Goal: Answer question/provide support: Share knowledge or assist other users

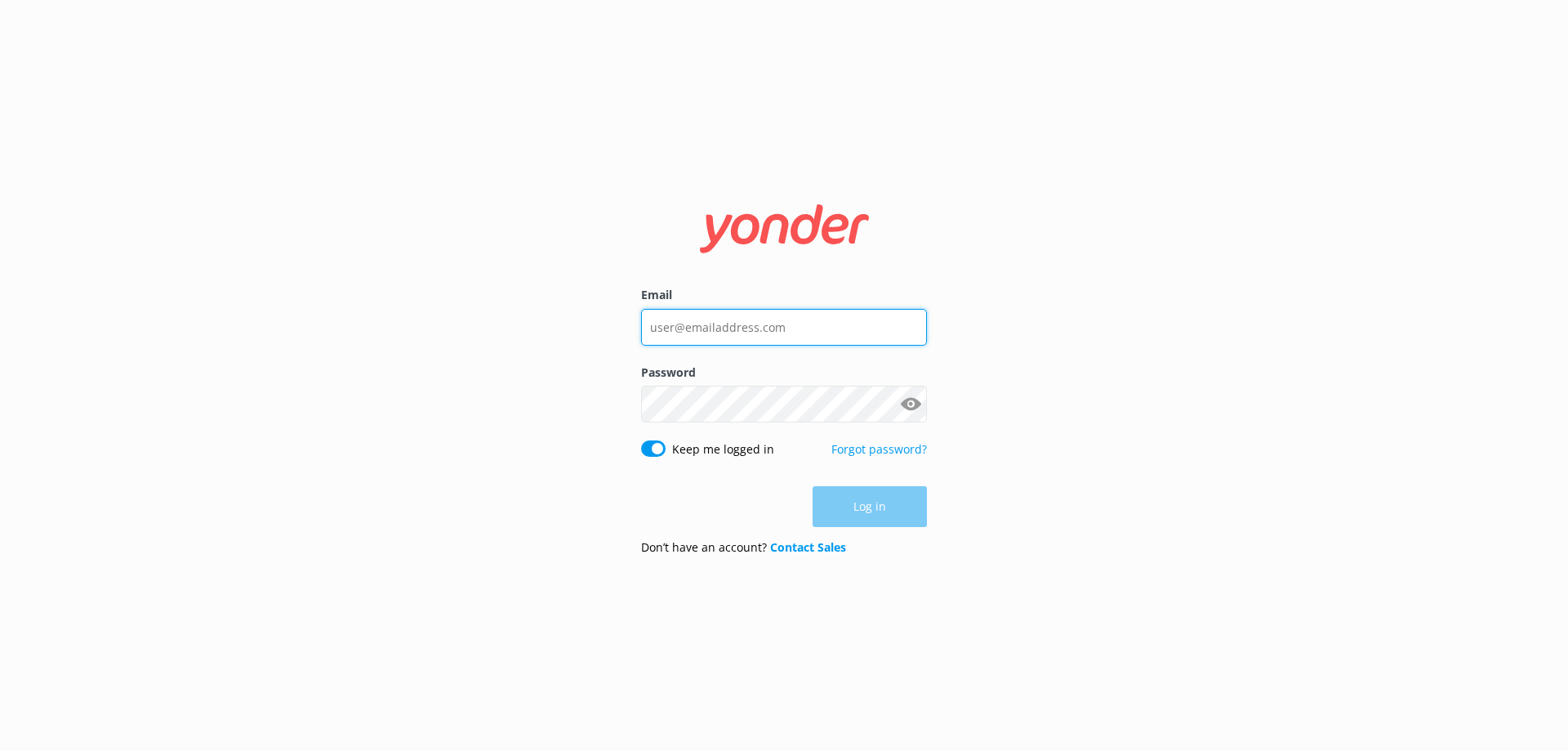
type input "[EMAIL_ADDRESS][DOMAIN_NAME]"
click at [821, 494] on div "Log in" at bounding box center [784, 506] width 286 height 40
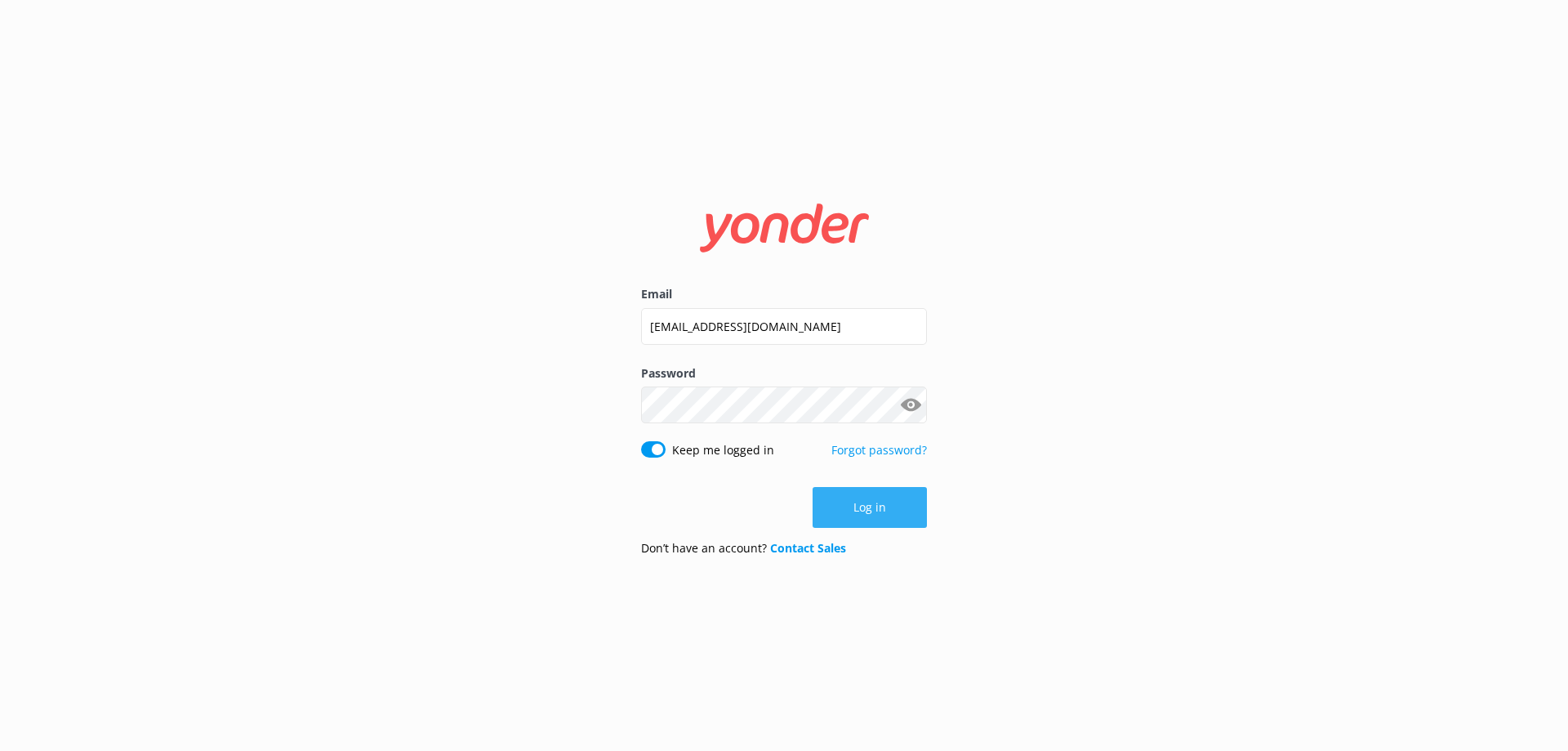
click at [829, 499] on button "Log in" at bounding box center [870, 506] width 114 height 40
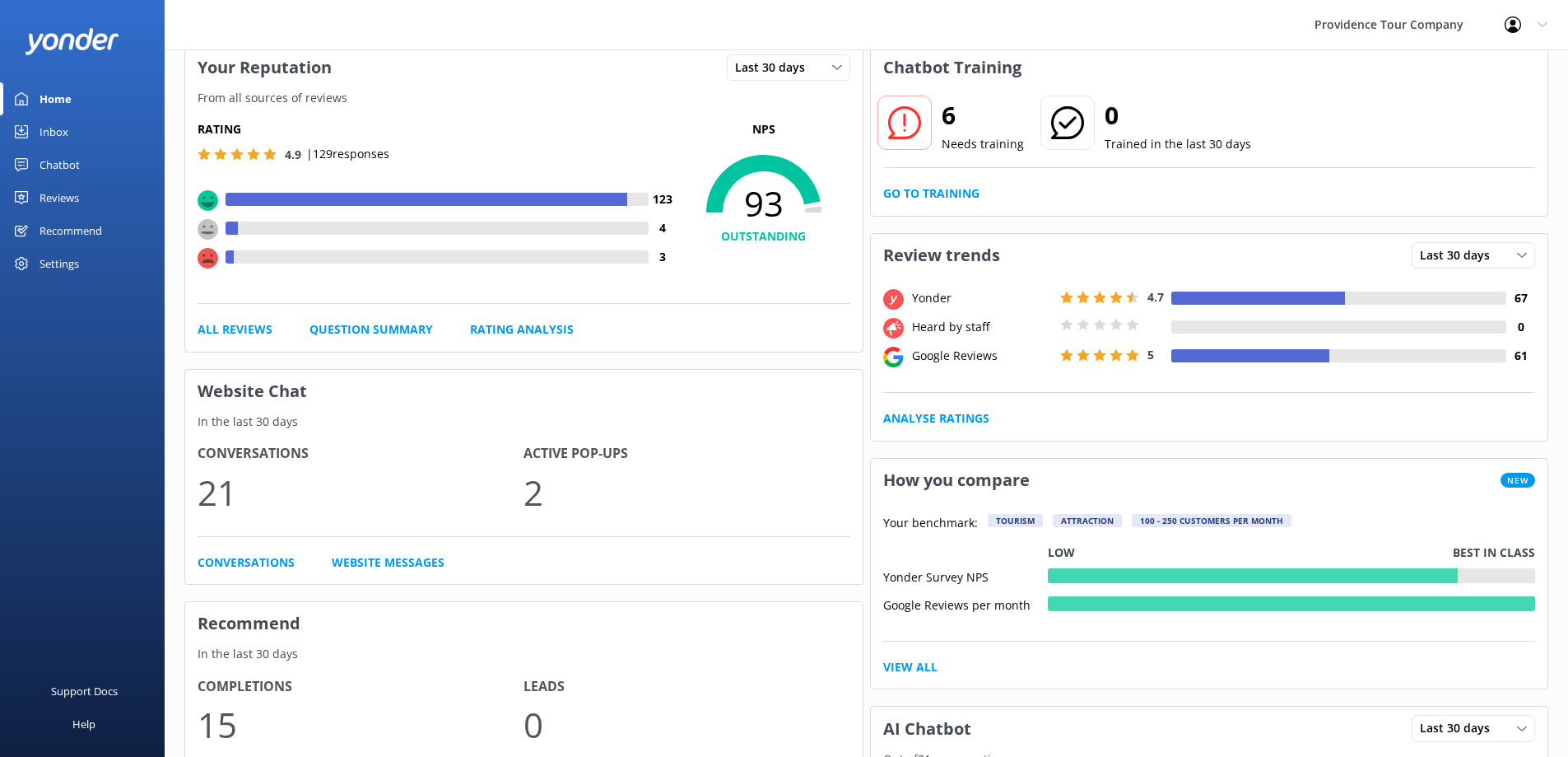
scroll to position [95, 0]
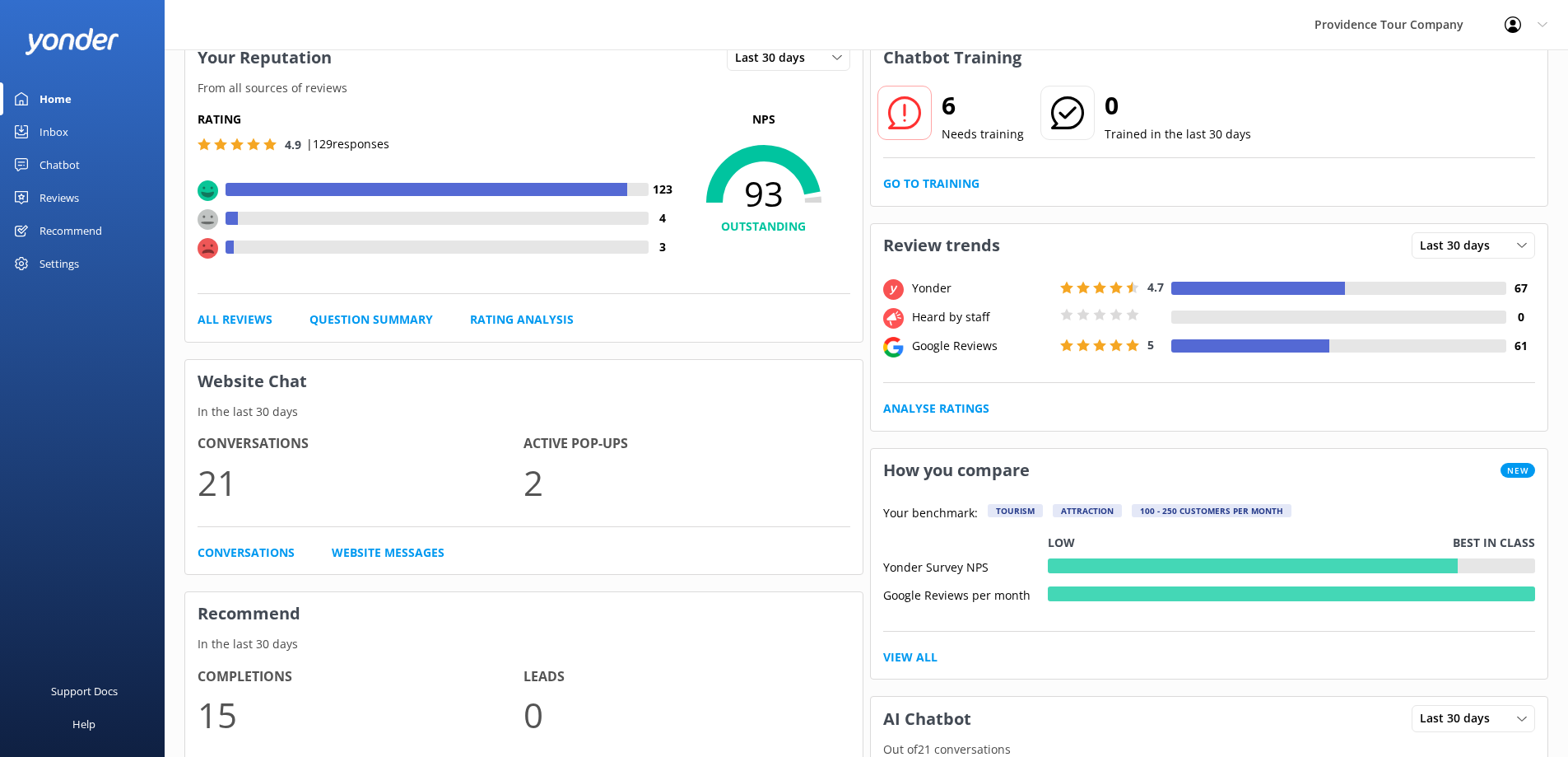
drag, startPoint x: 656, startPoint y: 108, endPoint x: 656, endPoint y: 150, distance: 42.0
click at [964, 179] on link "Go to Training" at bounding box center [931, 184] width 96 height 18
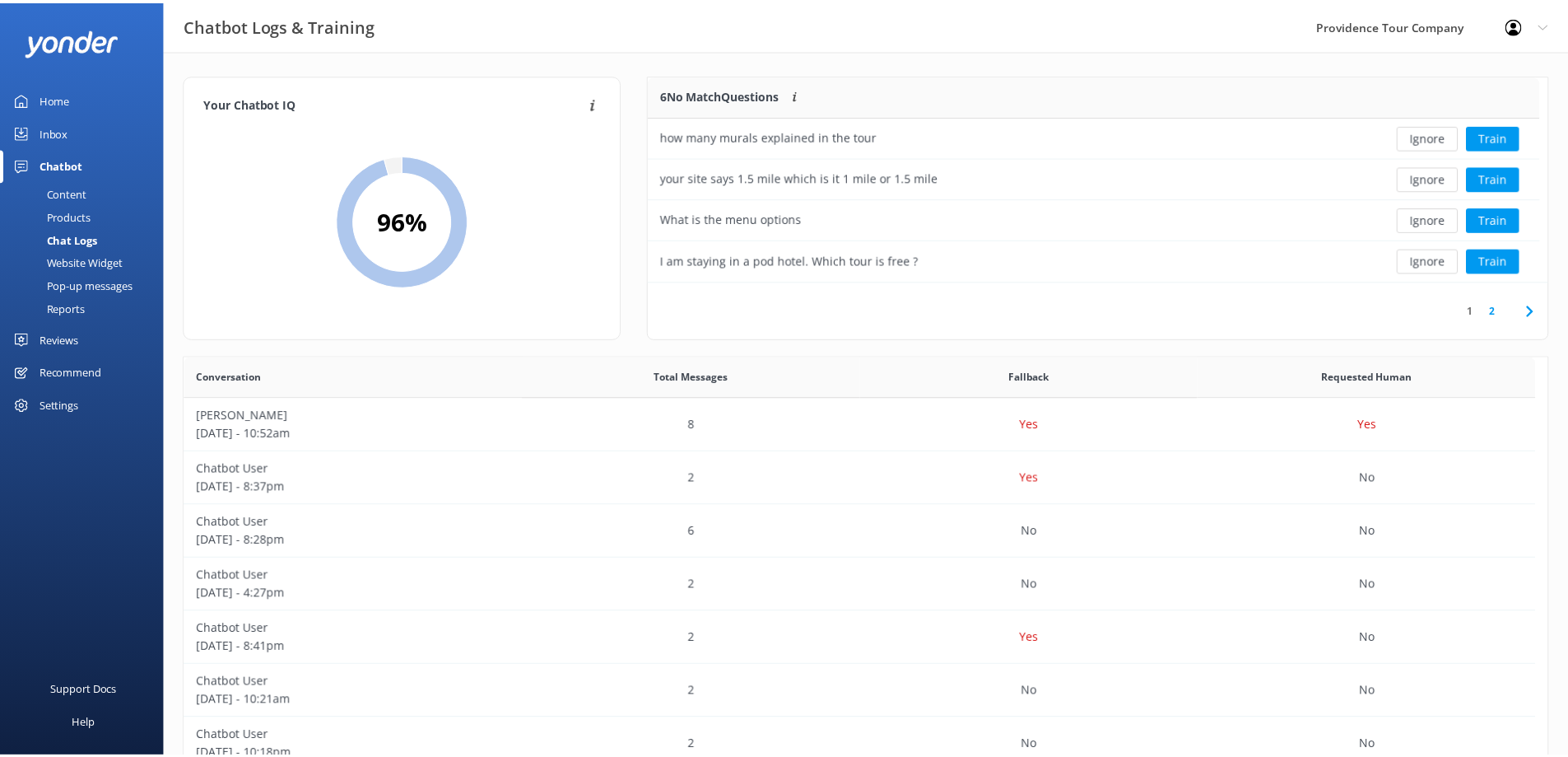
scroll to position [565, 1350]
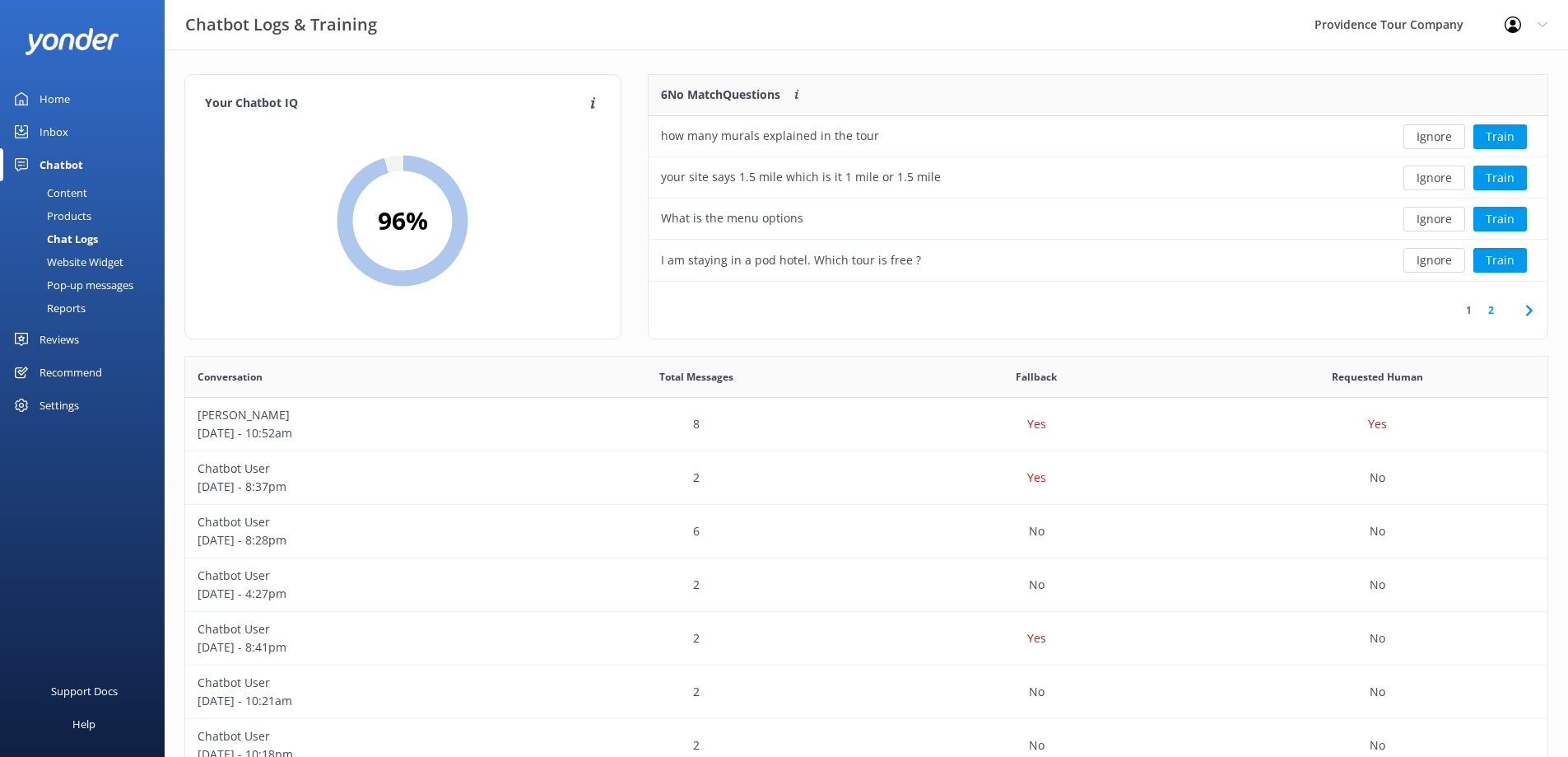
click at [1521, 308] on icon at bounding box center [1529, 310] width 20 height 20
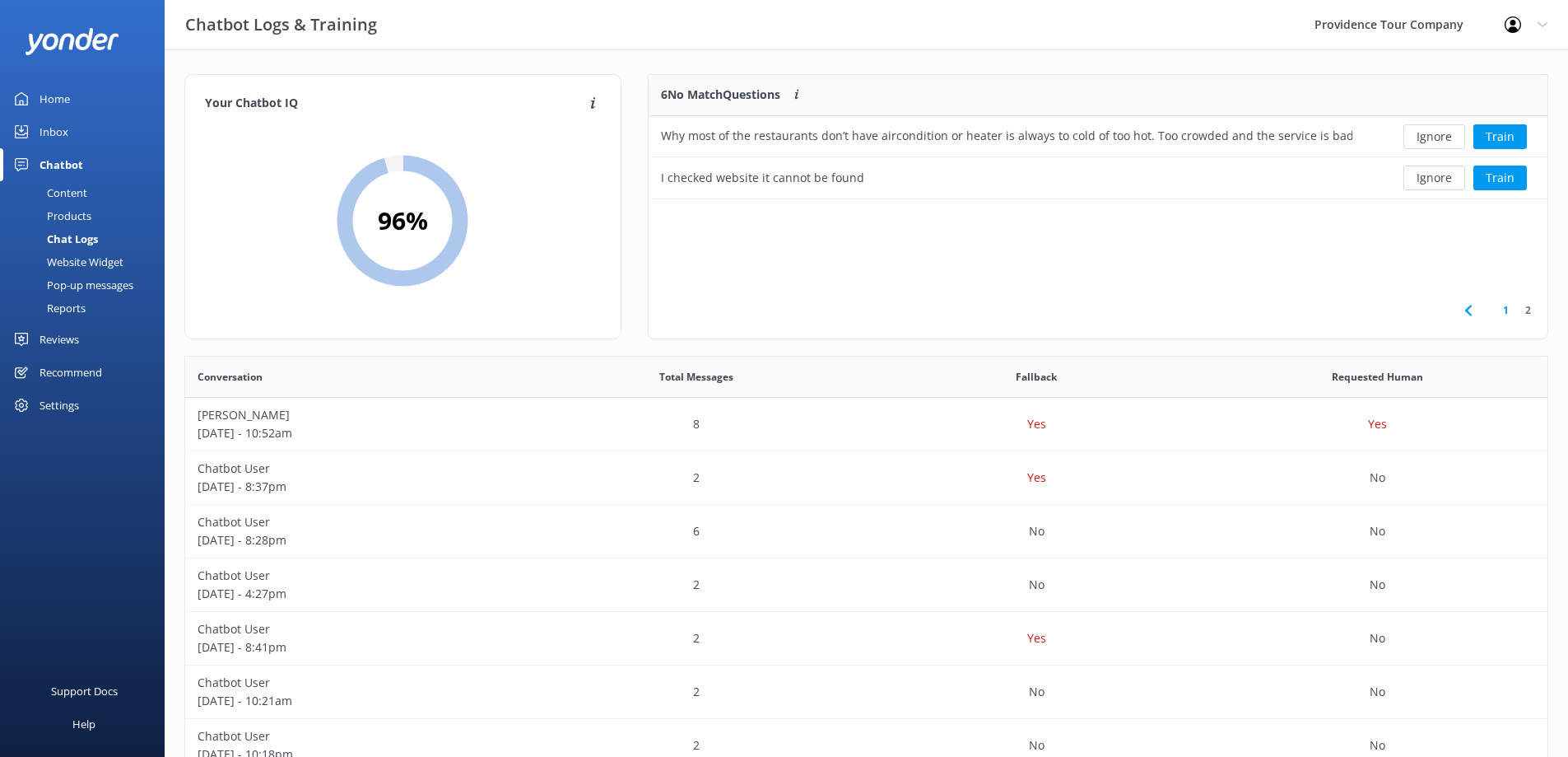
scroll to position [112, 887]
click at [1472, 313] on icon at bounding box center [1469, 310] width 20 height 20
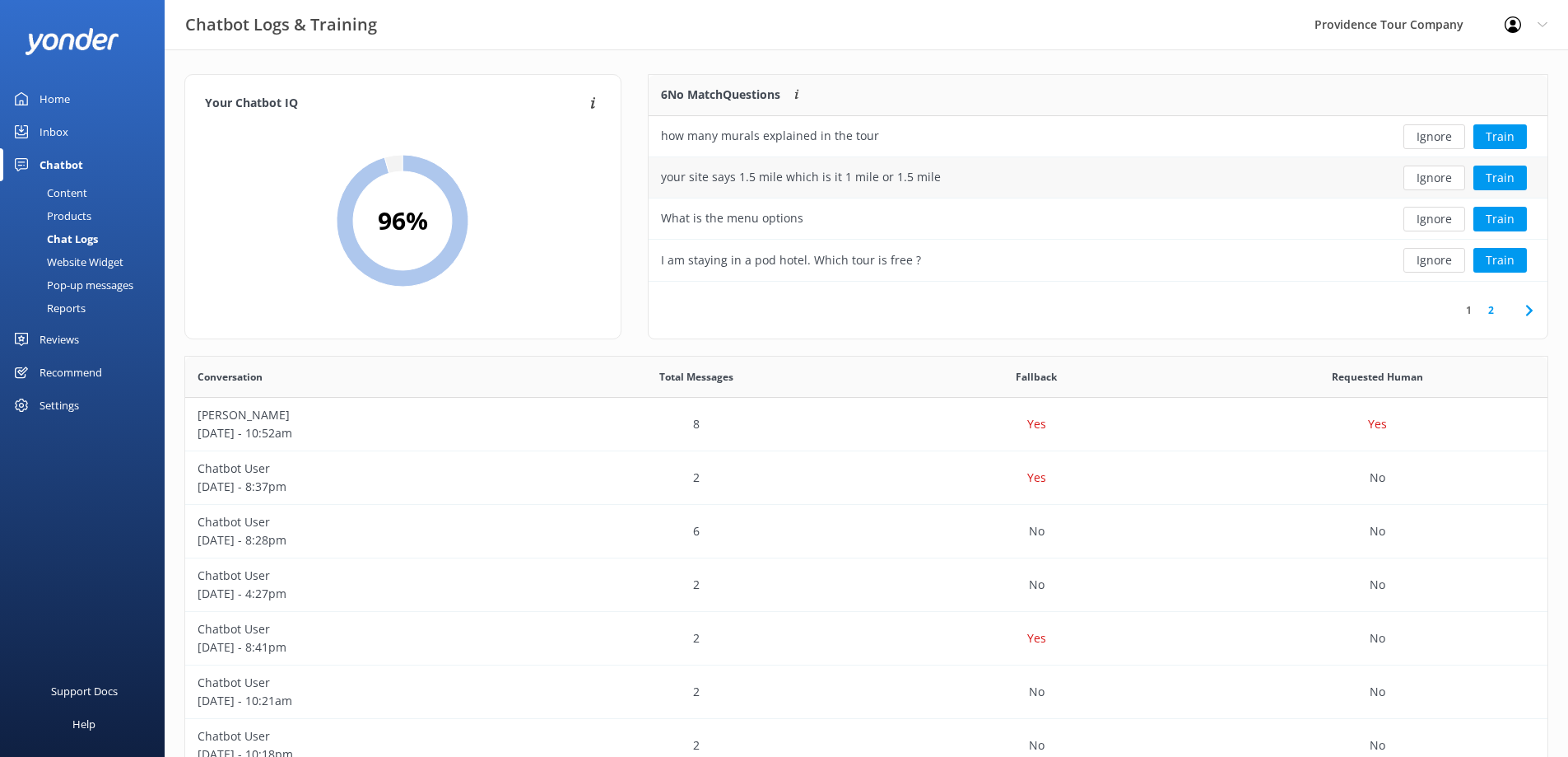
click at [1093, 186] on div "your site says 1.5 mile which is it 1 mile or 1.5 mile" at bounding box center [1006, 177] width 716 height 41
click at [1484, 183] on button "Train" at bounding box center [1500, 177] width 54 height 25
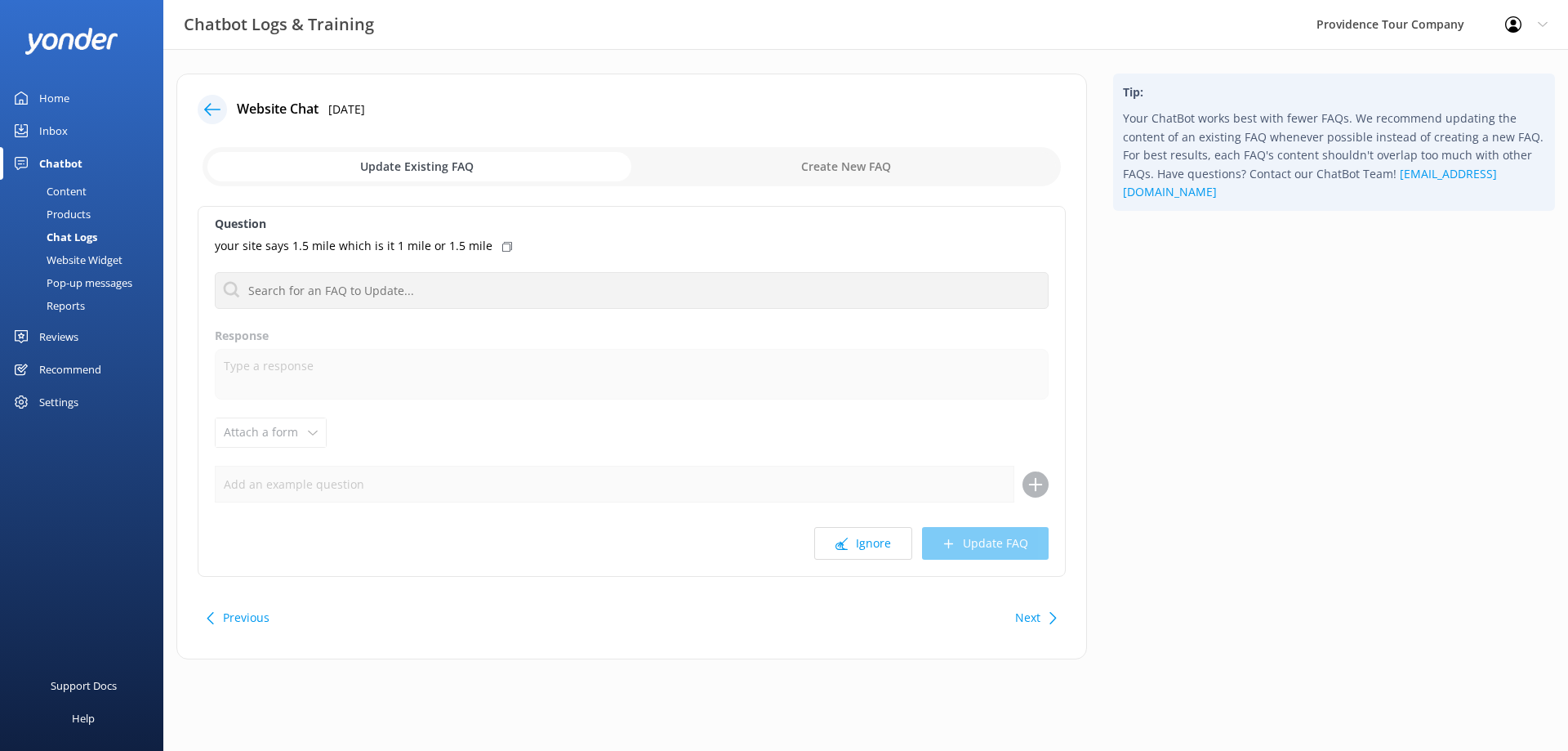
click at [101, 232] on link "Chat Logs" at bounding box center [87, 236] width 154 height 23
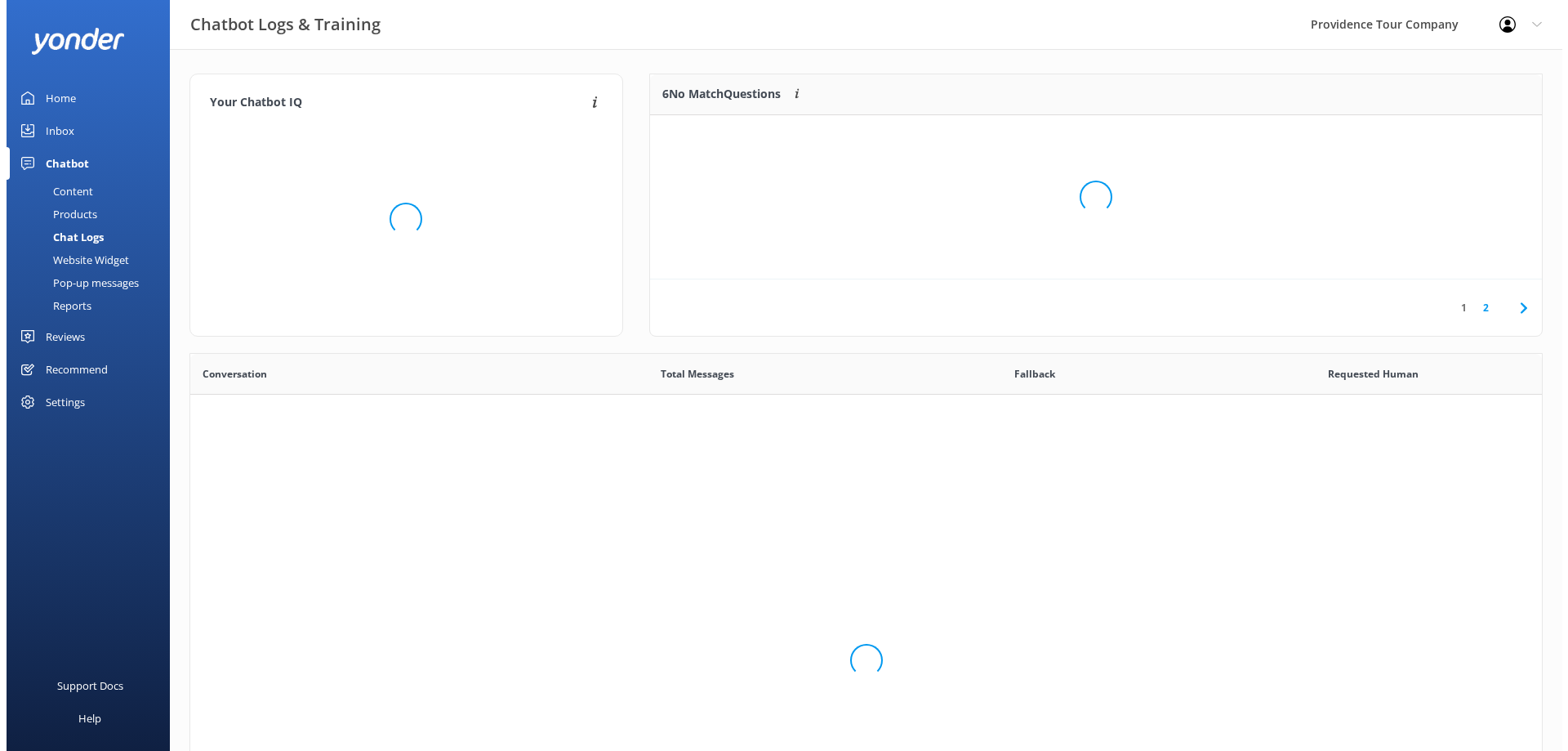
scroll to position [561, 1340]
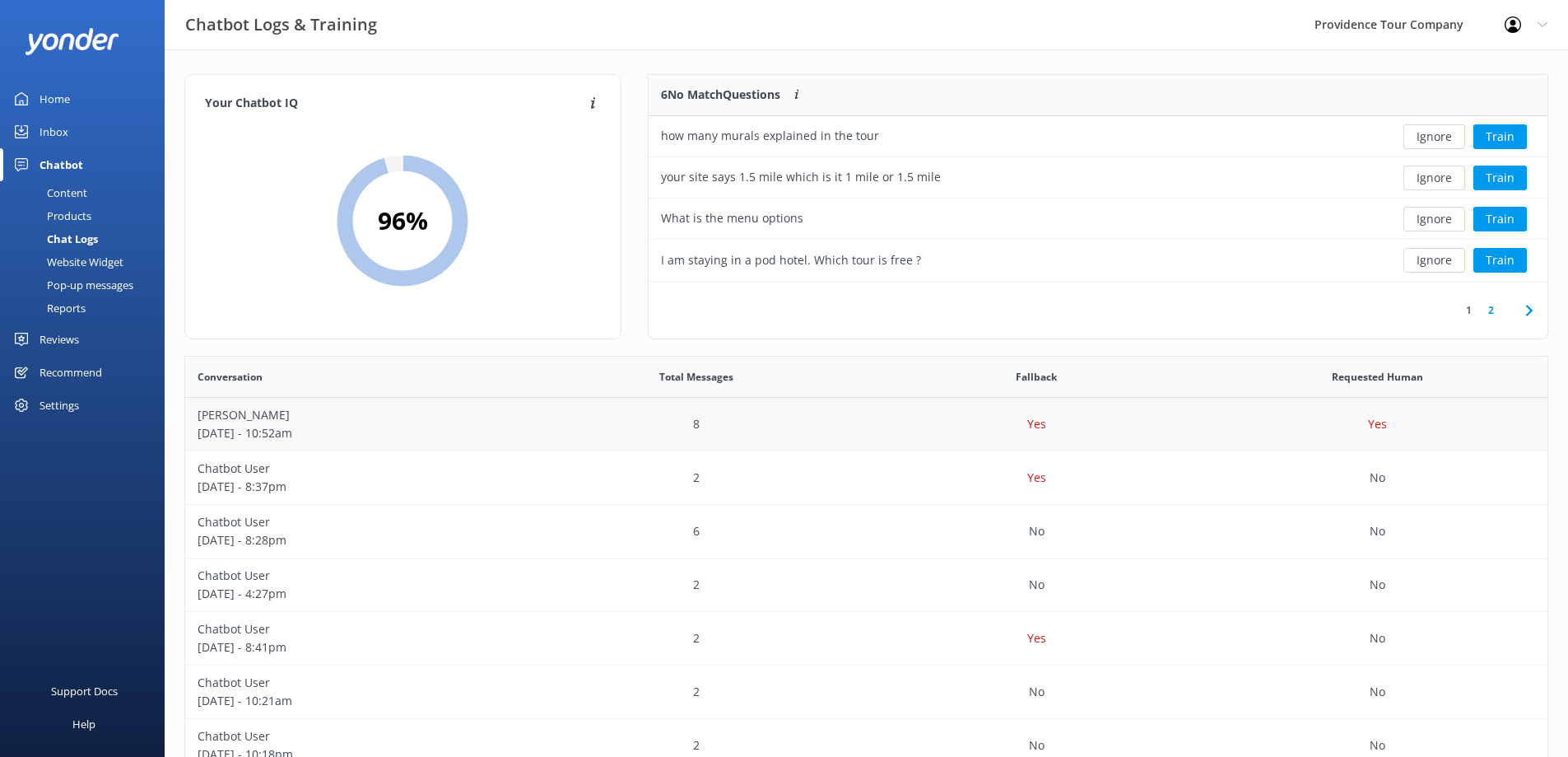
click at [483, 423] on p "[PERSON_NAME]" at bounding box center [356, 415] width 316 height 18
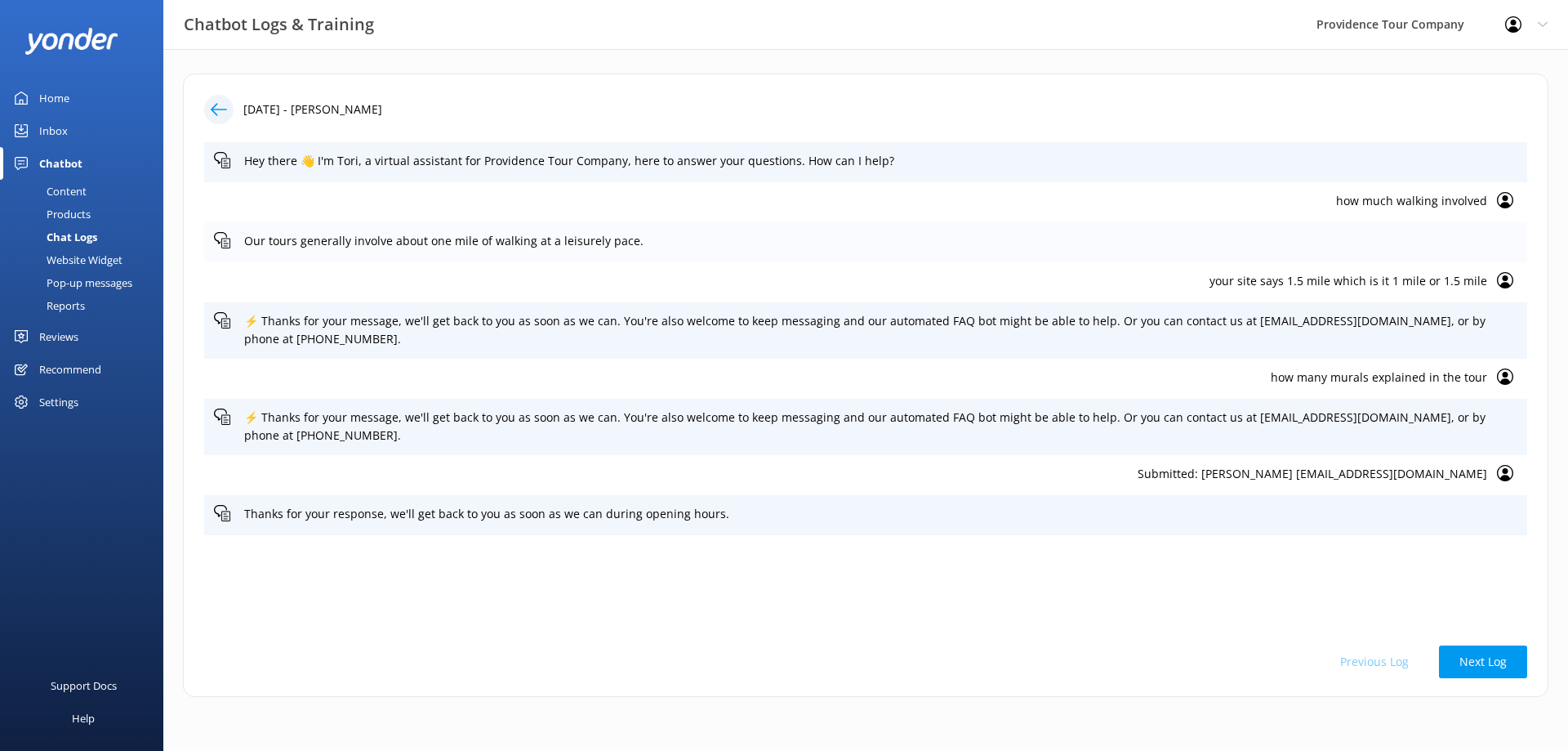
click at [367, 241] on p "Our tours generally involve about one mile of walking at a leisurely pace." at bounding box center [881, 241] width 1274 height 18
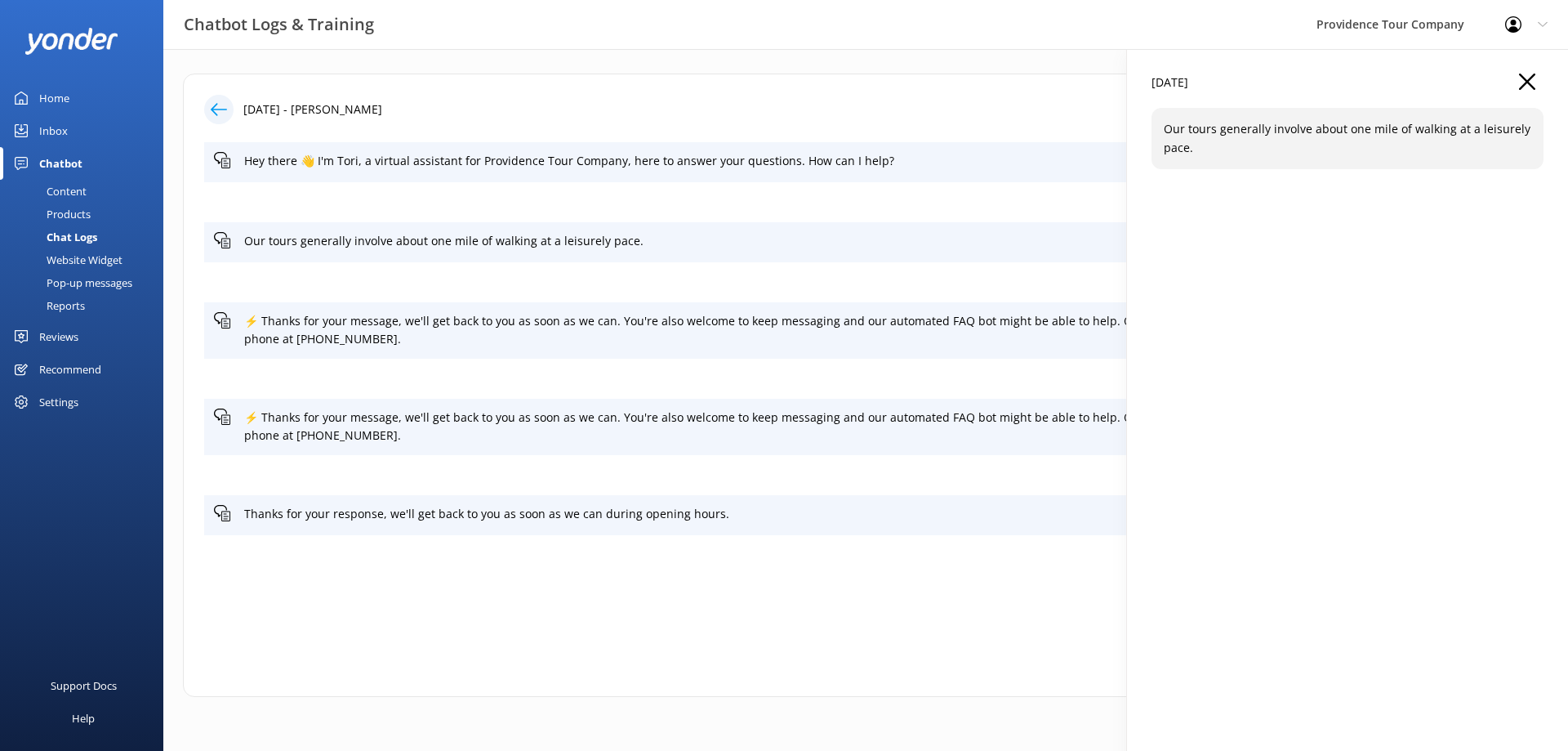
click at [1522, 81] on icon "button" at bounding box center [1528, 82] width 17 height 17
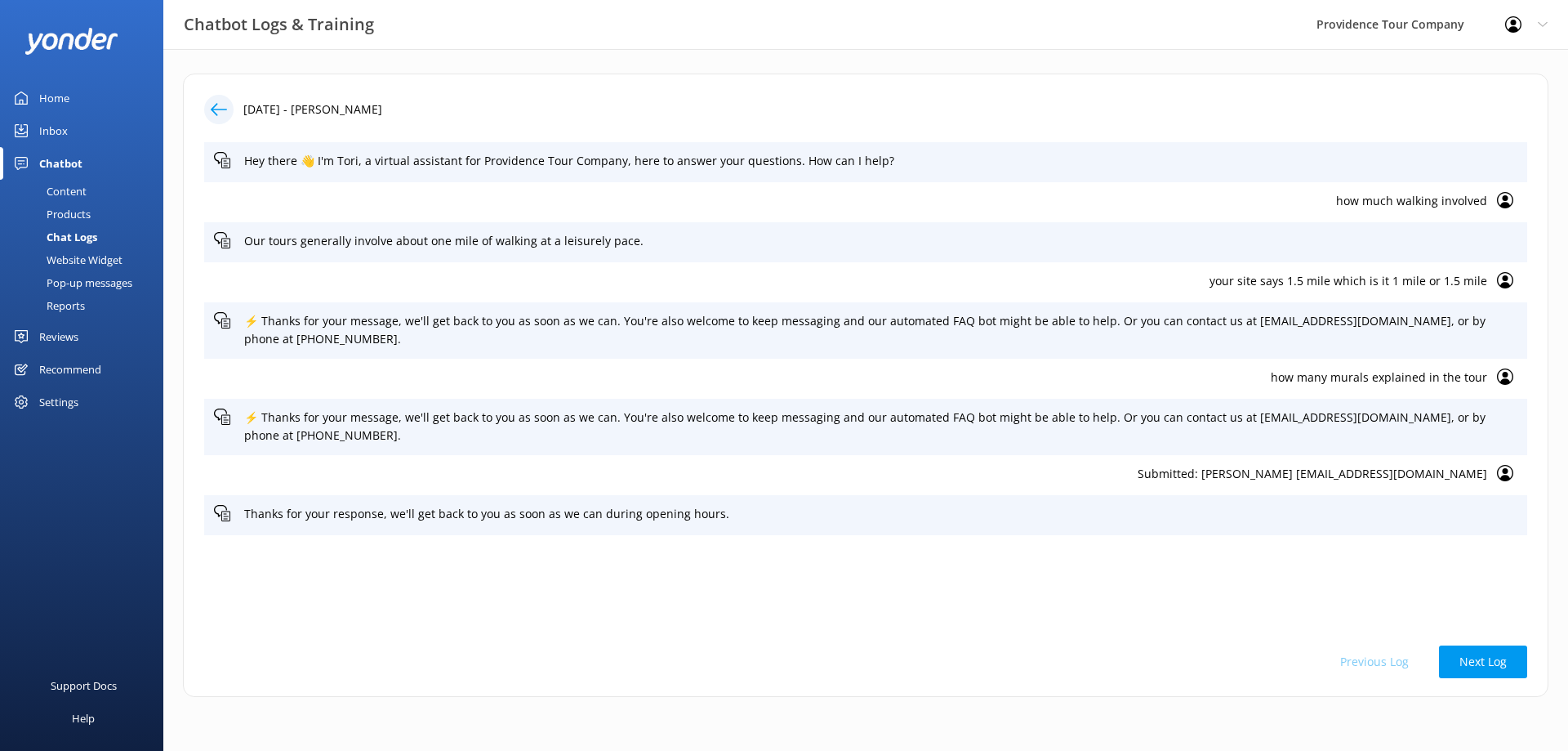
click at [225, 102] on icon at bounding box center [219, 110] width 17 height 17
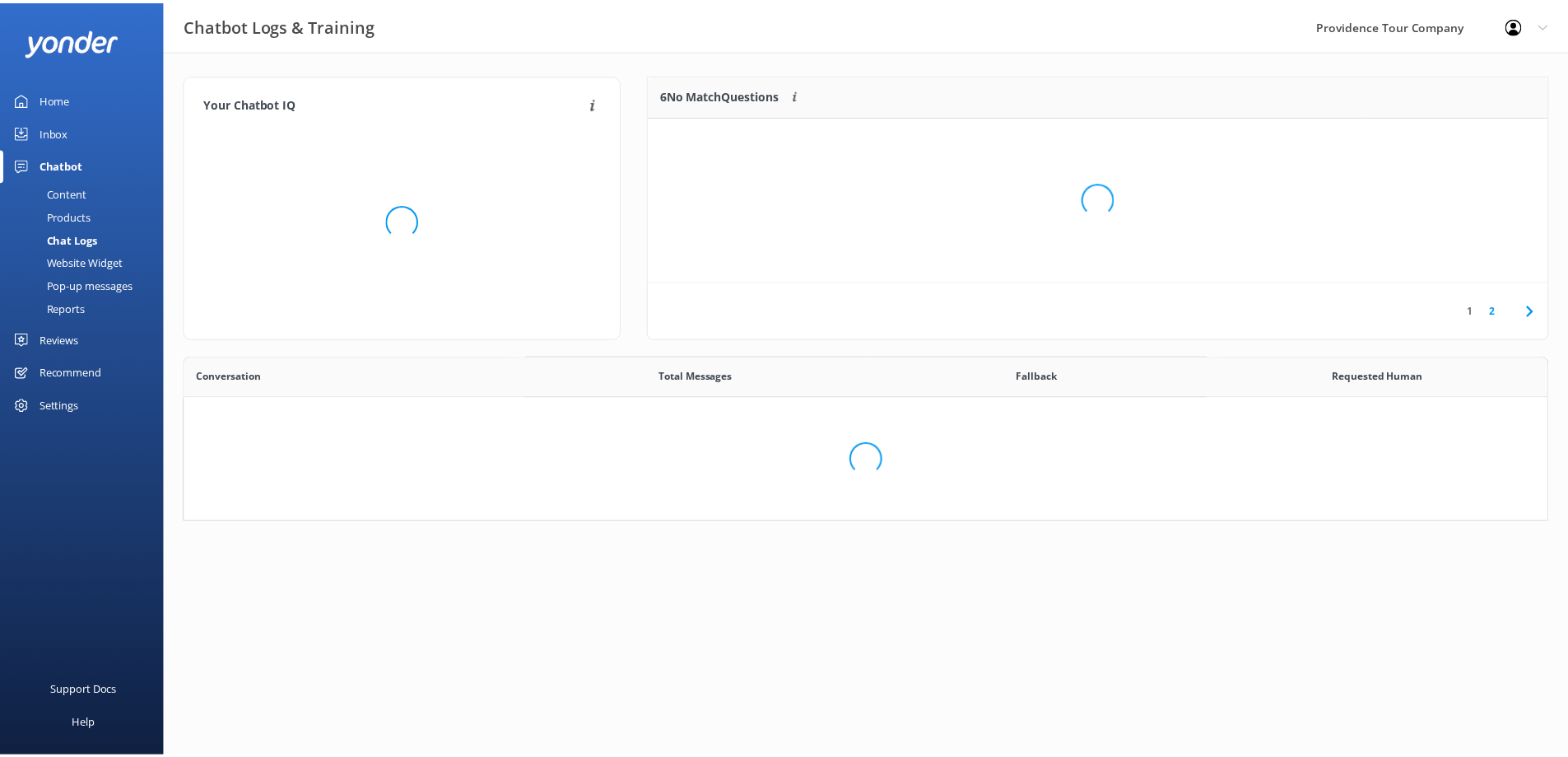
scroll to position [194, 887]
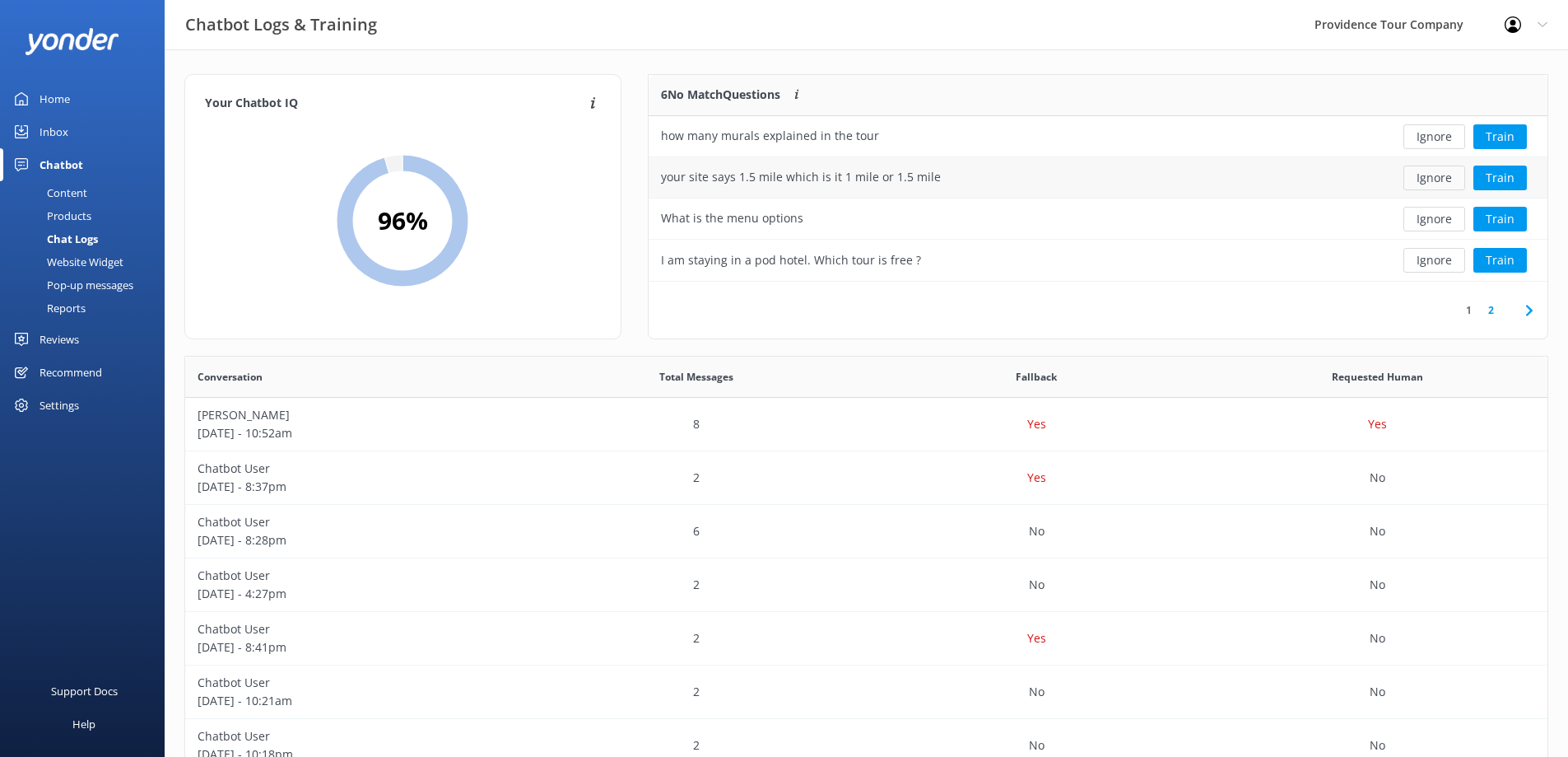
click at [1426, 179] on button "Ignore" at bounding box center [1434, 177] width 62 height 25
click at [80, 194] on div "Content" at bounding box center [49, 192] width 78 height 23
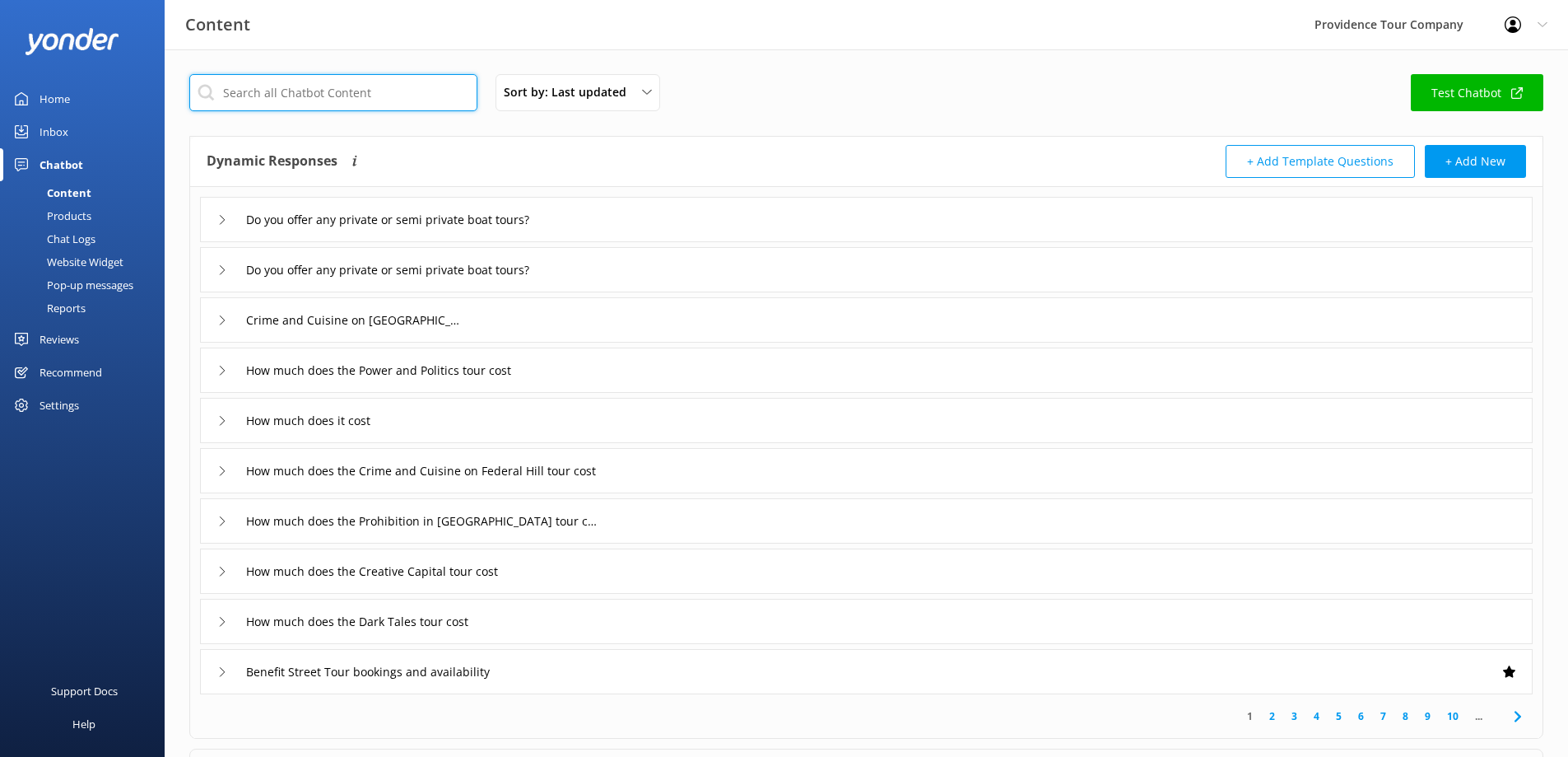
click at [328, 97] on input "text" at bounding box center [333, 93] width 288 height 37
type input "one mile"
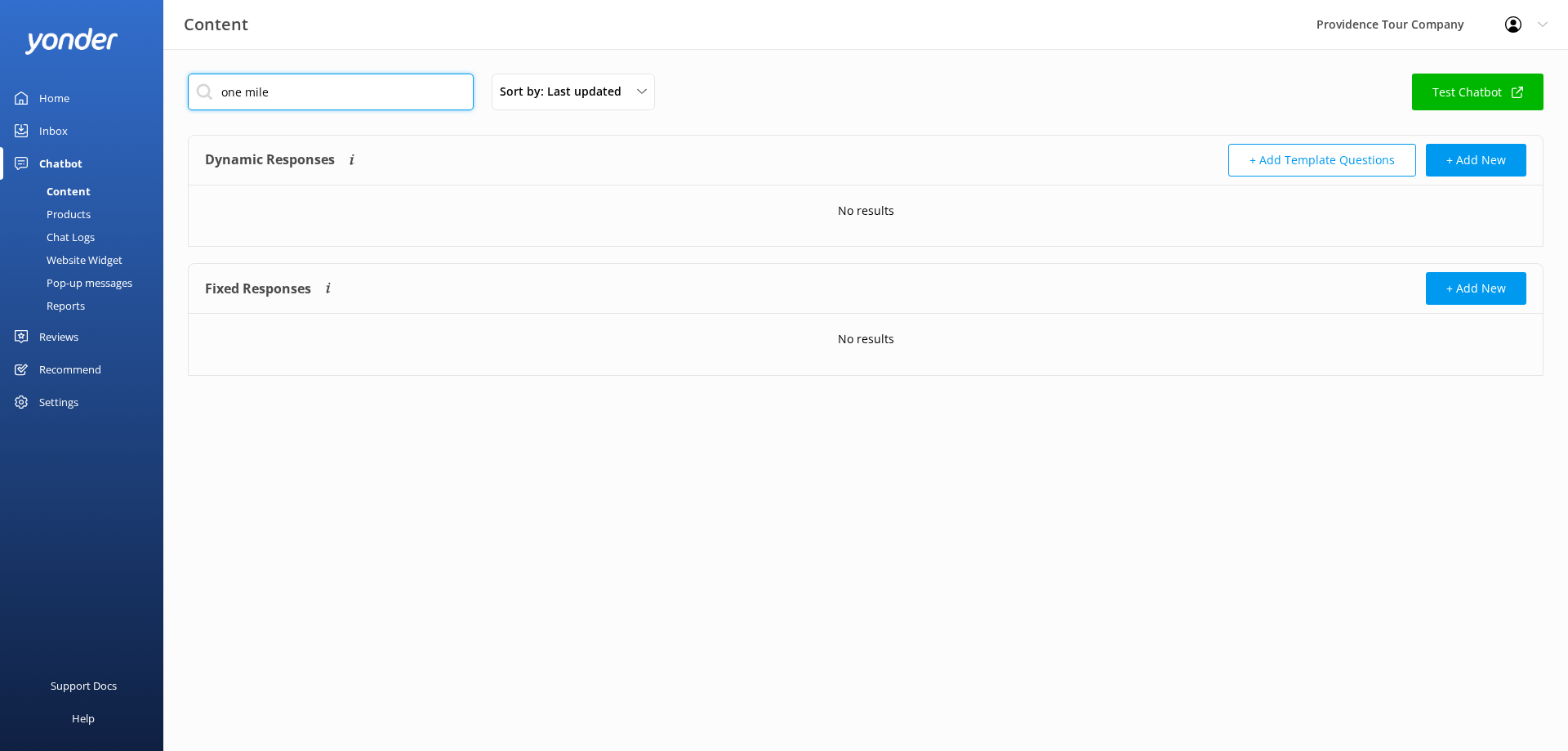
drag, startPoint x: 336, startPoint y: 104, endPoint x: 194, endPoint y: 102, distance: 142.0
click at [194, 102] on input "one mile" at bounding box center [331, 92] width 286 height 37
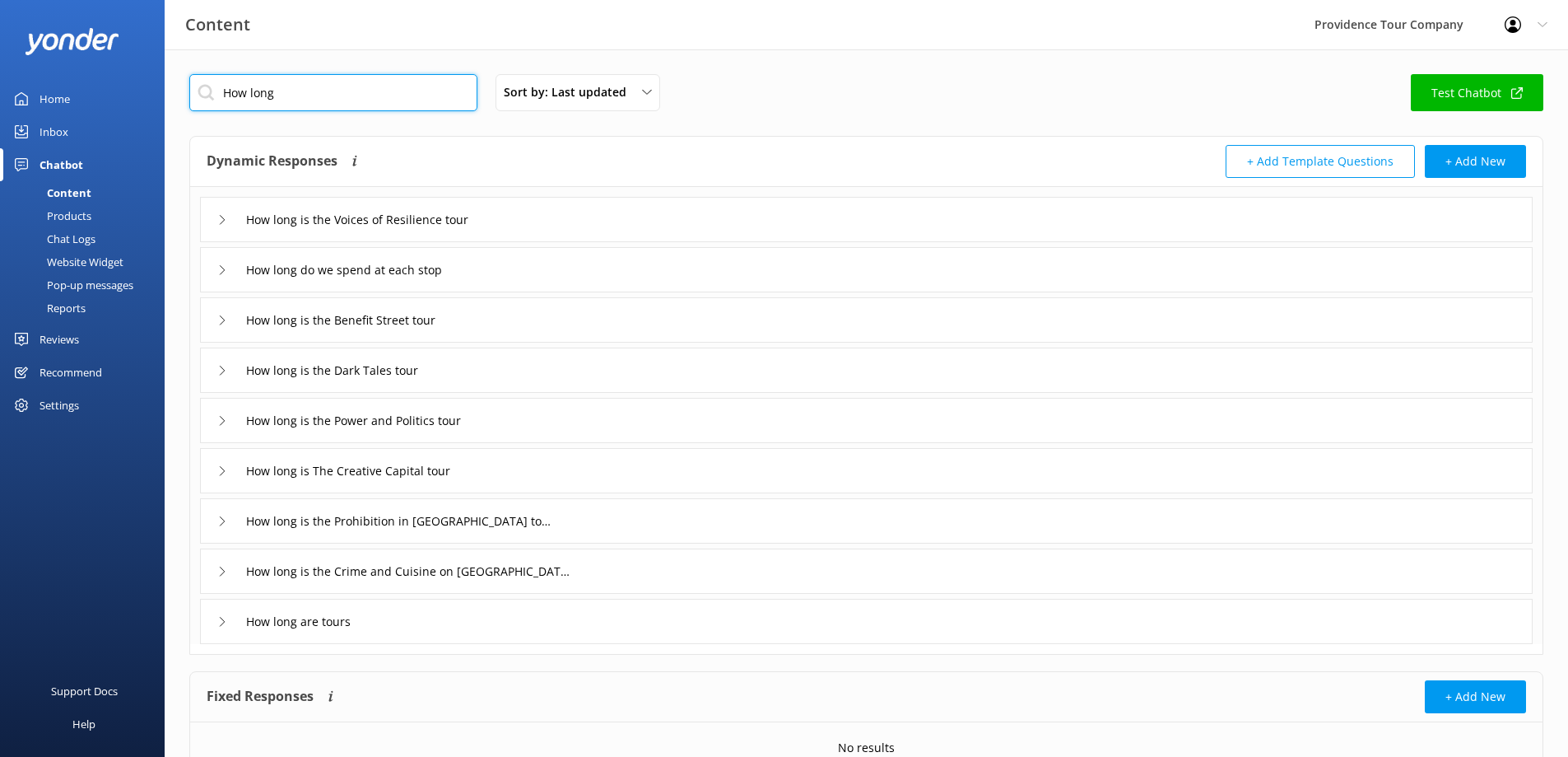
type input "How long"
click at [227, 625] on icon at bounding box center [223, 622] width 10 height 10
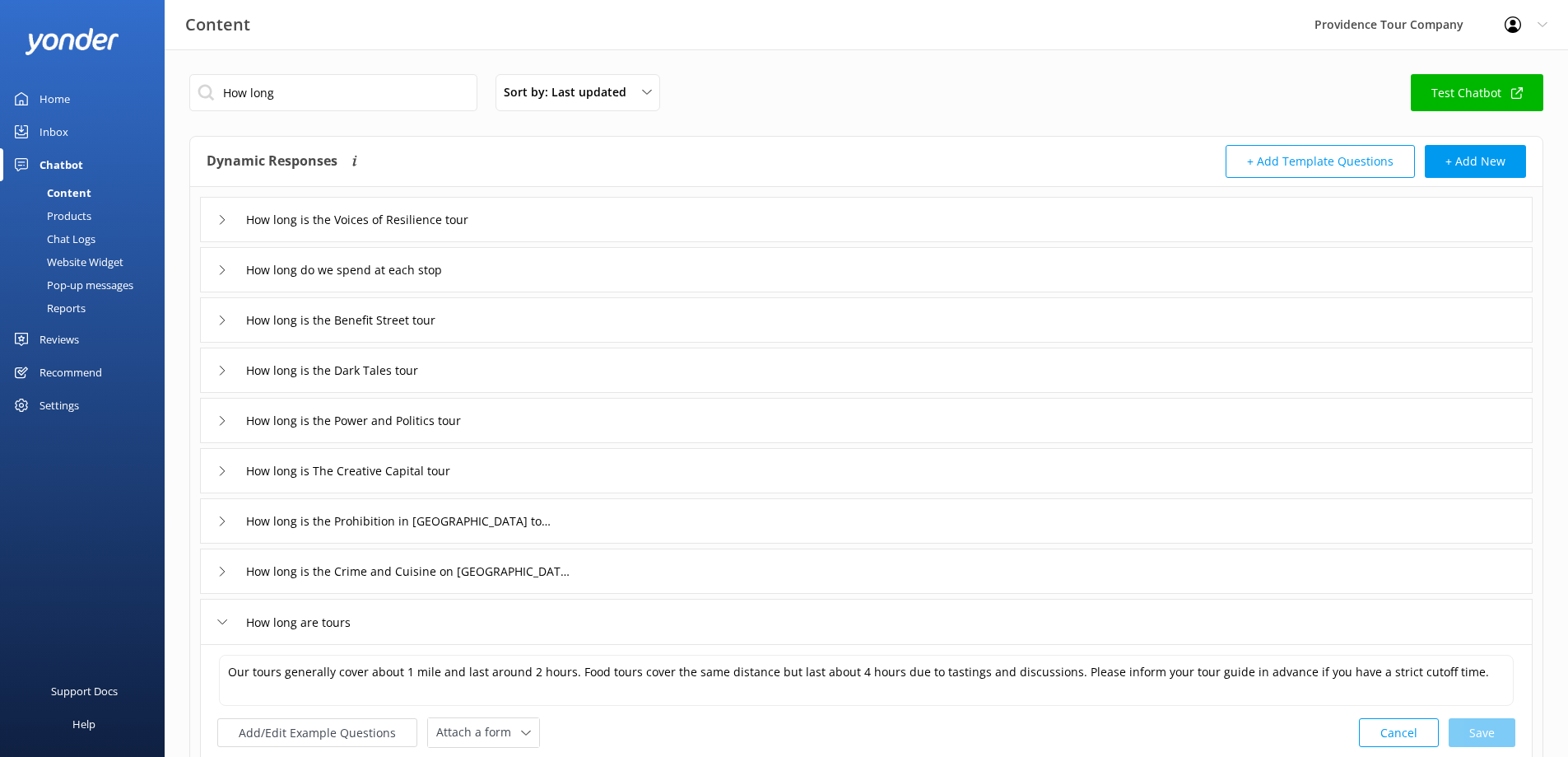
scroll to position [83, 0]
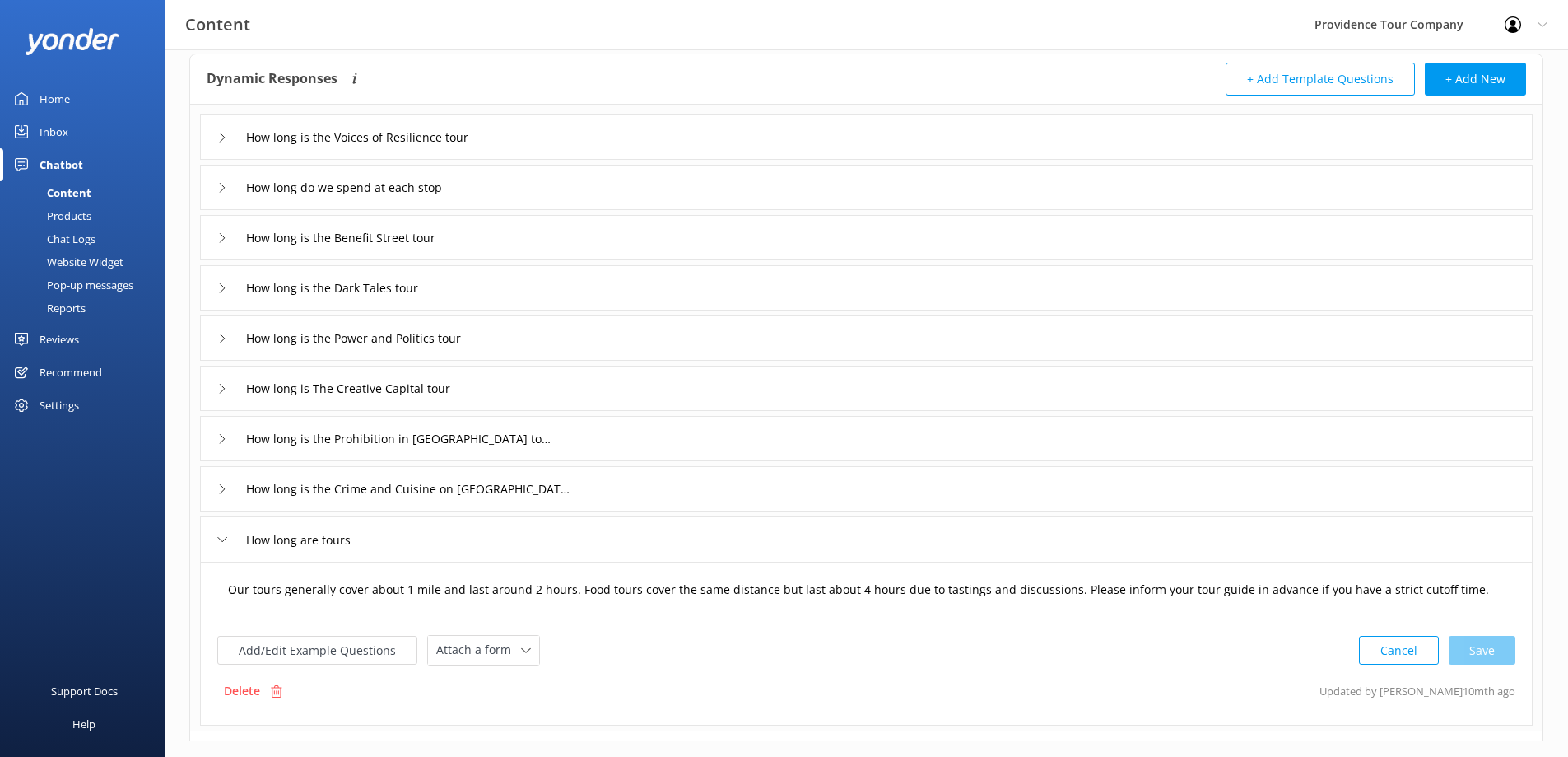
click at [1242, 600] on textarea "Our tours generally cover about 1 mile and last around 2 hours. Food tours cove…" at bounding box center [866, 597] width 1295 height 51
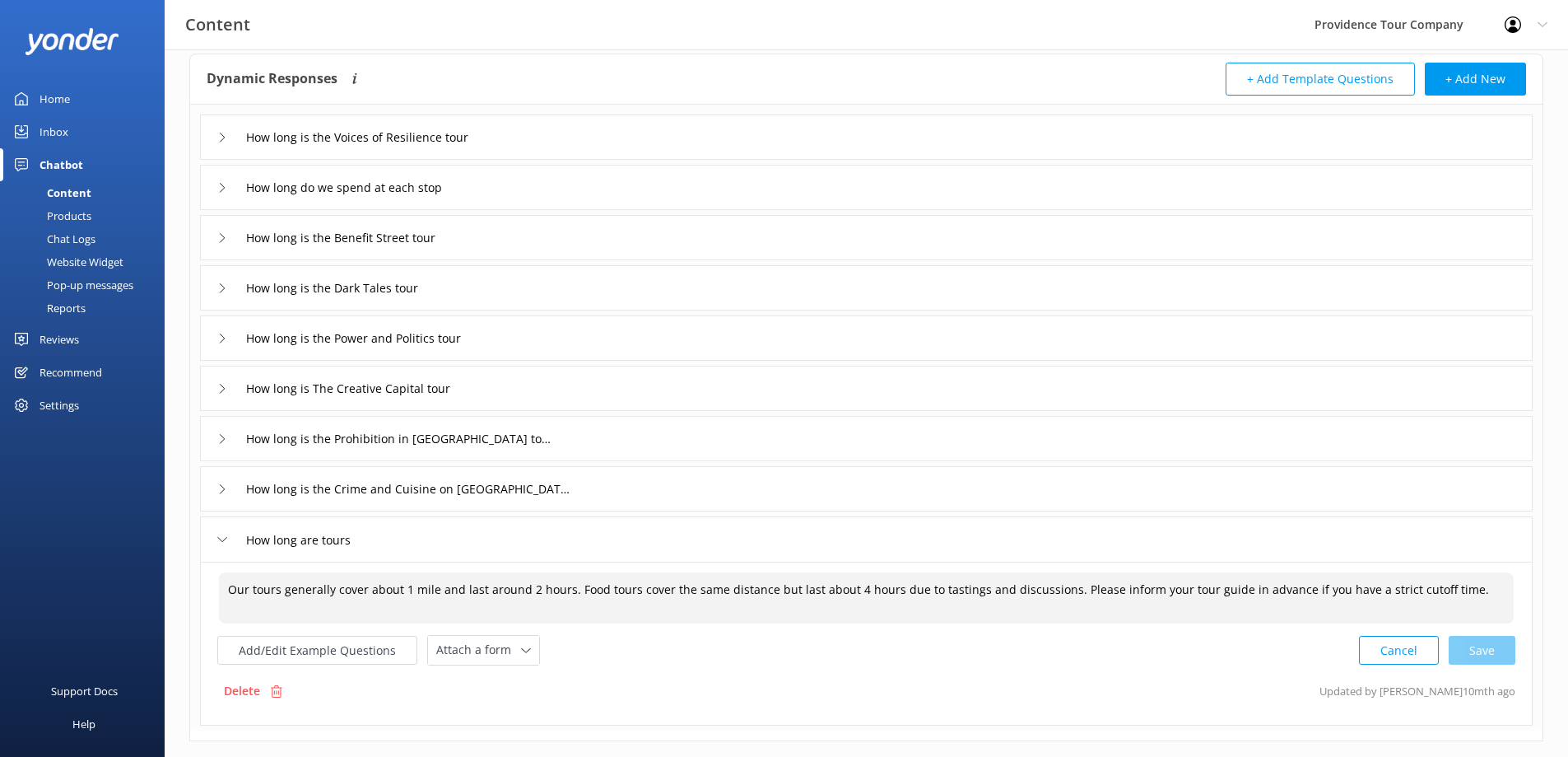
click at [404, 594] on textarea "Our tours generally cover about 1 mile and last around 2 hours. Food tours cove…" at bounding box center [866, 597] width 1295 height 51
drag, startPoint x: 906, startPoint y: 587, endPoint x: 873, endPoint y: 584, distance: 33.1
click at [873, 584] on textarea "Our tours generally cover between 1 and 1.5 miles and last around 2 hours. Food…" at bounding box center [866, 598] width 1295 height 52
click at [1156, 589] on textarea "Our tours generally cover between 1 and 1.5 miles and last around 2 hours. Food…" at bounding box center [866, 598] width 1295 height 52
click at [1193, 591] on textarea "Our tours generally cover between 1 and 1.5 miles and last around 2 hours. Food…" at bounding box center [866, 598] width 1295 height 52
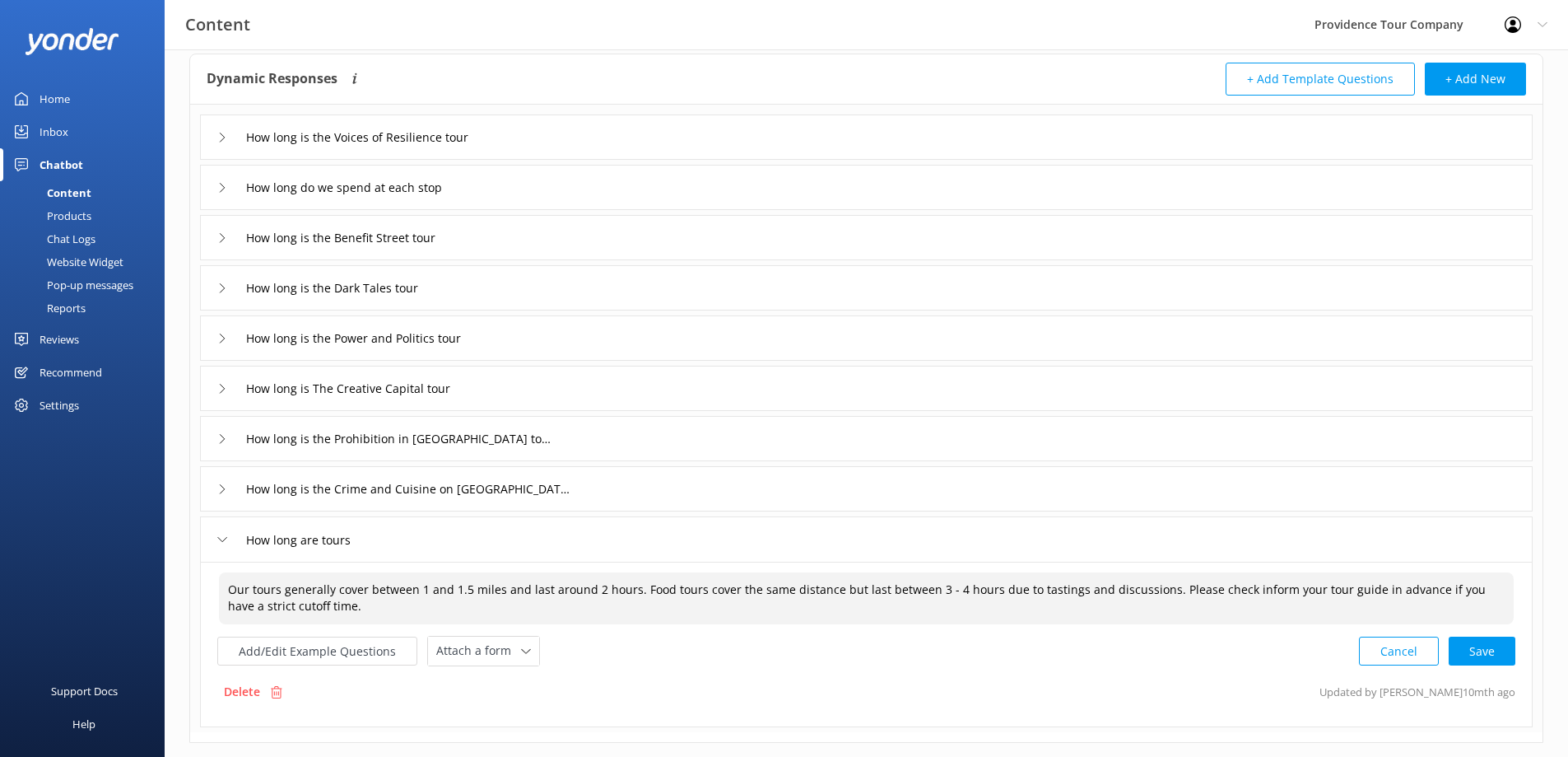
drag, startPoint x: 448, startPoint y: 596, endPoint x: 429, endPoint y: 591, distance: 19.6
click at [427, 591] on textarea "Our tours generally cover between 1 and 1.5 miles and last around 2 hours. Food…" at bounding box center [866, 598] width 1295 height 52
click at [1107, 603] on textarea "Our tours generally cover between 1 - 1.5 miles and last around 2 hours. Food t…" at bounding box center [866, 598] width 1295 height 52
click at [1140, 599] on textarea "Our tours generally cover between 1 - 1.5 miles and last around 2 hours. Food t…" at bounding box center [866, 598] width 1295 height 52
click at [1137, 588] on textarea "Our tours generally cover between 1 - 1.5 miles and last around 2 hours. Food t…" at bounding box center [866, 598] width 1295 height 52
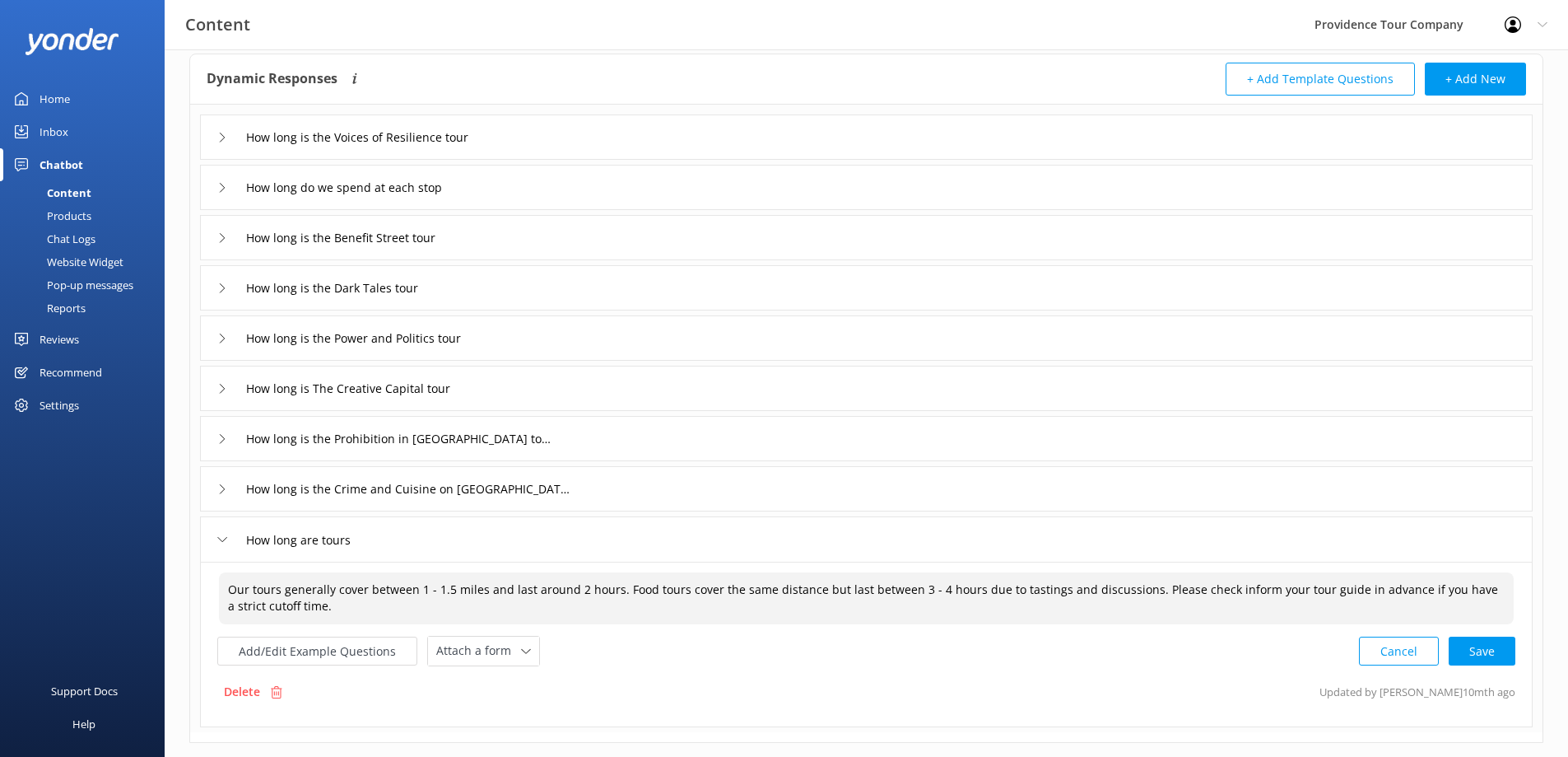
click at [1208, 591] on textarea "Our tours generally cover between 1 - 1.5 miles and last around 2 hours. Food t…" at bounding box center [866, 598] width 1295 height 52
click at [1230, 591] on textarea "Our tours generally cover between 1 - 1.5 miles and last around 2 hours. Food t…" at bounding box center [866, 598] width 1295 height 52
click at [1260, 591] on textarea "Our tours generally cover between 1 - 1.5 miles and last around 2 hours. Food t…" at bounding box center [866, 598] width 1295 height 52
click at [1226, 591] on textarea "Our tours generally cover between 1 - 1.5 miles and last around 2 hours. Food t…" at bounding box center [866, 598] width 1295 height 52
click at [1481, 652] on div "Cancel Loading.." at bounding box center [1438, 649] width 155 height 31
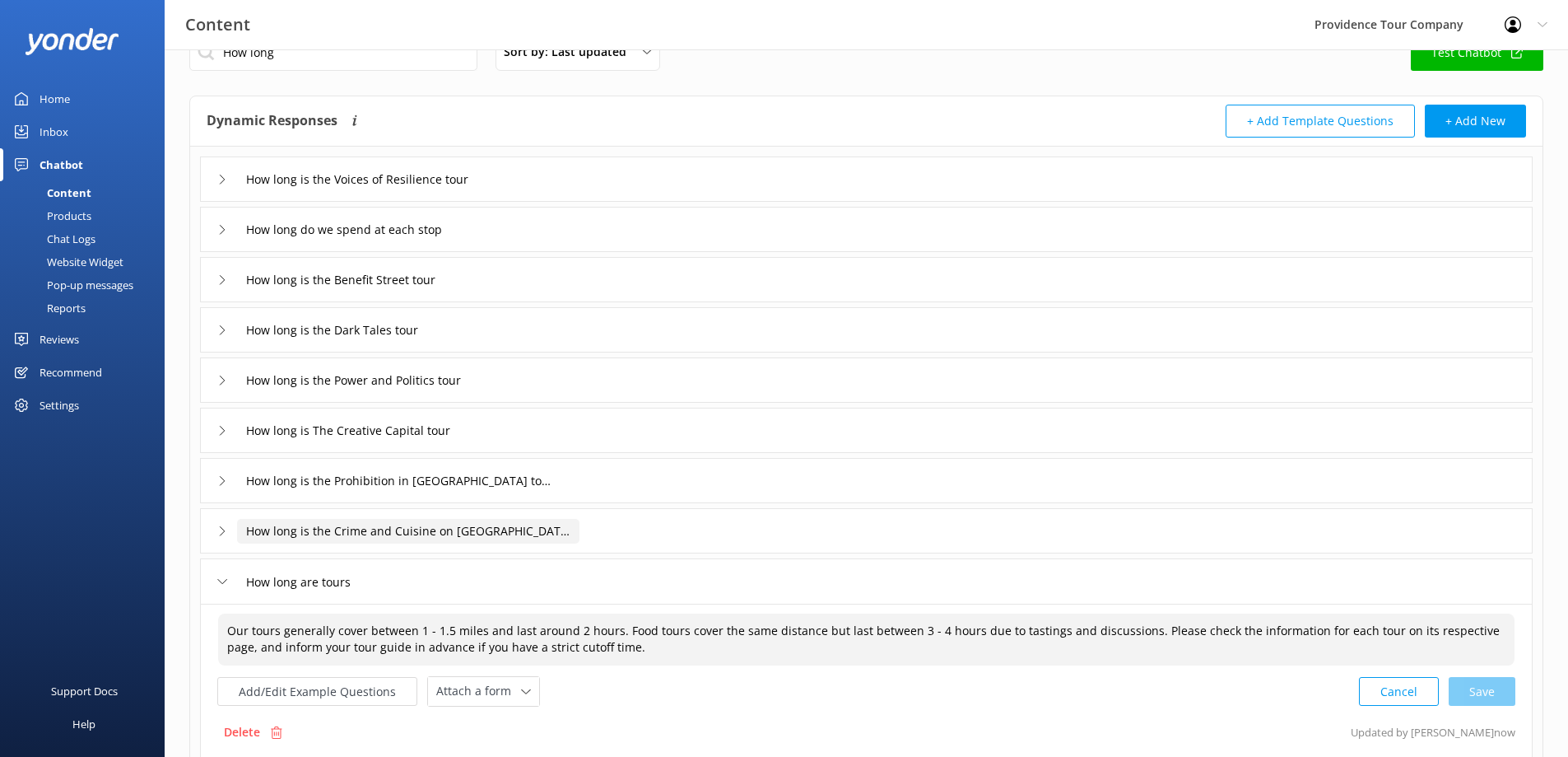
scroll to position [0, 0]
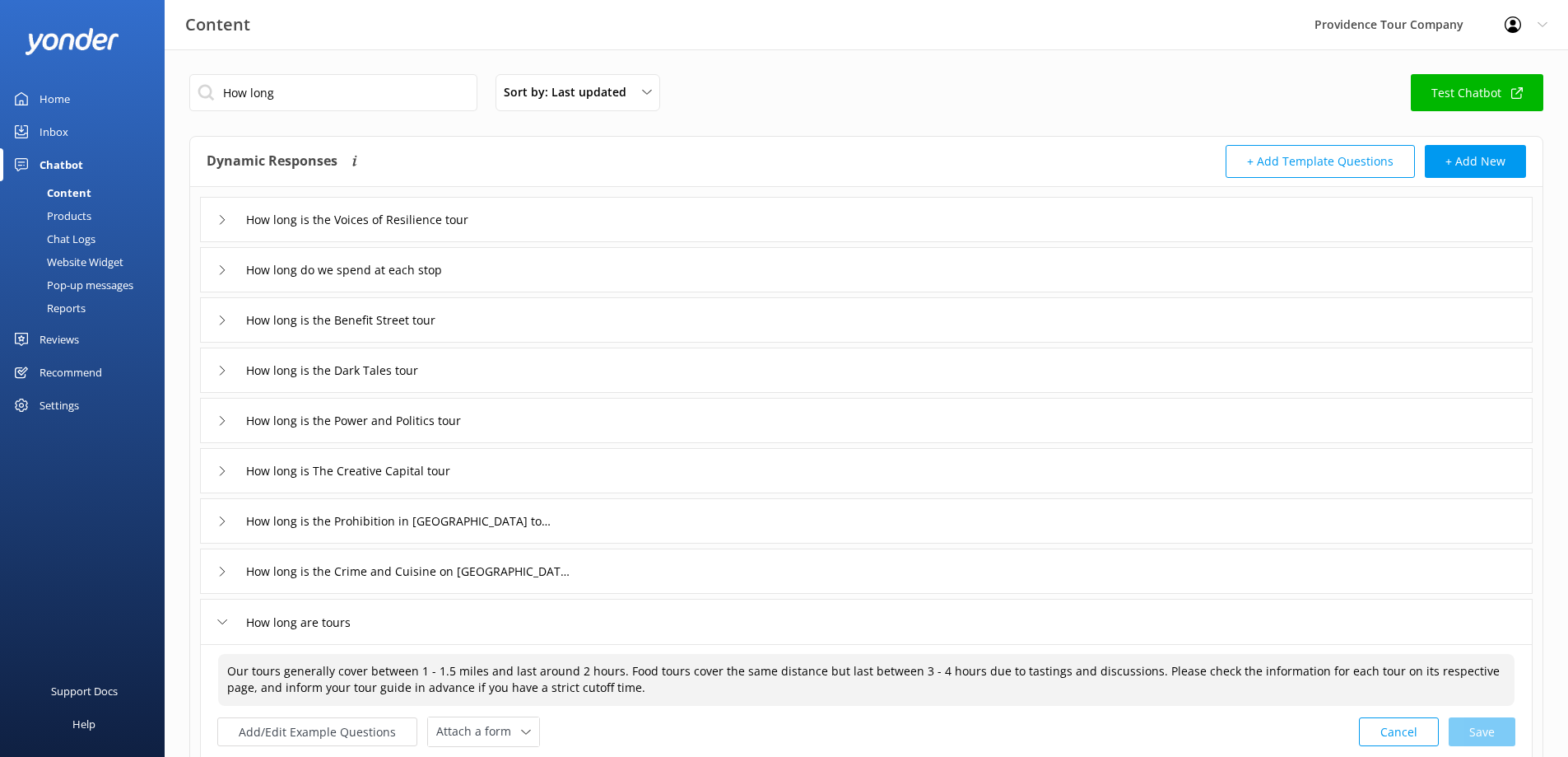
type textarea "Our tours generally cover between 1 - 1.5 miles and last around 2 hours. Food t…"
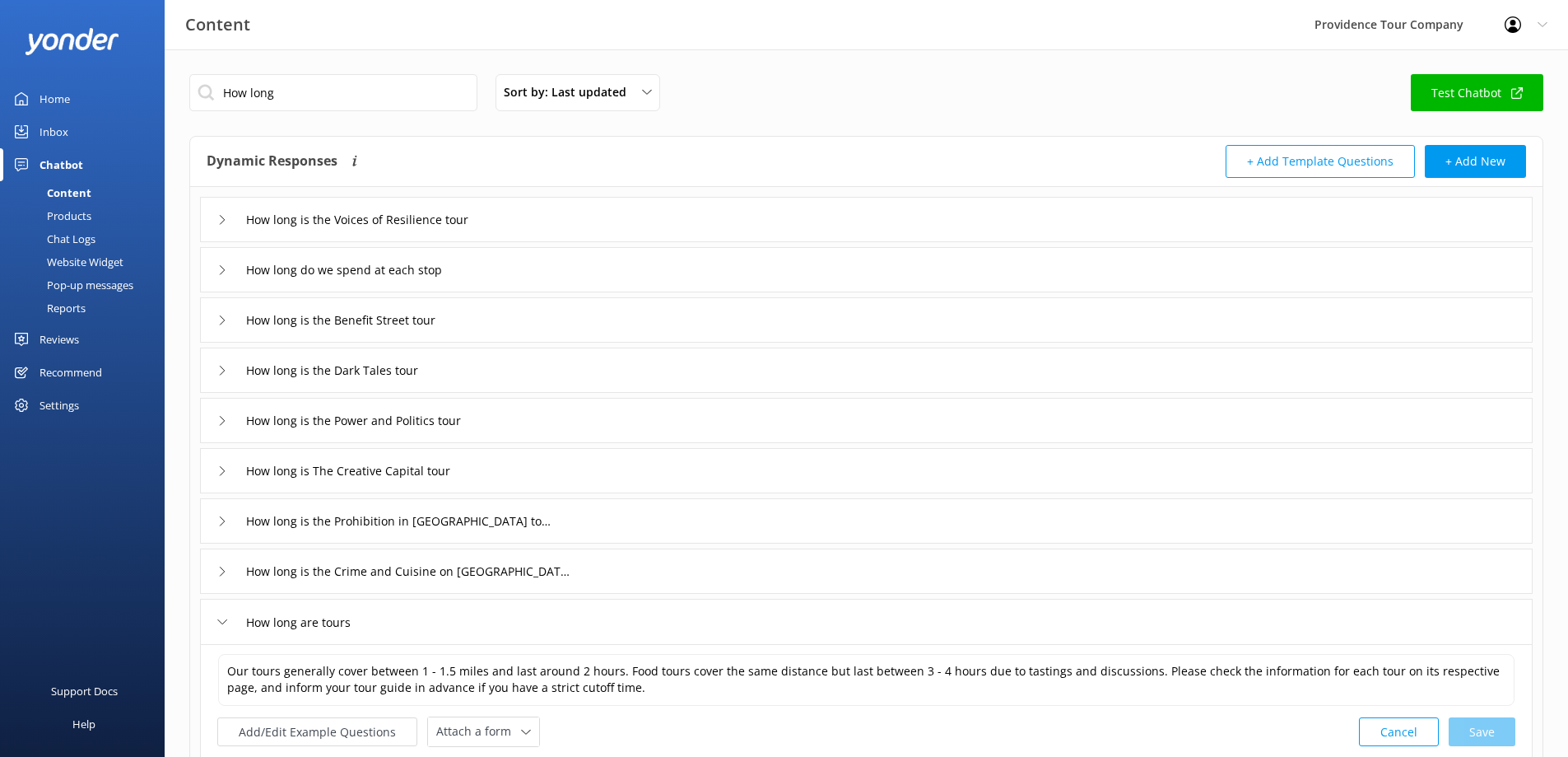
click at [57, 102] on div "Home" at bounding box center [55, 98] width 31 height 33
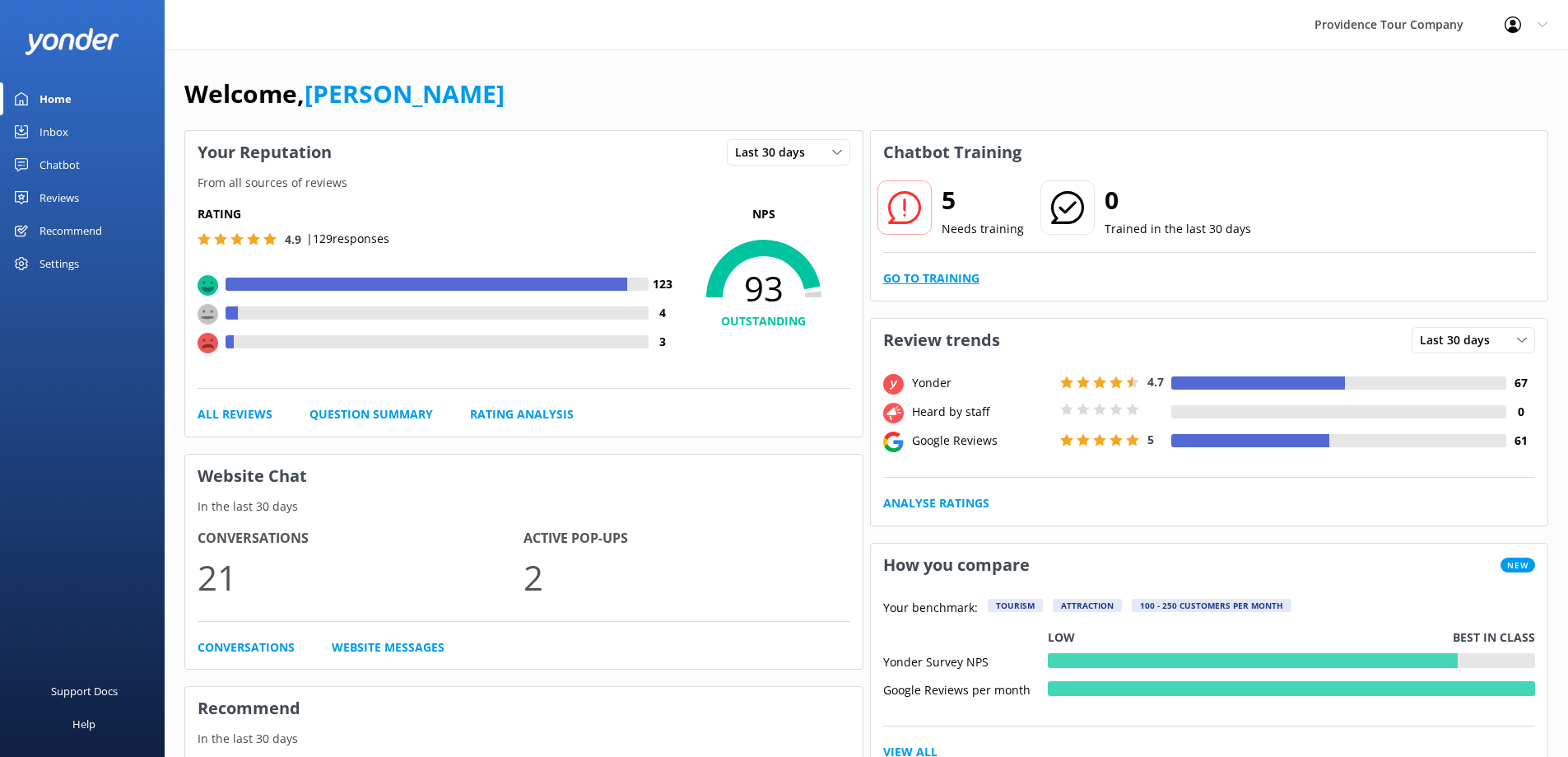
click at [944, 272] on link "Go to Training" at bounding box center [931, 279] width 96 height 18
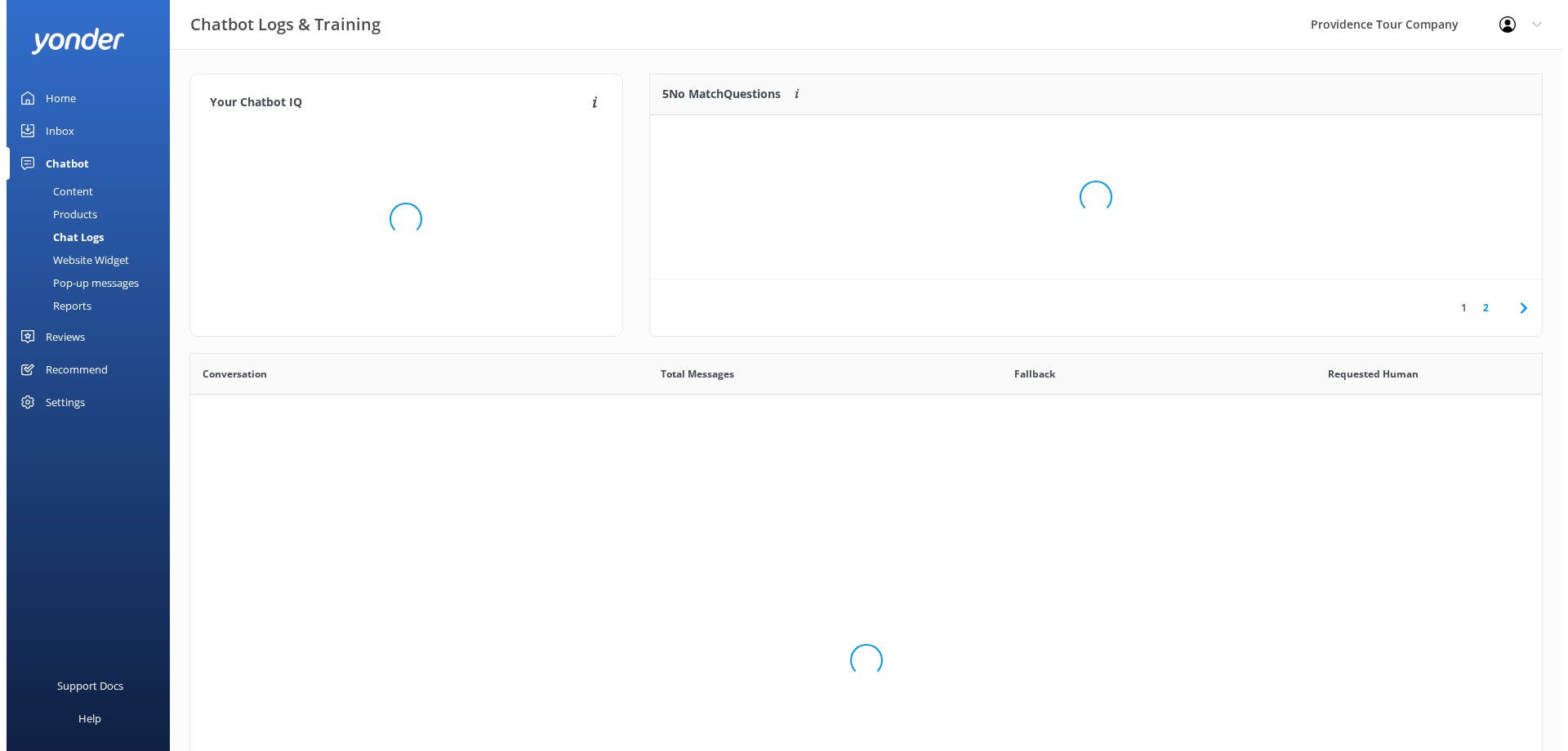
scroll to position [561, 1340]
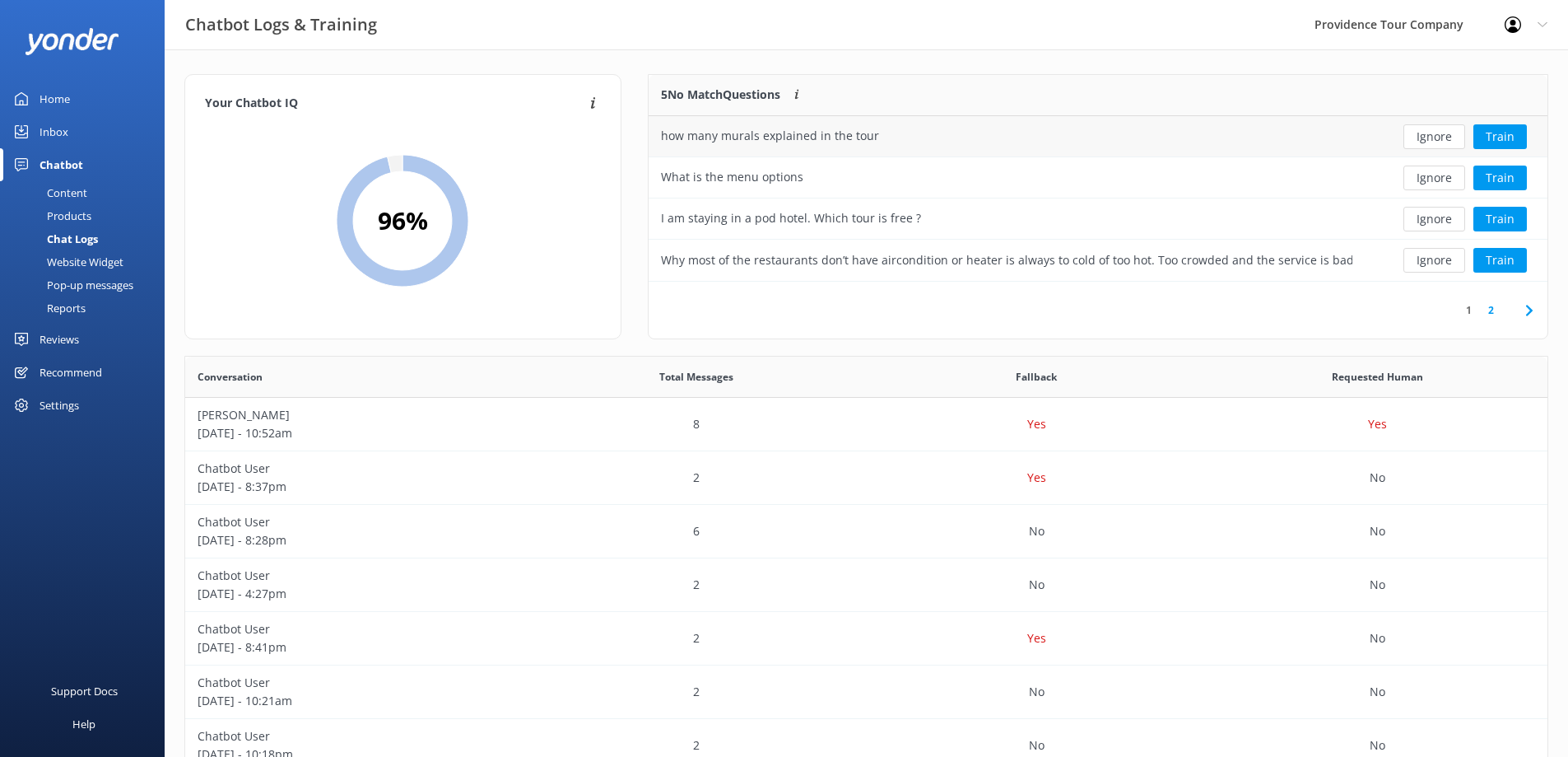
click at [896, 137] on div "how many murals explained in the tour" at bounding box center [1006, 136] width 716 height 41
click at [454, 491] on p "[DATE] - 8:37pm" at bounding box center [356, 486] width 316 height 18
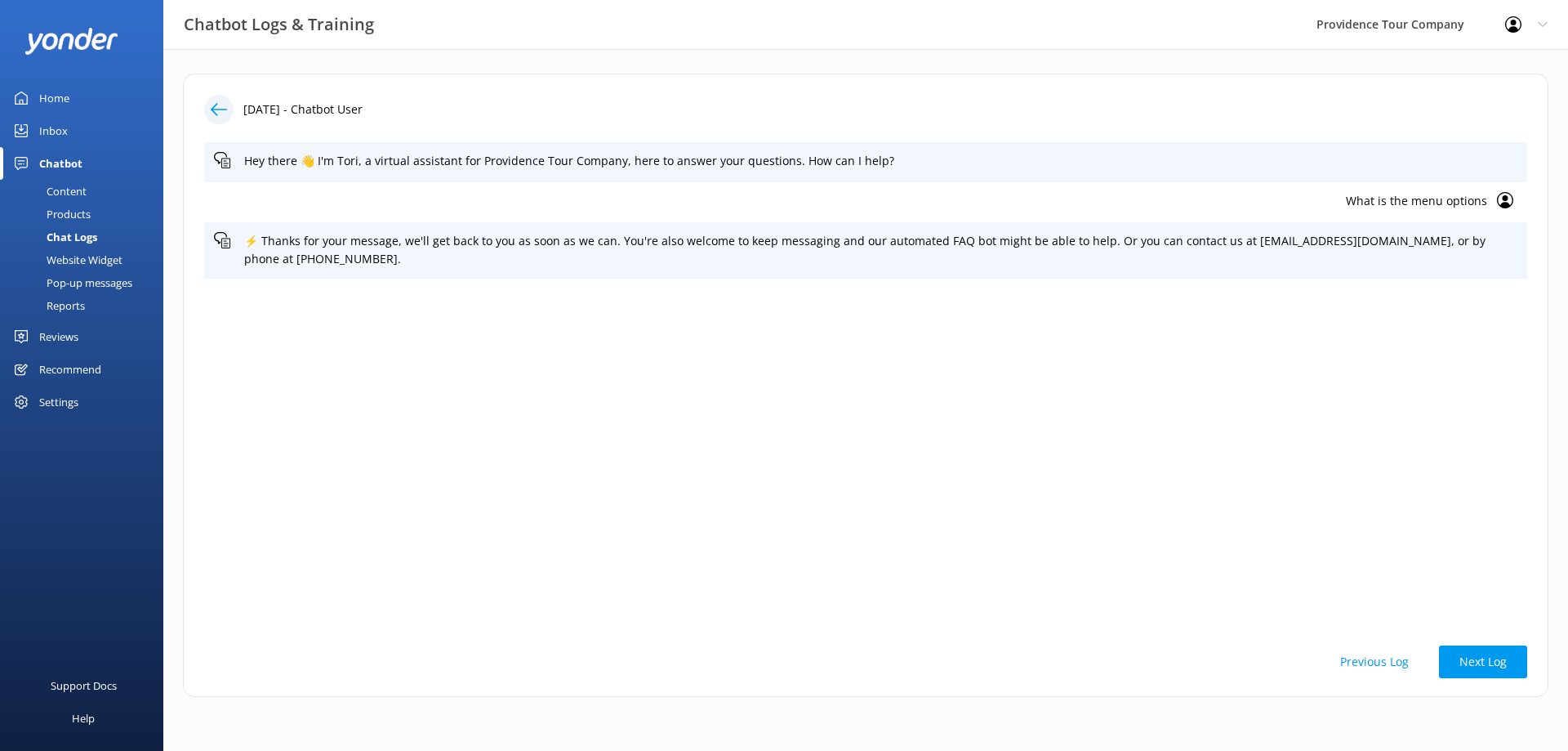
click at [220, 111] on icon at bounding box center [219, 110] width 17 height 17
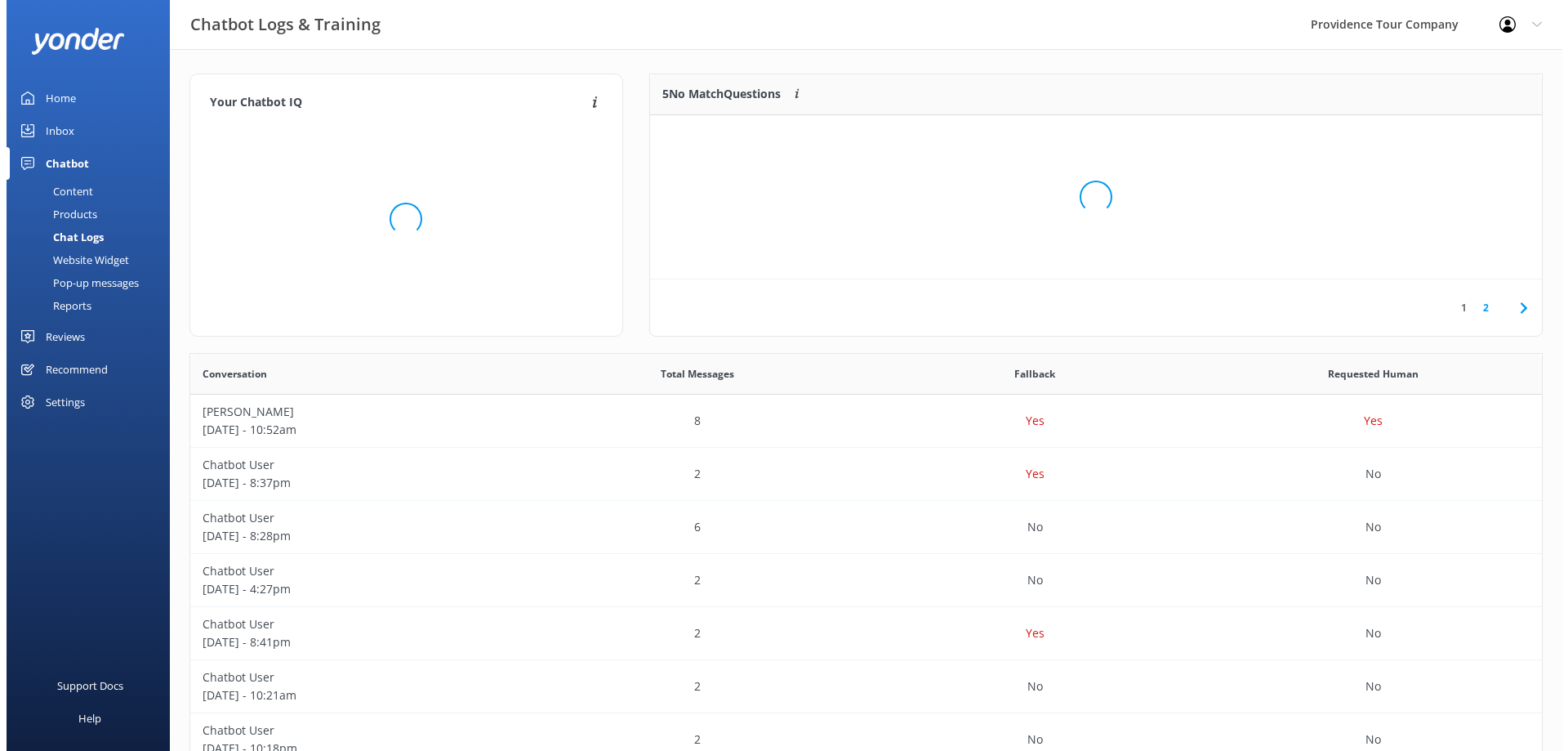
scroll to position [192, 880]
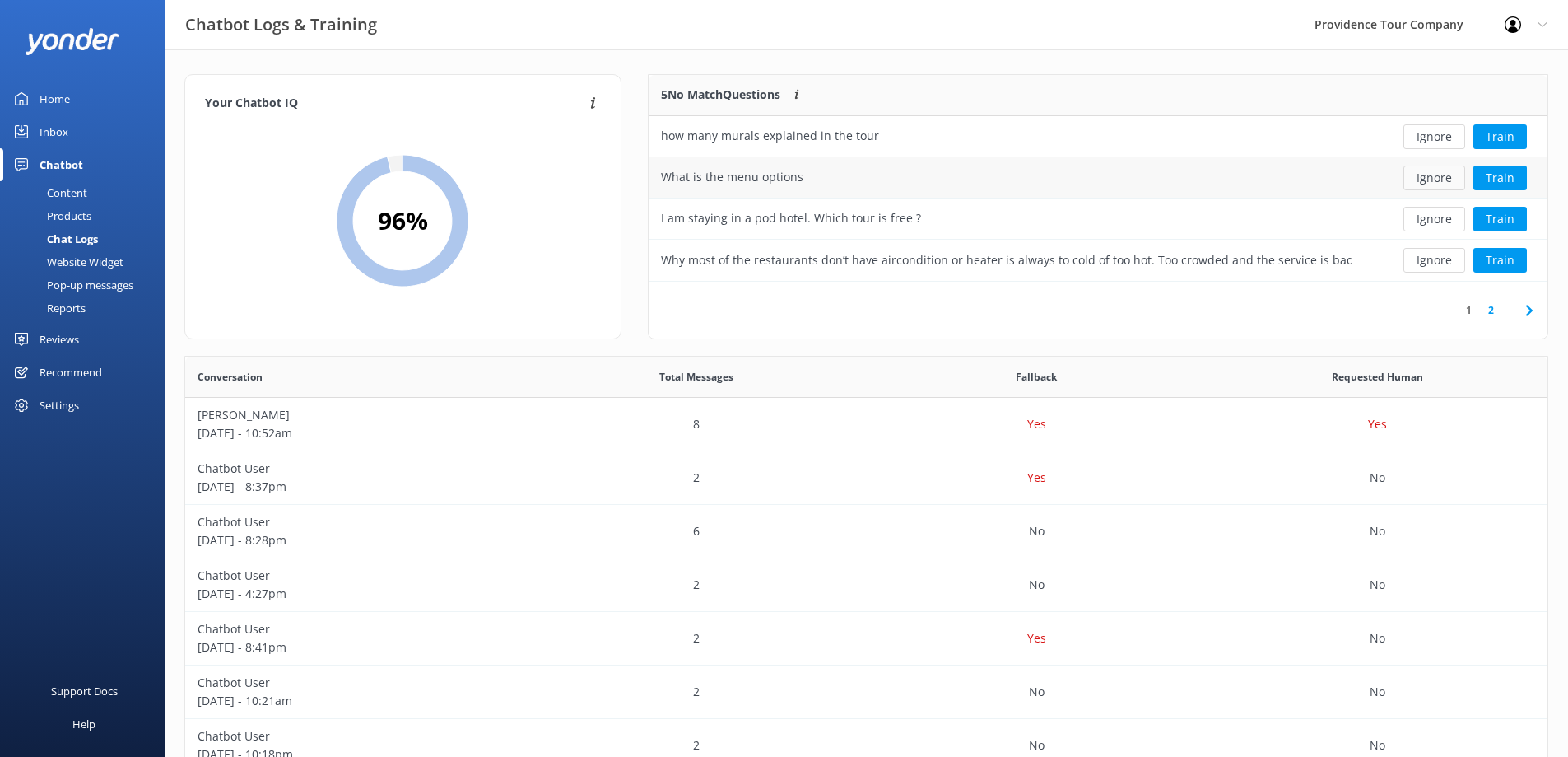
click at [1432, 185] on button "Ignore" at bounding box center [1434, 177] width 62 height 25
click at [1164, 270] on div "I checked website it cannot be found" at bounding box center [1006, 260] width 716 height 41
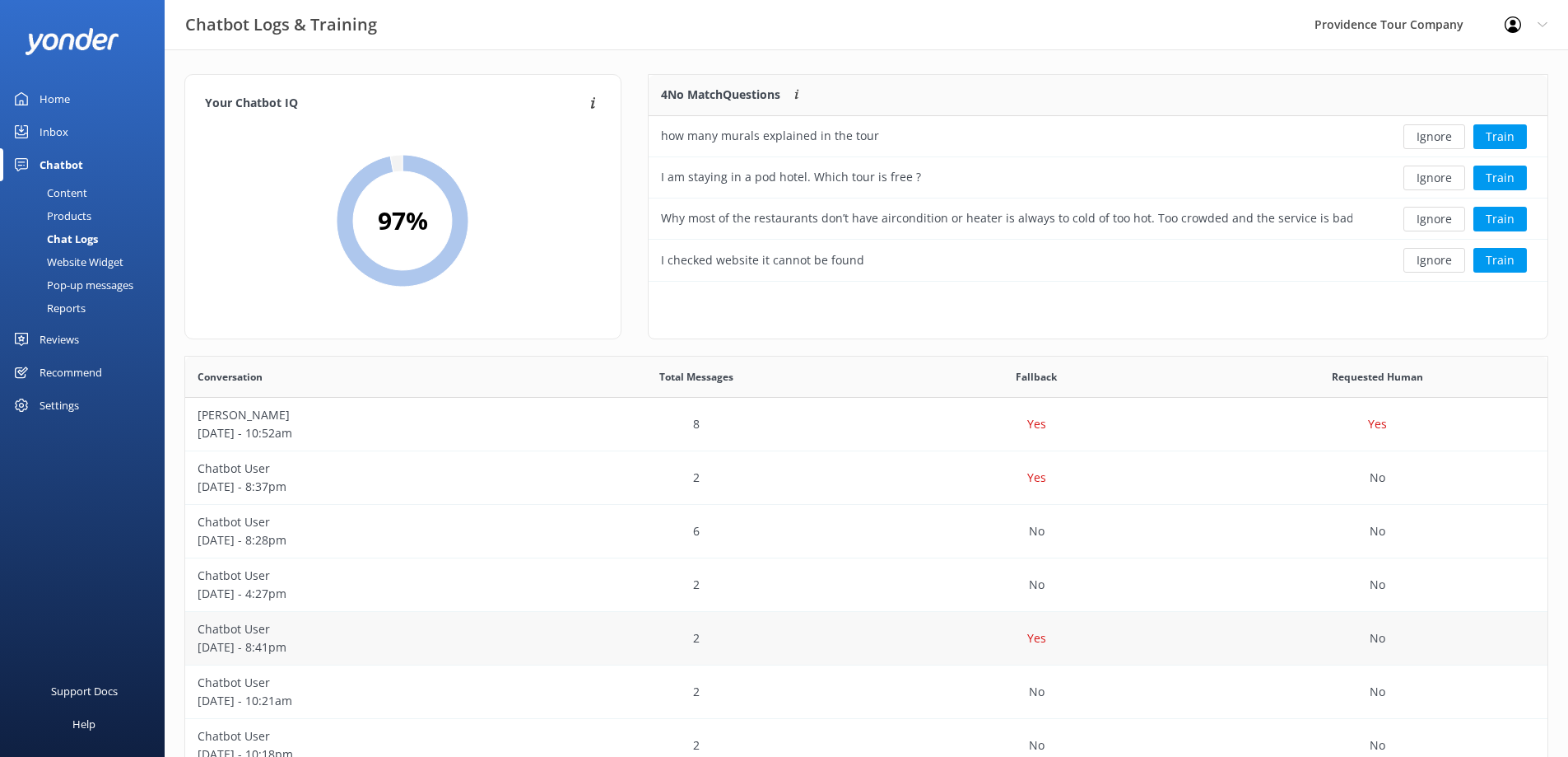
click at [247, 620] on p "Chatbot User" at bounding box center [356, 629] width 316 height 18
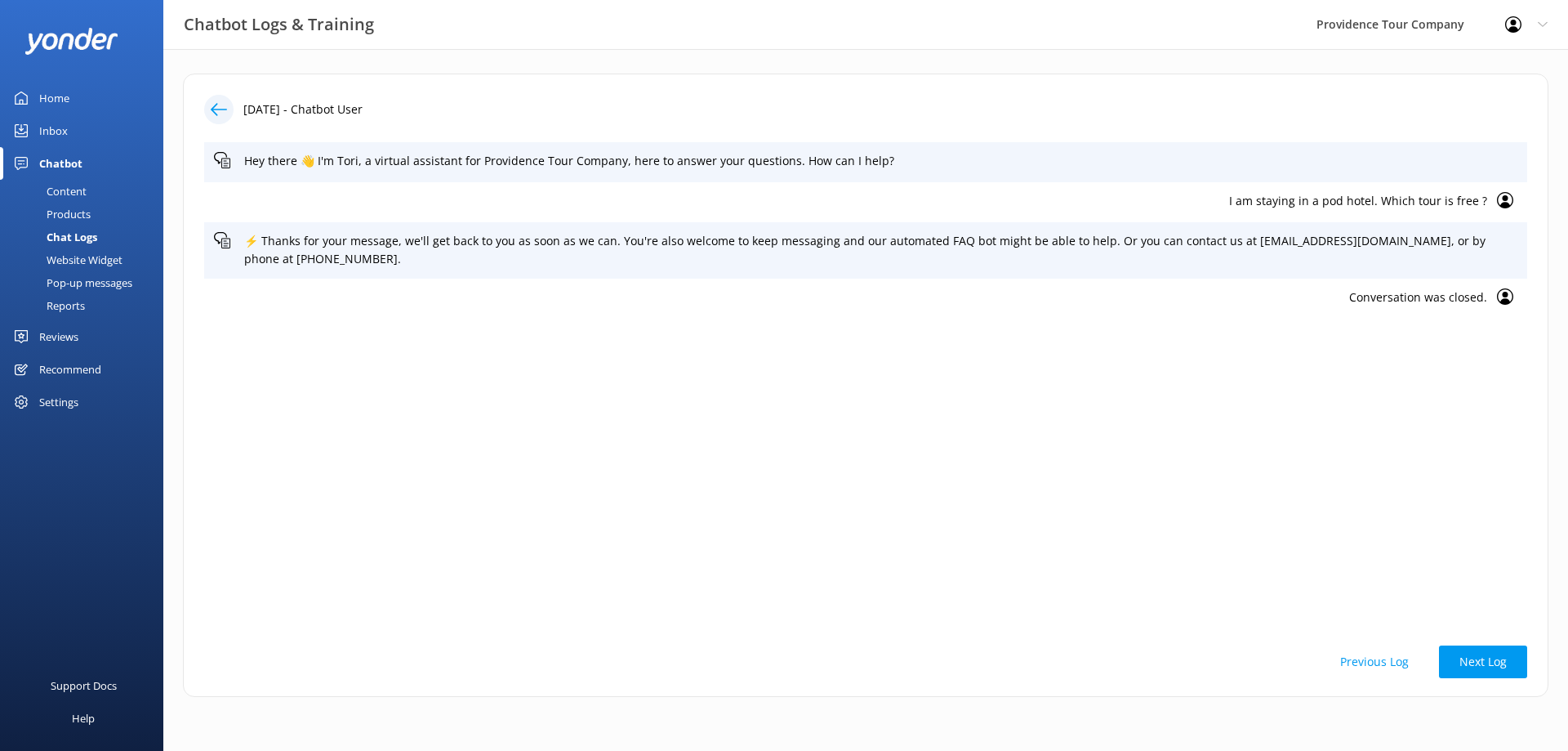
click at [225, 117] on div at bounding box center [219, 110] width 30 height 30
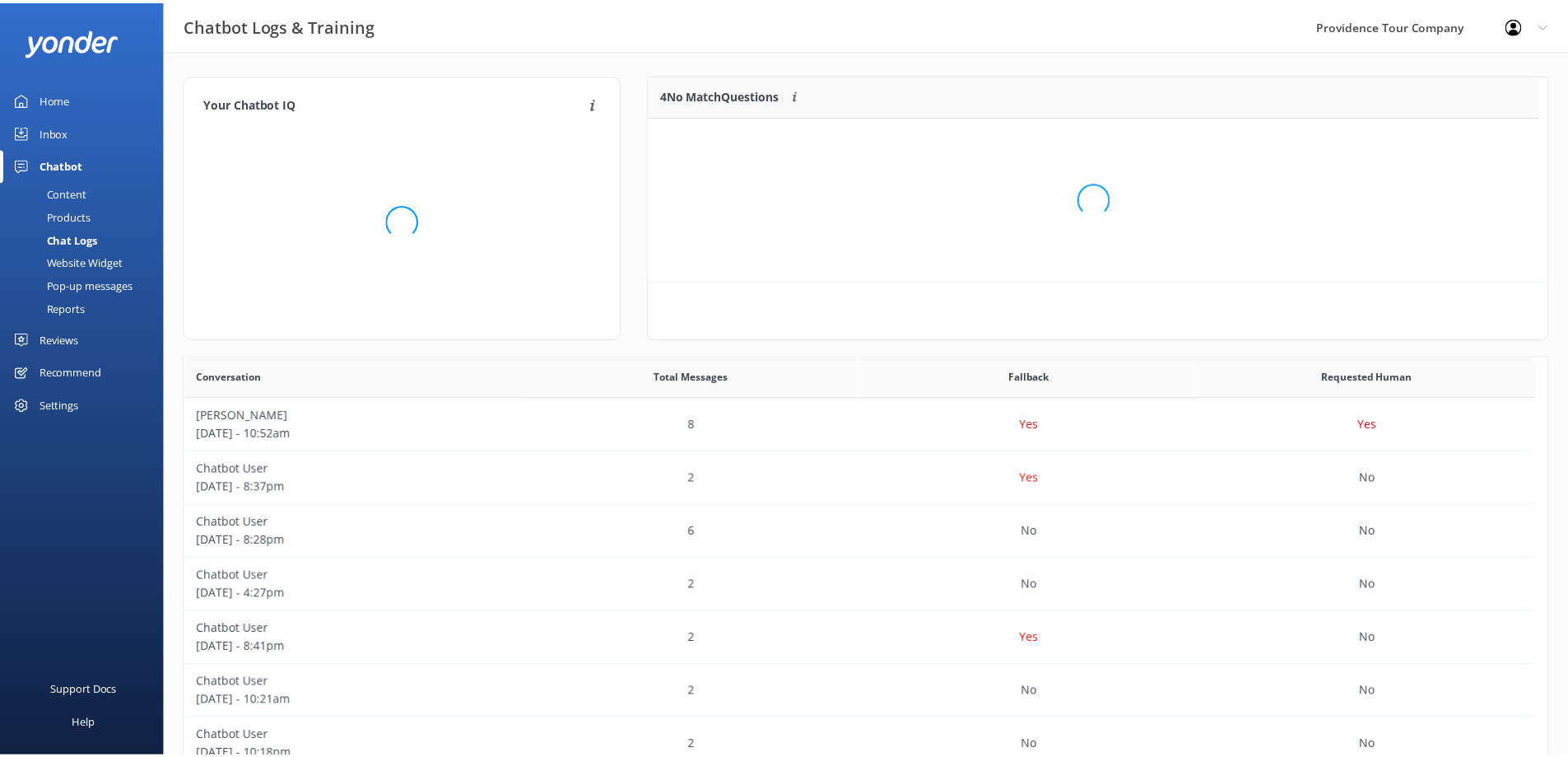
scroll to position [194, 887]
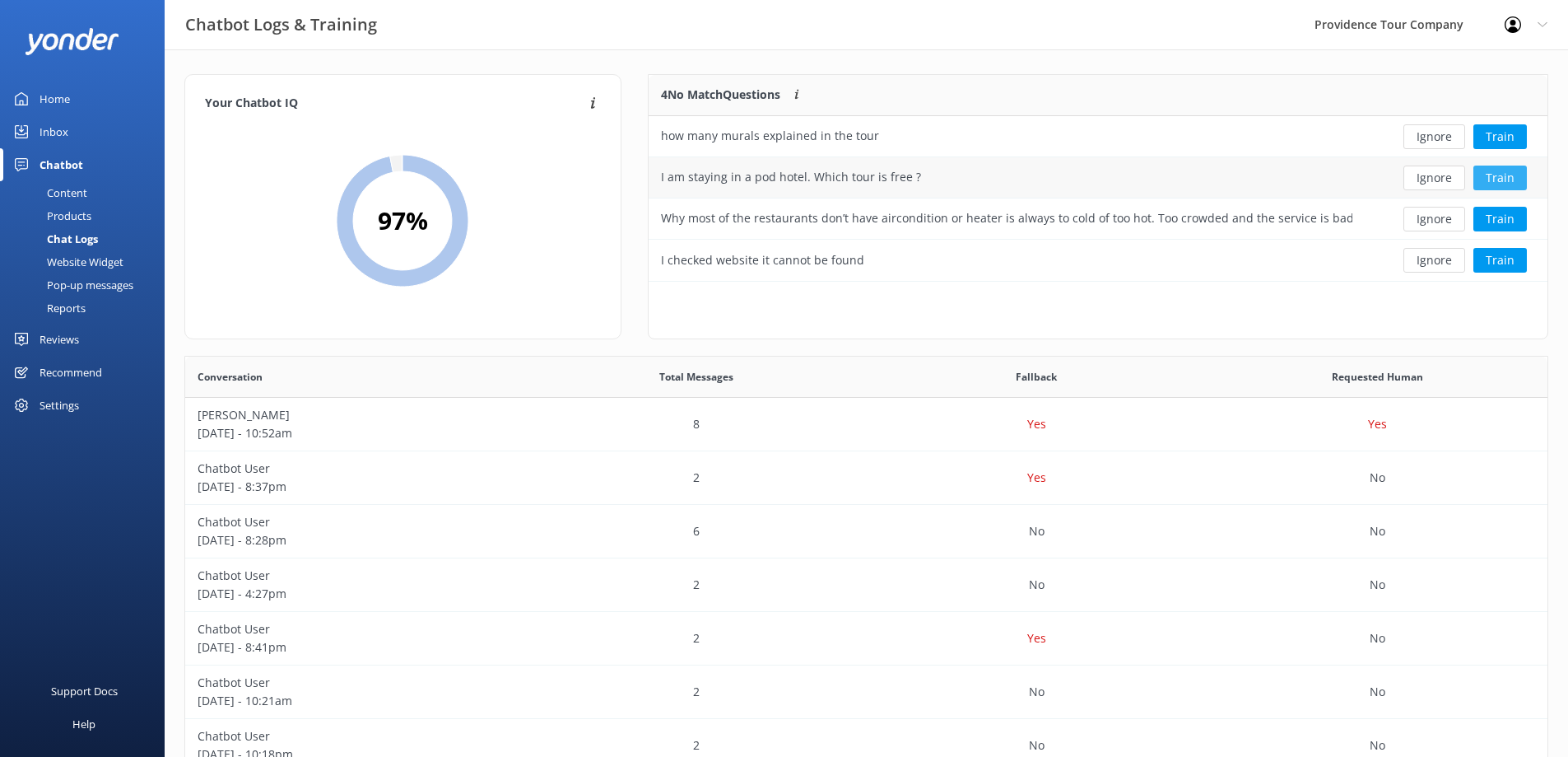
click at [1494, 180] on button "Train" at bounding box center [1500, 177] width 54 height 25
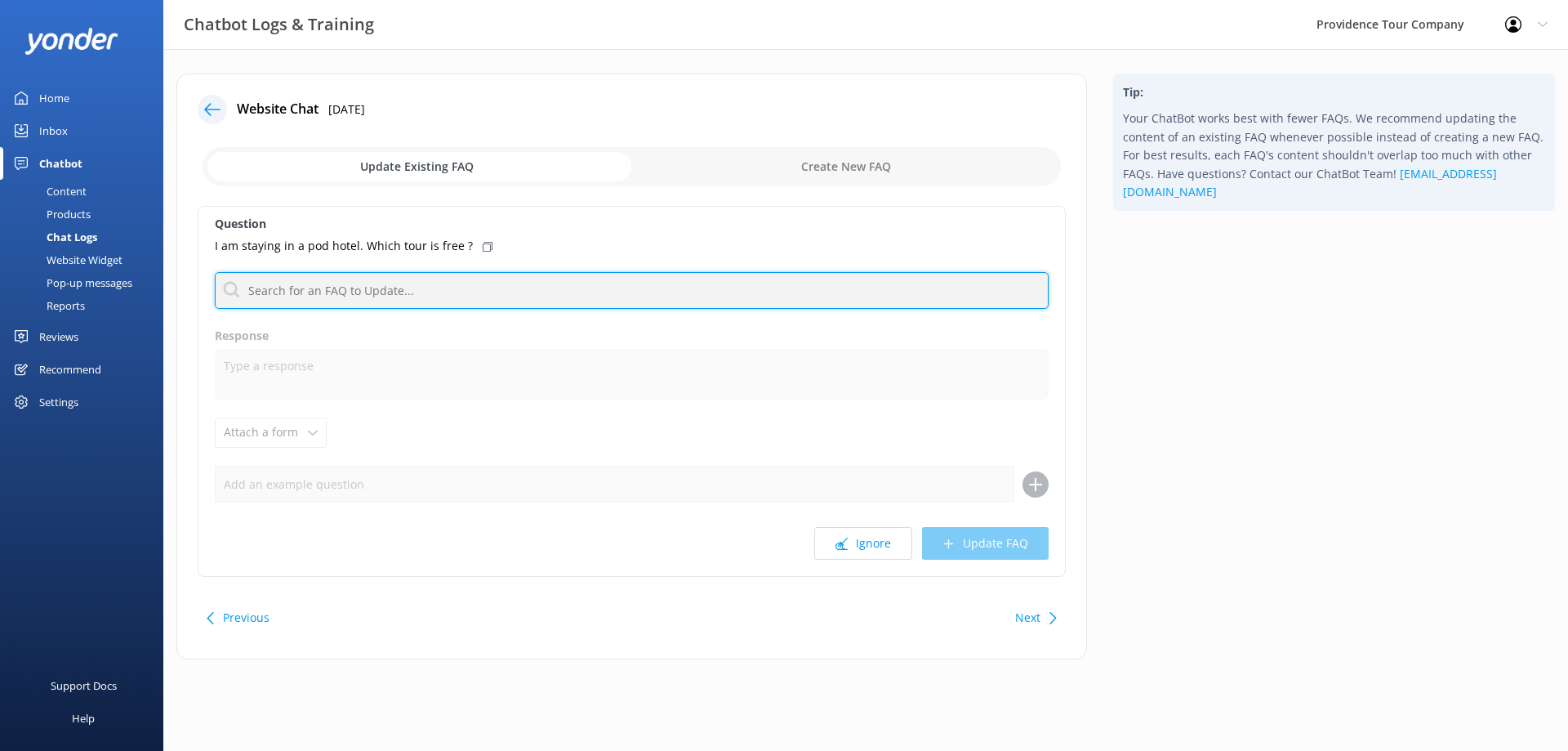
click at [506, 290] on input "text" at bounding box center [632, 290] width 834 height 37
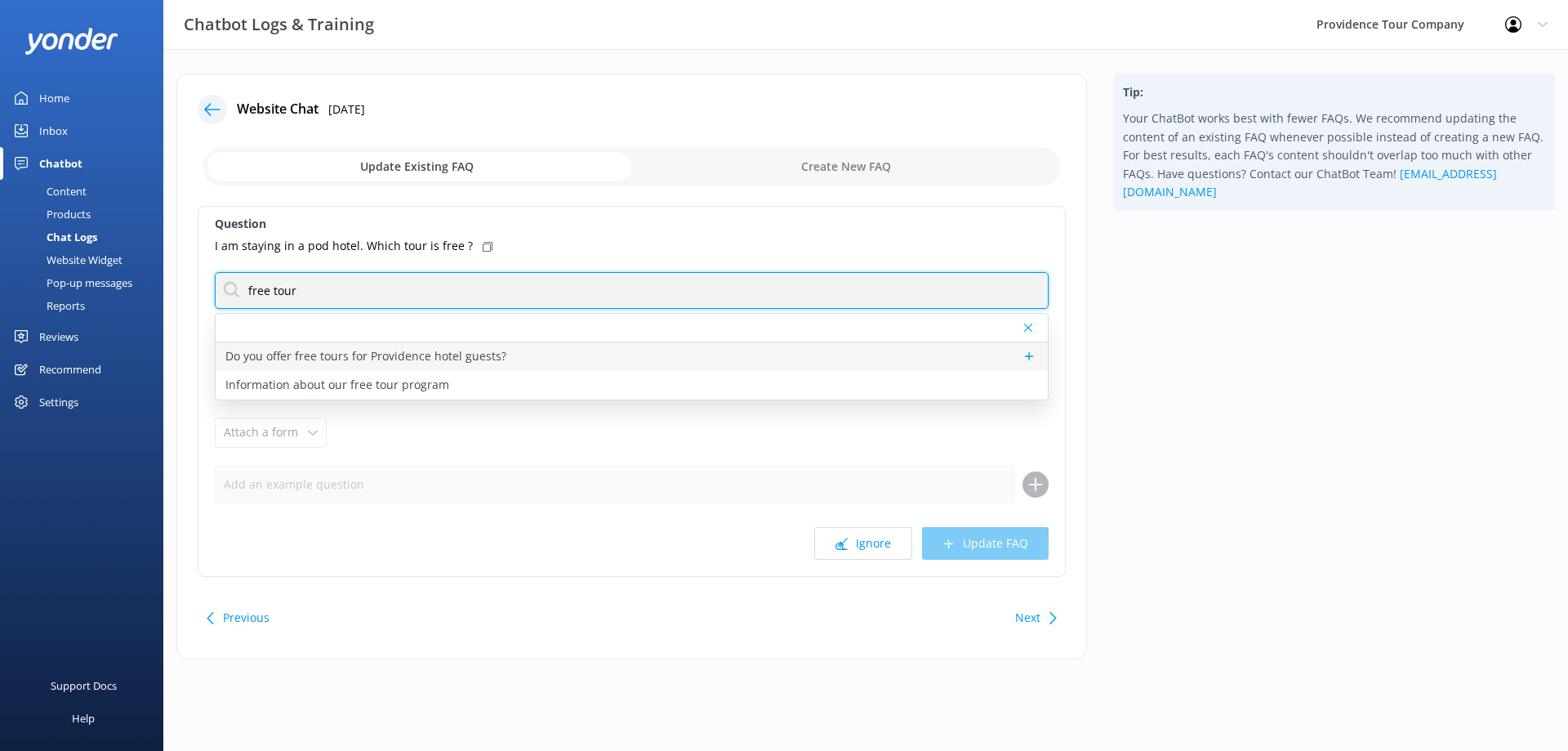
type input "free tour"
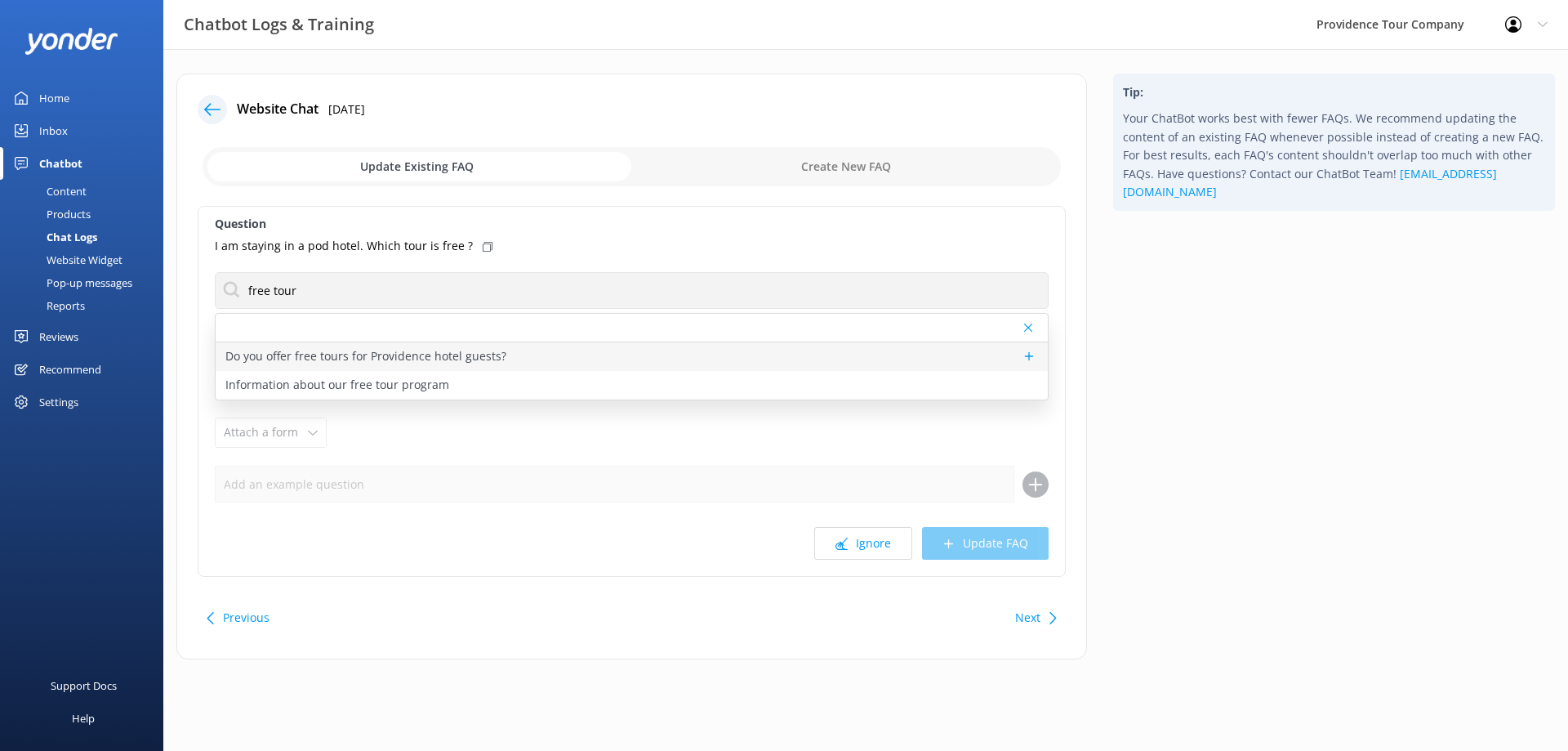
click at [493, 368] on div "Do you offer free tours for Providence hotel guests?" at bounding box center [633, 356] width 833 height 29
type textarea "The Providence Tourism Council has sponsored free tours for Providence hotel gu…"
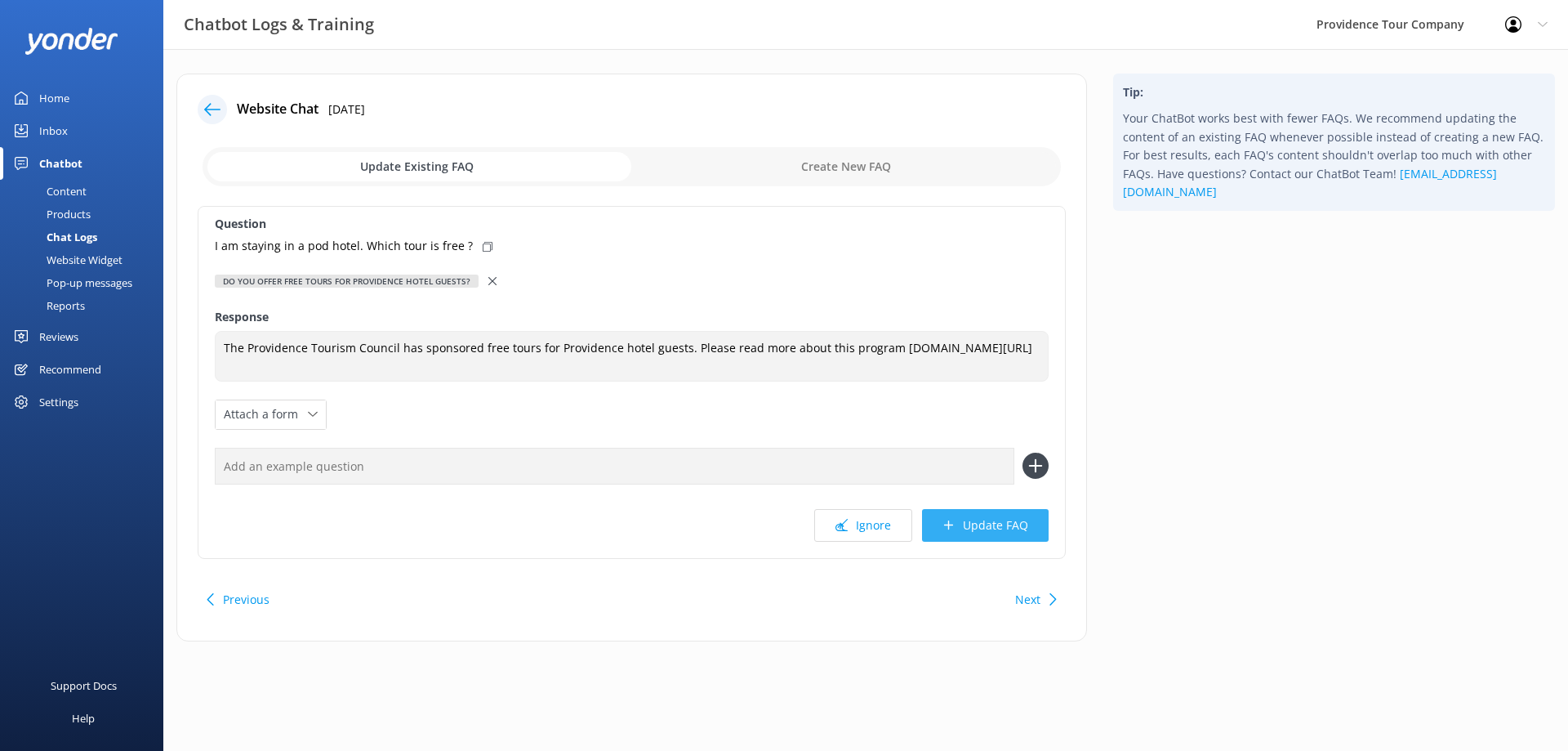
click at [980, 526] on button "Update FAQ" at bounding box center [986, 525] width 126 height 33
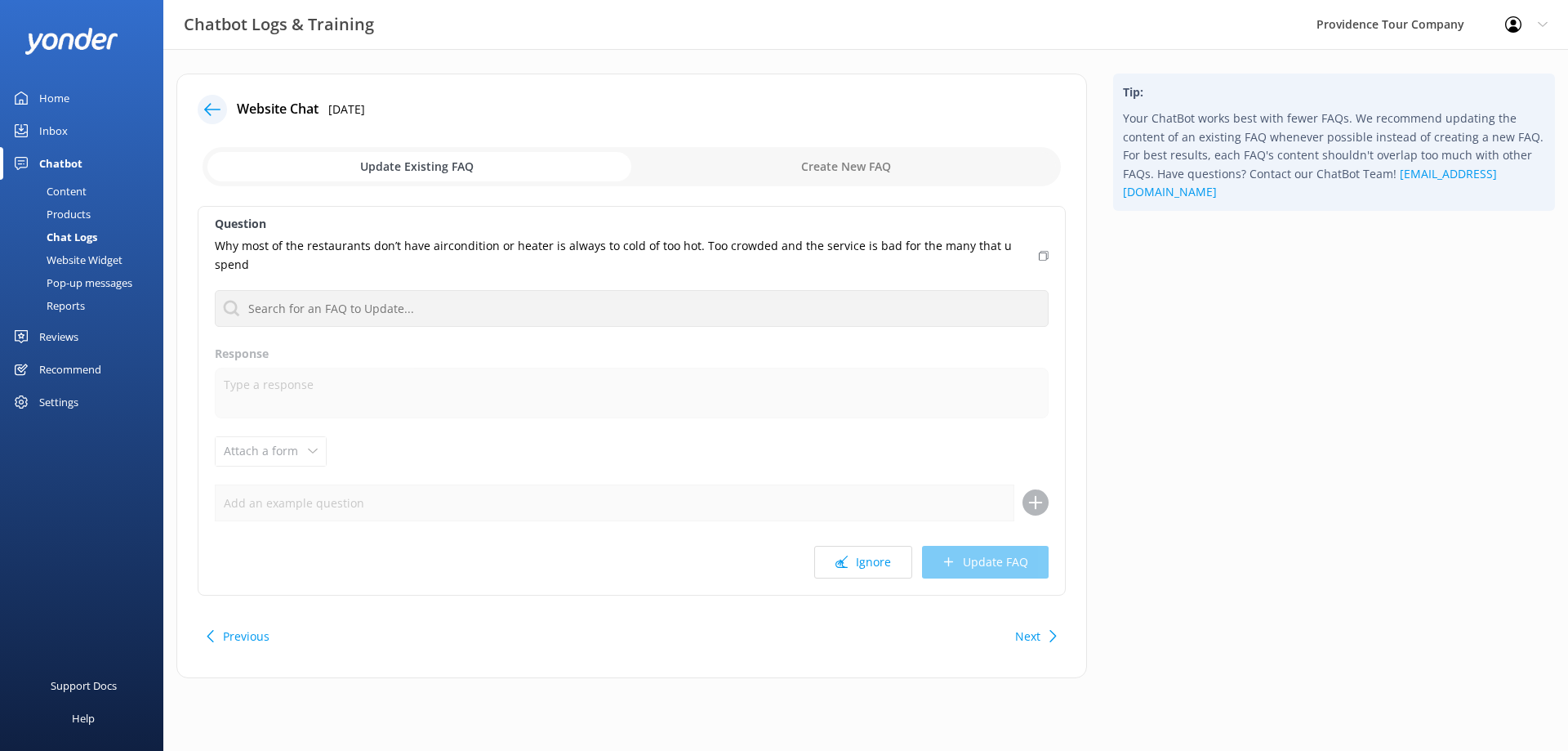
click at [1039, 251] on icon at bounding box center [1044, 256] width 10 height 10
click at [892, 270] on div "Question Why most of the restaurants don’t have aircondition or heater is alway…" at bounding box center [632, 401] width 868 height 390
click at [880, 550] on button "Ignore" at bounding box center [862, 562] width 98 height 33
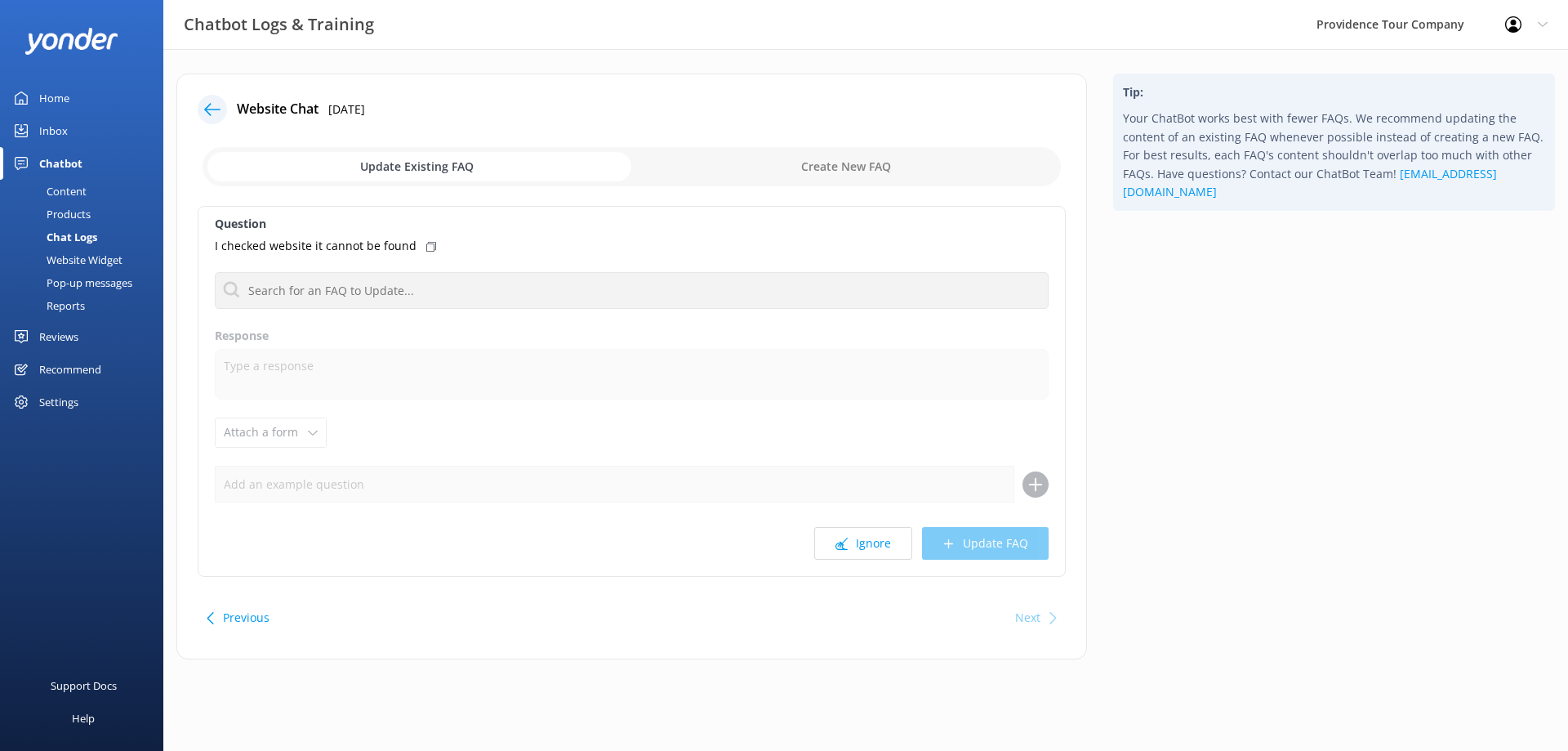
click at [209, 106] on use at bounding box center [212, 109] width 17 height 12
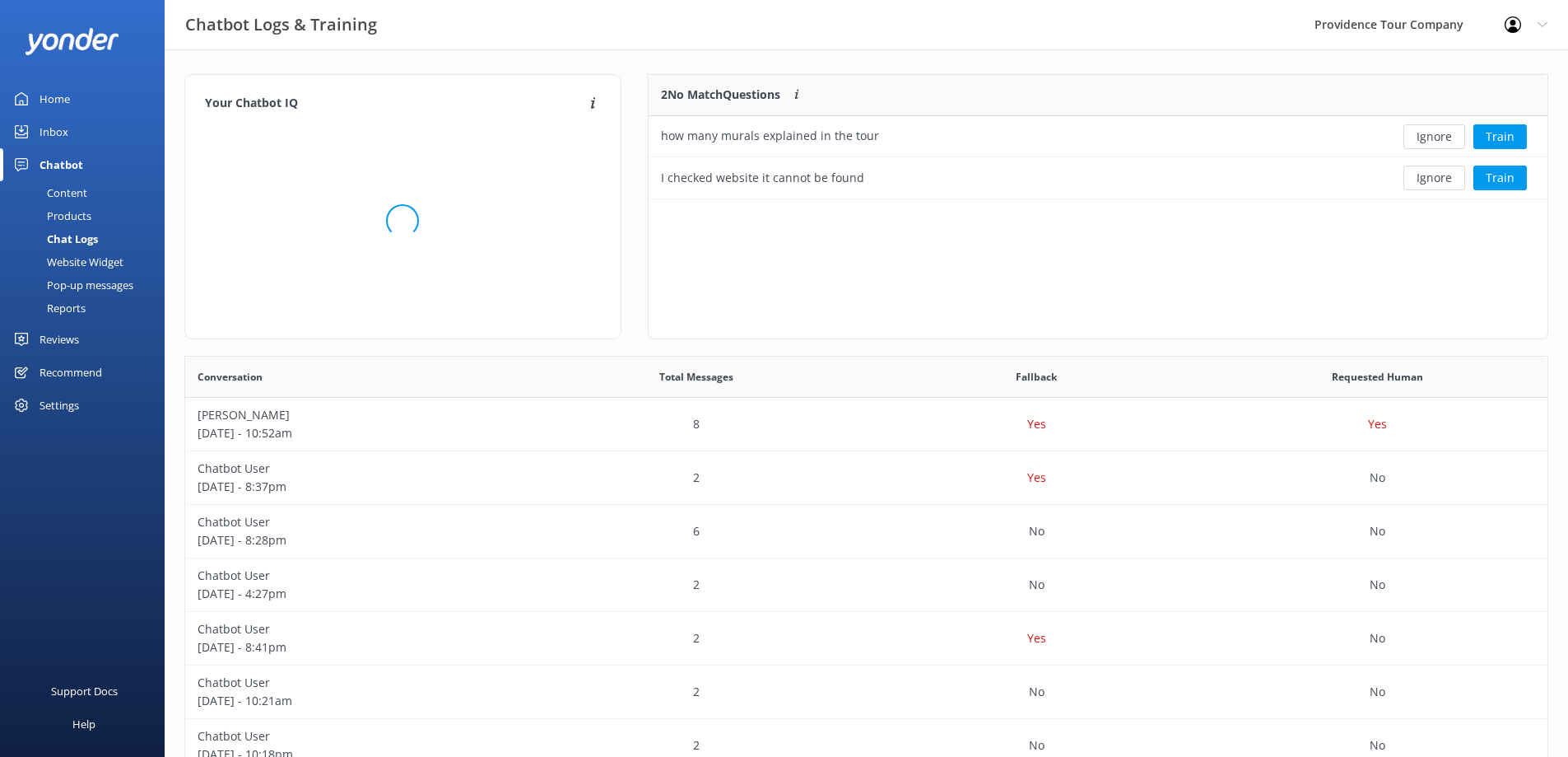
scroll to position [112, 887]
click at [857, 189] on div "I checked website it cannot be found" at bounding box center [1006, 177] width 716 height 41
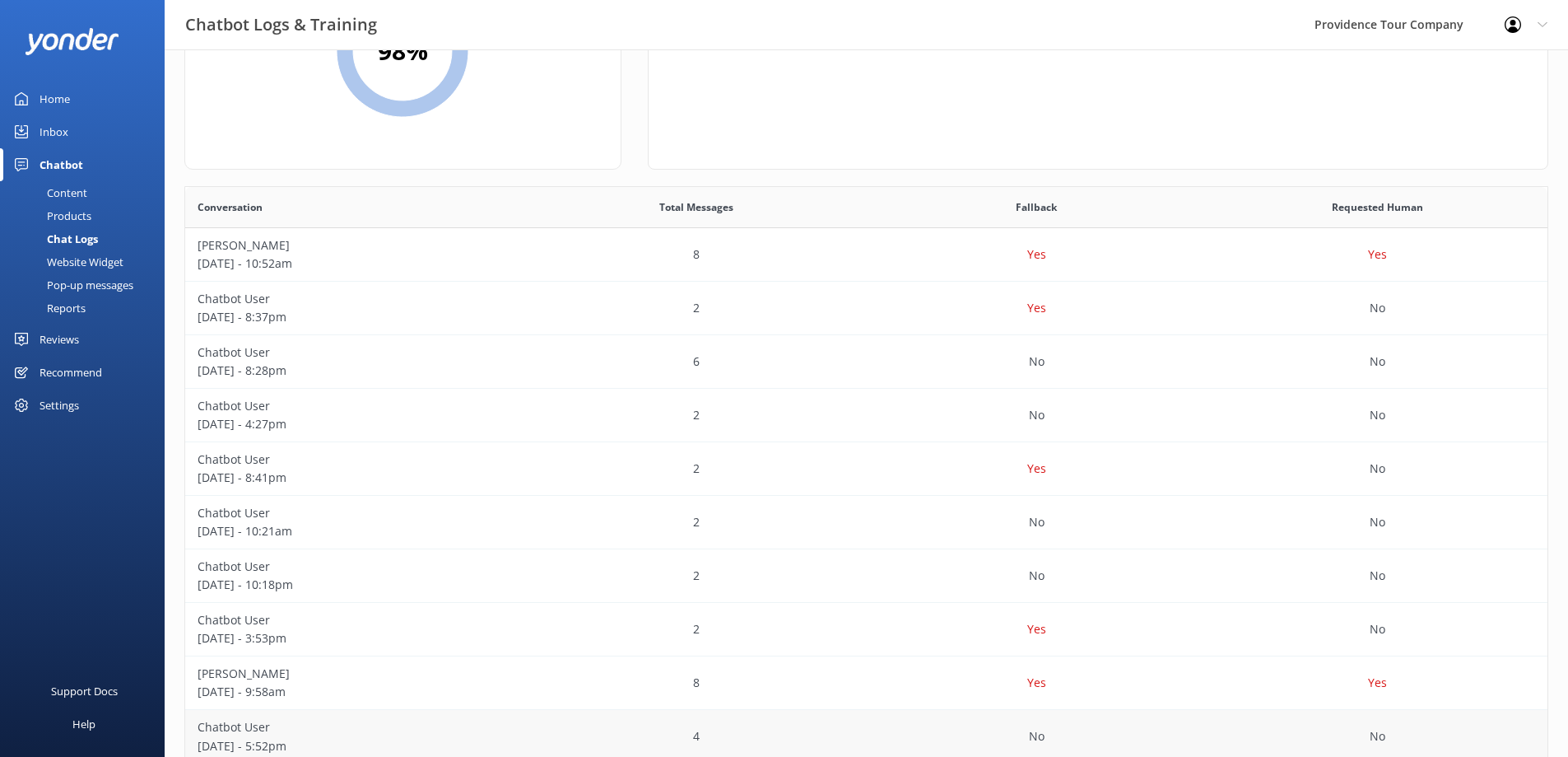
scroll to position [247, 0]
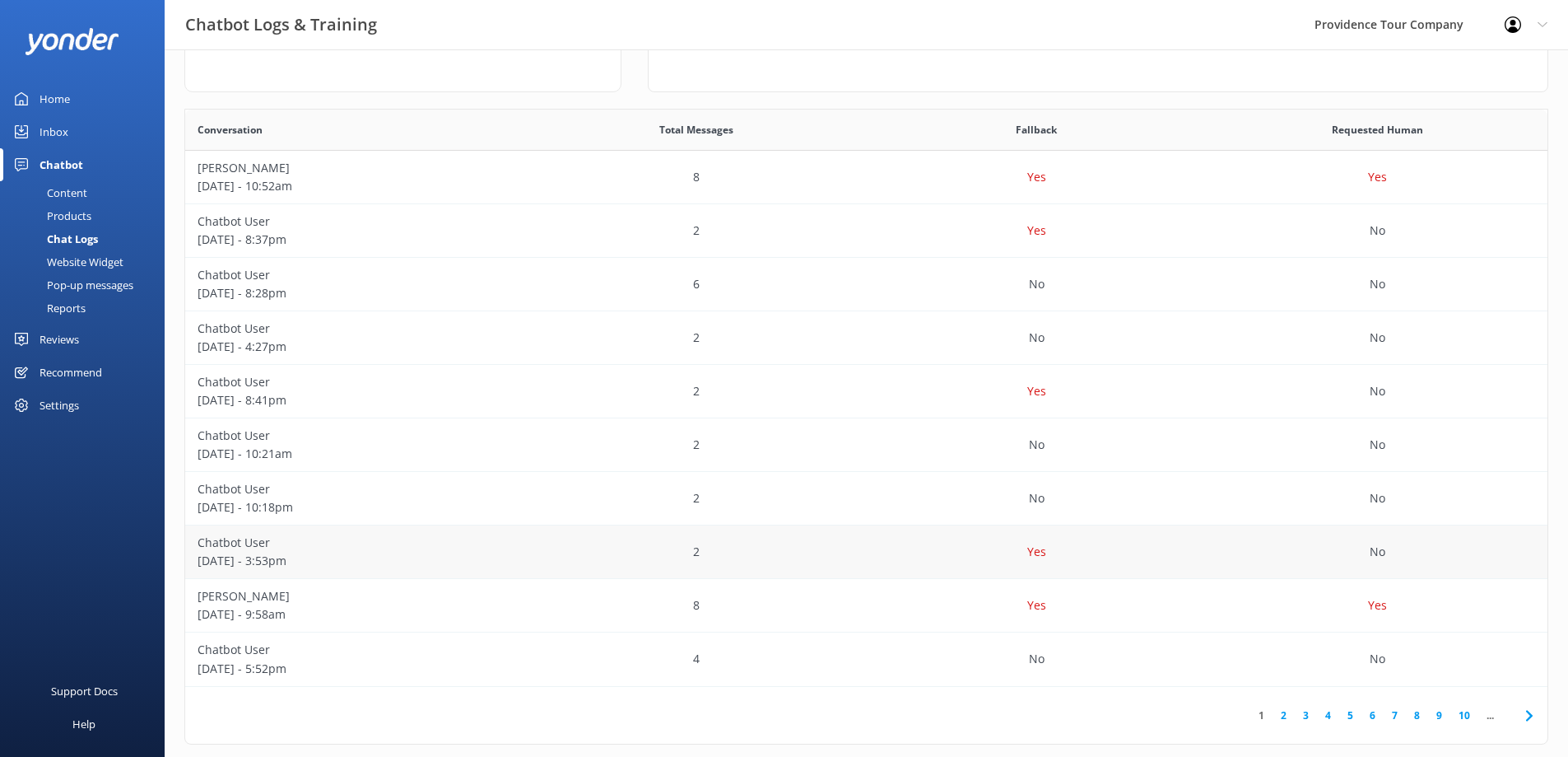
click at [796, 560] on div "2" at bounding box center [696, 552] width 341 height 54
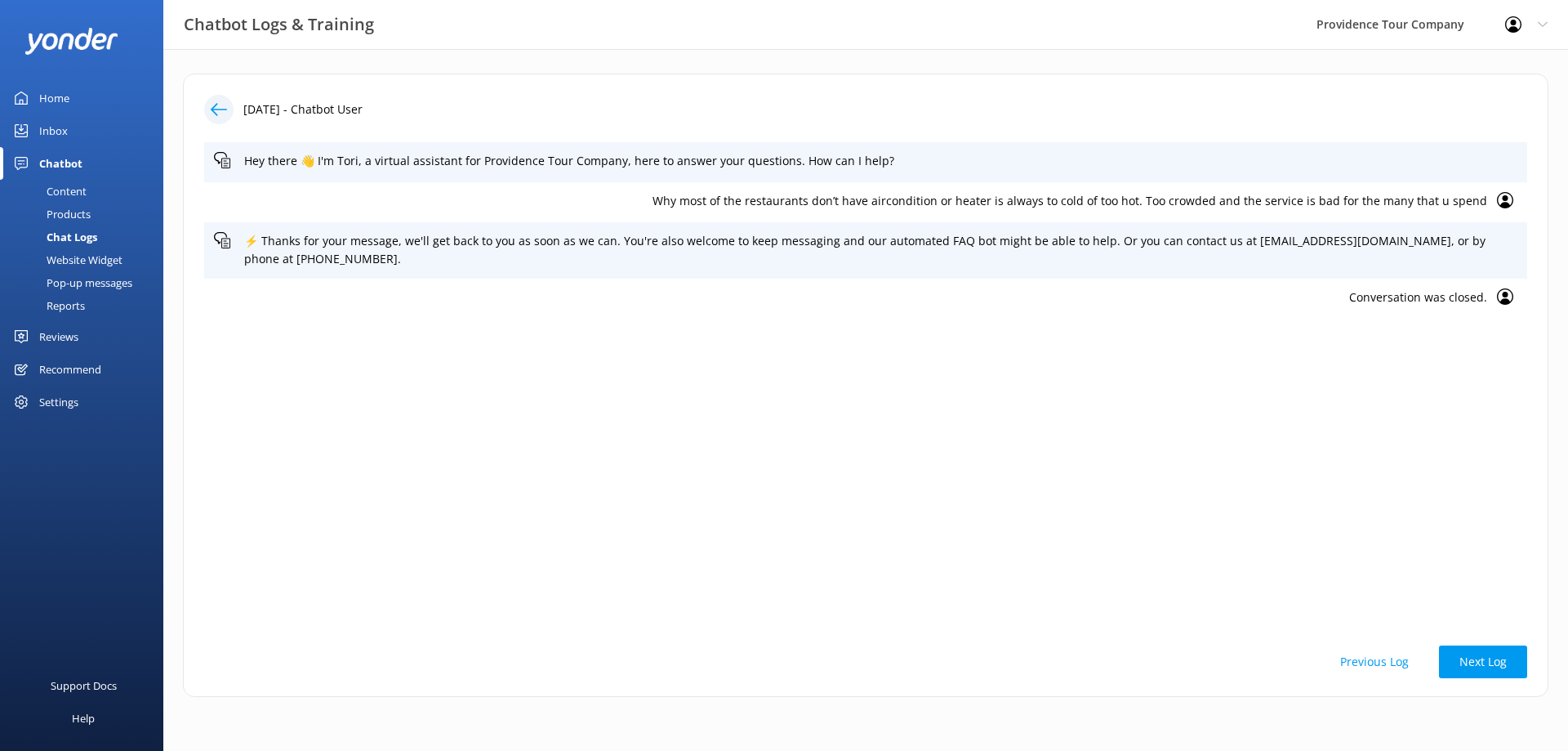
click at [216, 109] on icon at bounding box center [219, 110] width 17 height 17
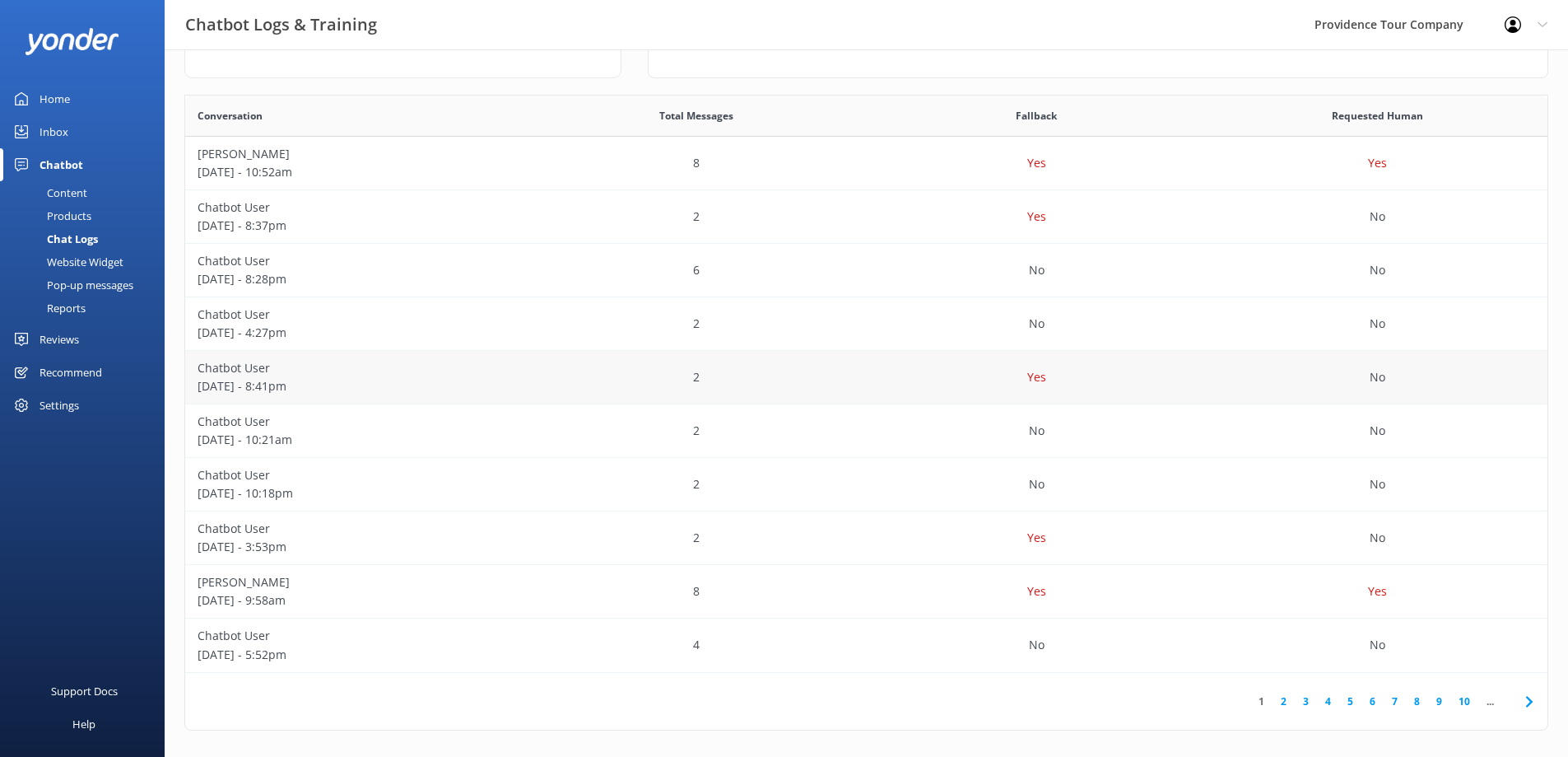
scroll to position [268, 0]
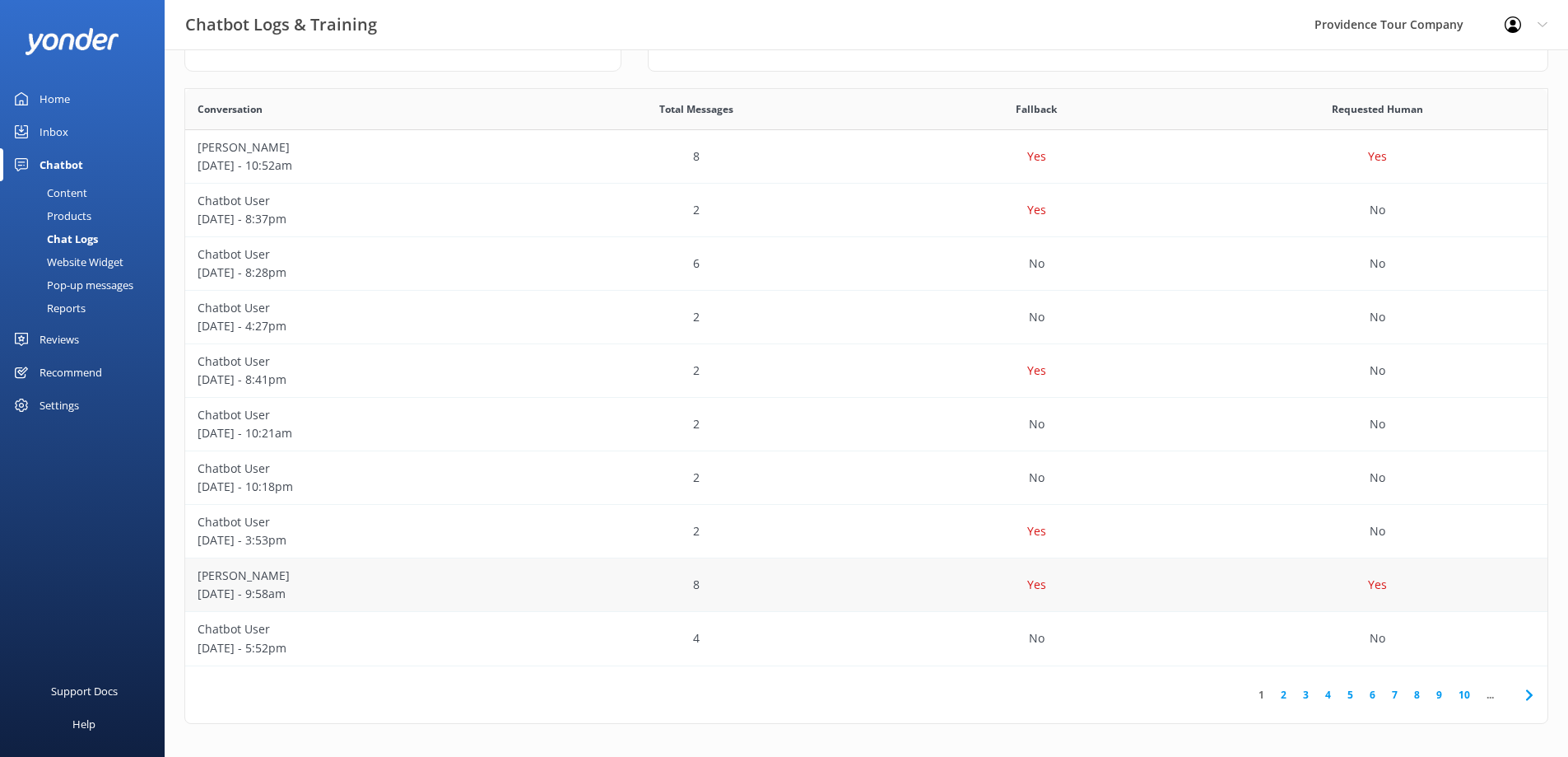
click at [921, 594] on div "Yes" at bounding box center [1037, 585] width 341 height 54
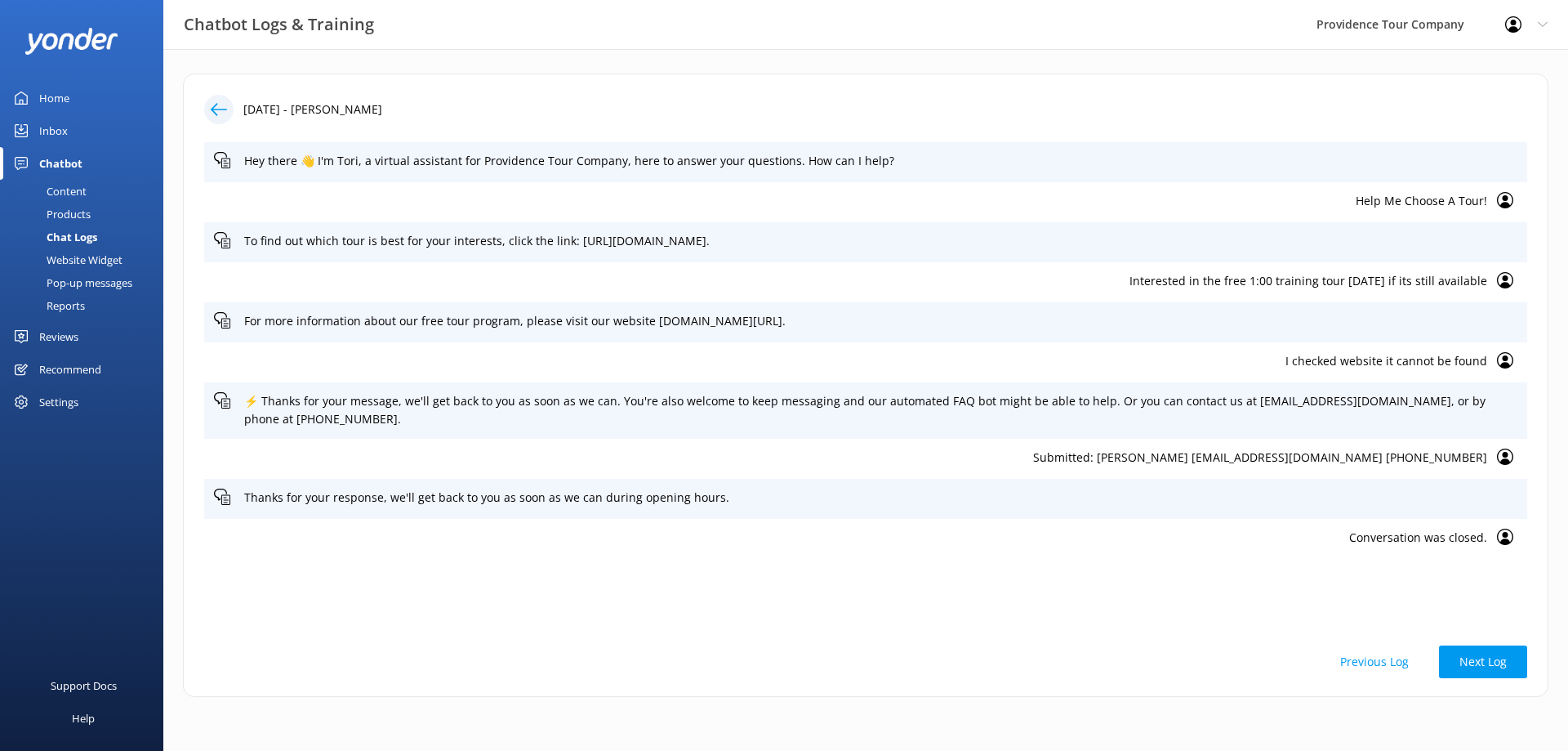
click at [233, 111] on div at bounding box center [219, 110] width 30 height 30
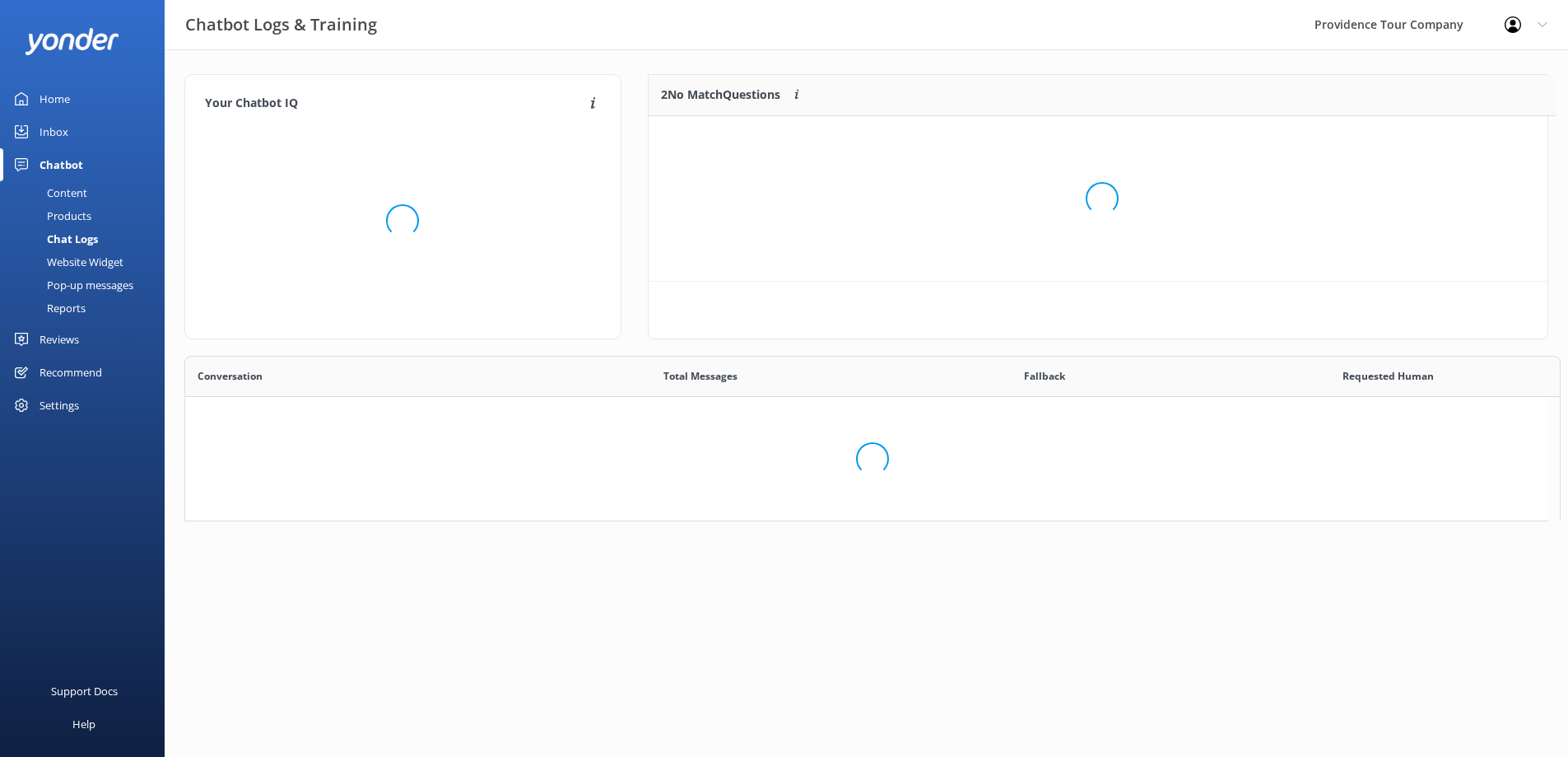
scroll to position [112, 887]
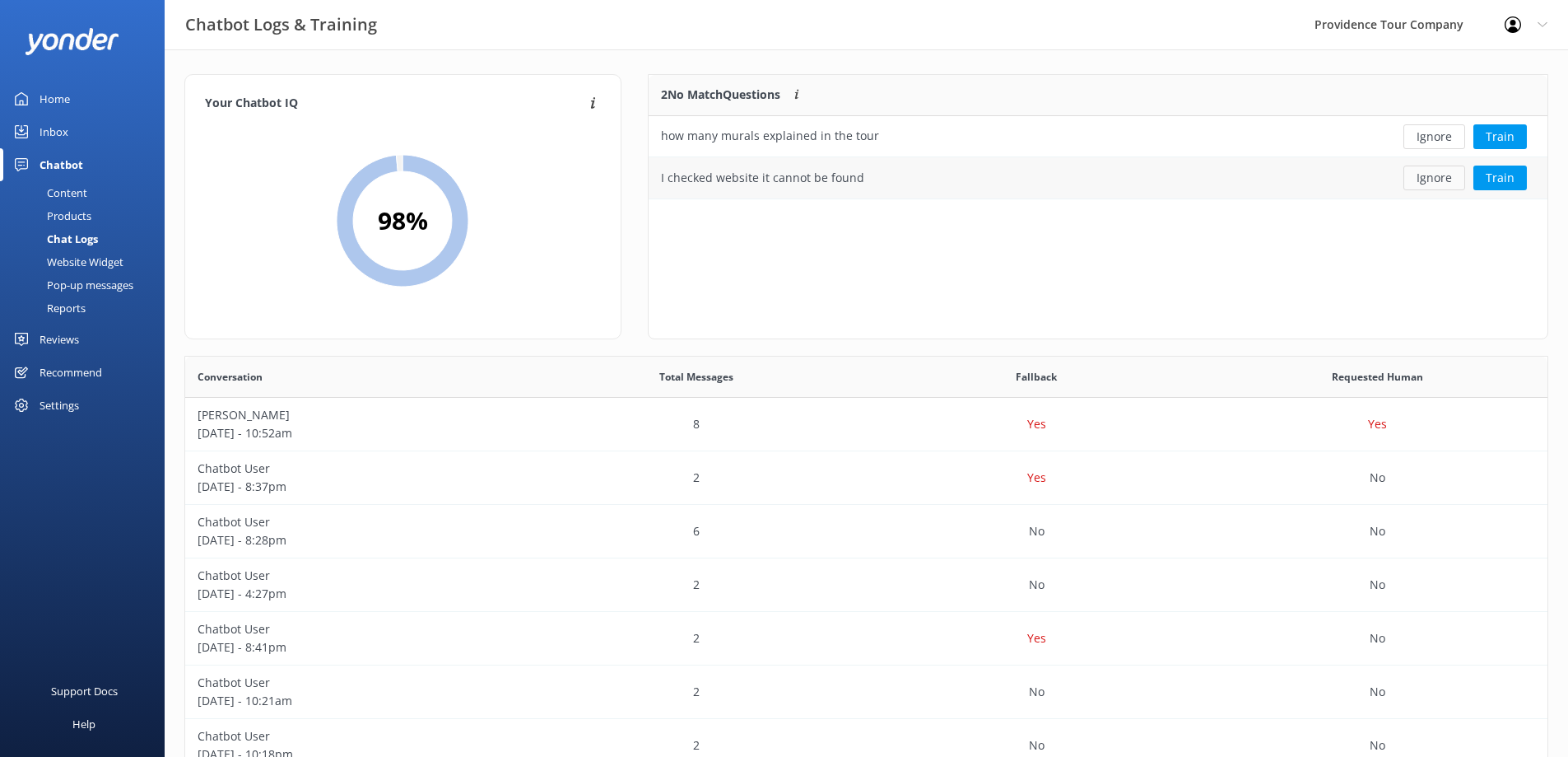
click at [1437, 180] on button "Ignore" at bounding box center [1434, 177] width 62 height 25
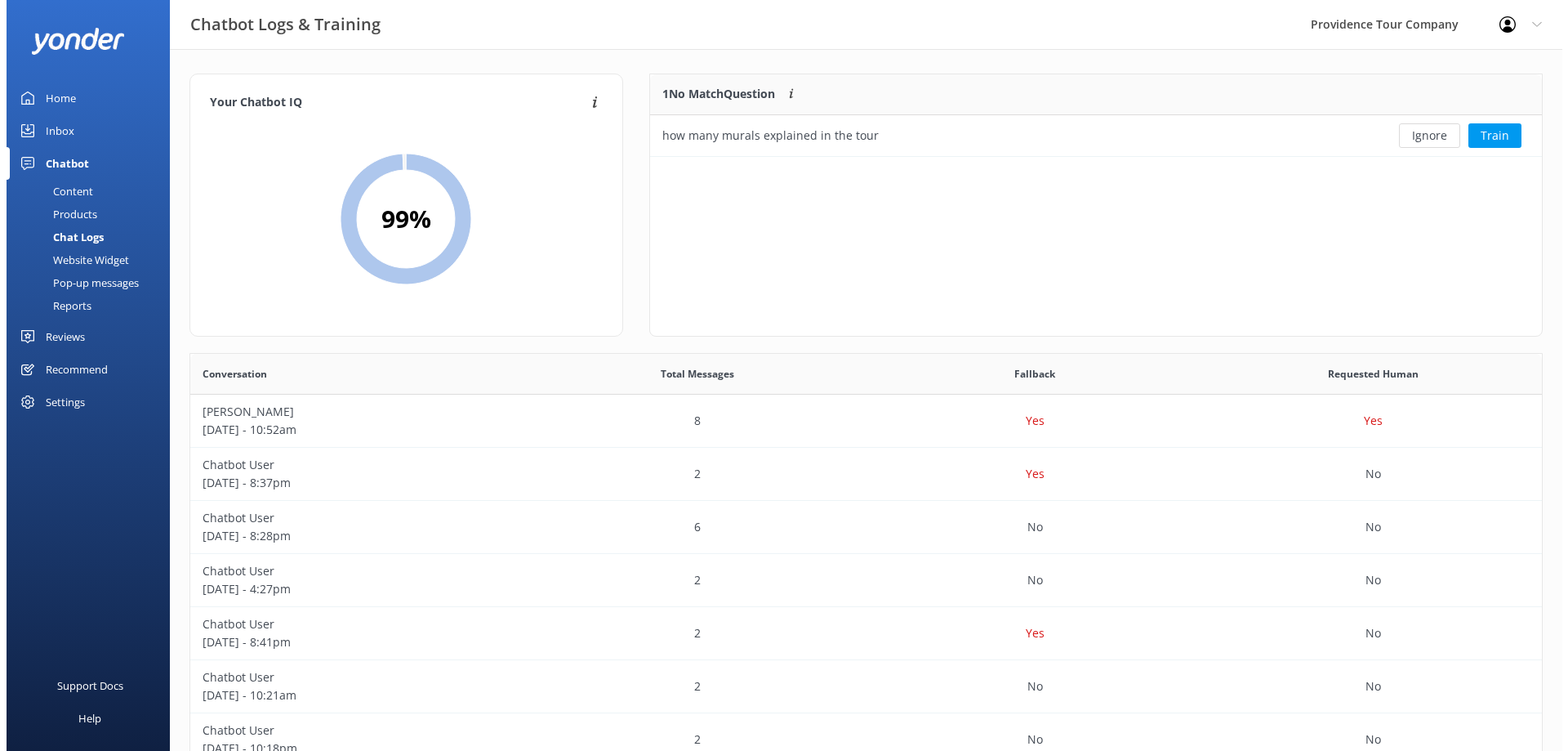
scroll to position [70, 880]
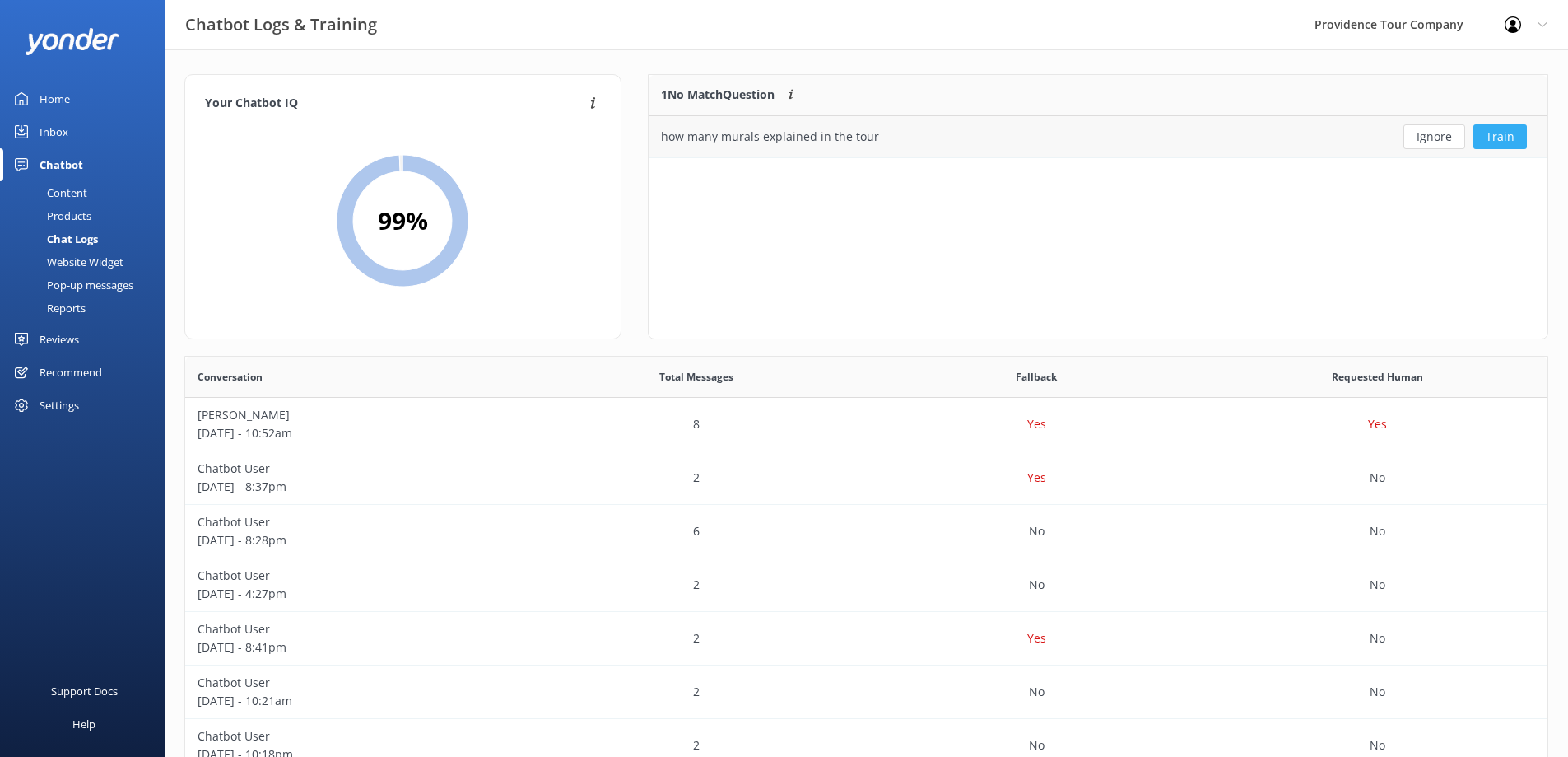
click at [1504, 140] on button "Train" at bounding box center [1500, 136] width 54 height 25
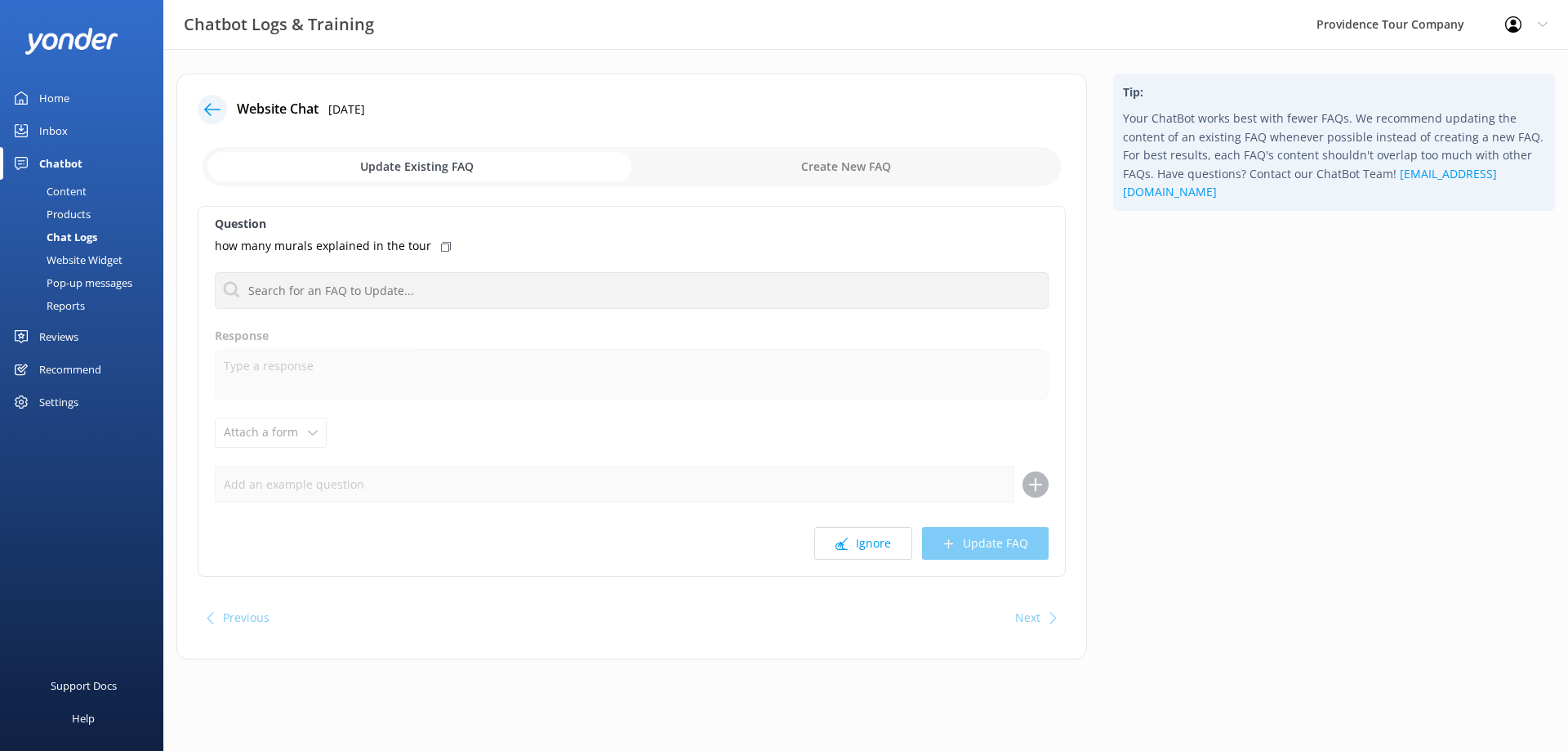
click at [915, 162] on input "checkbox" at bounding box center [632, 167] width 859 height 39
checkbox input "true"
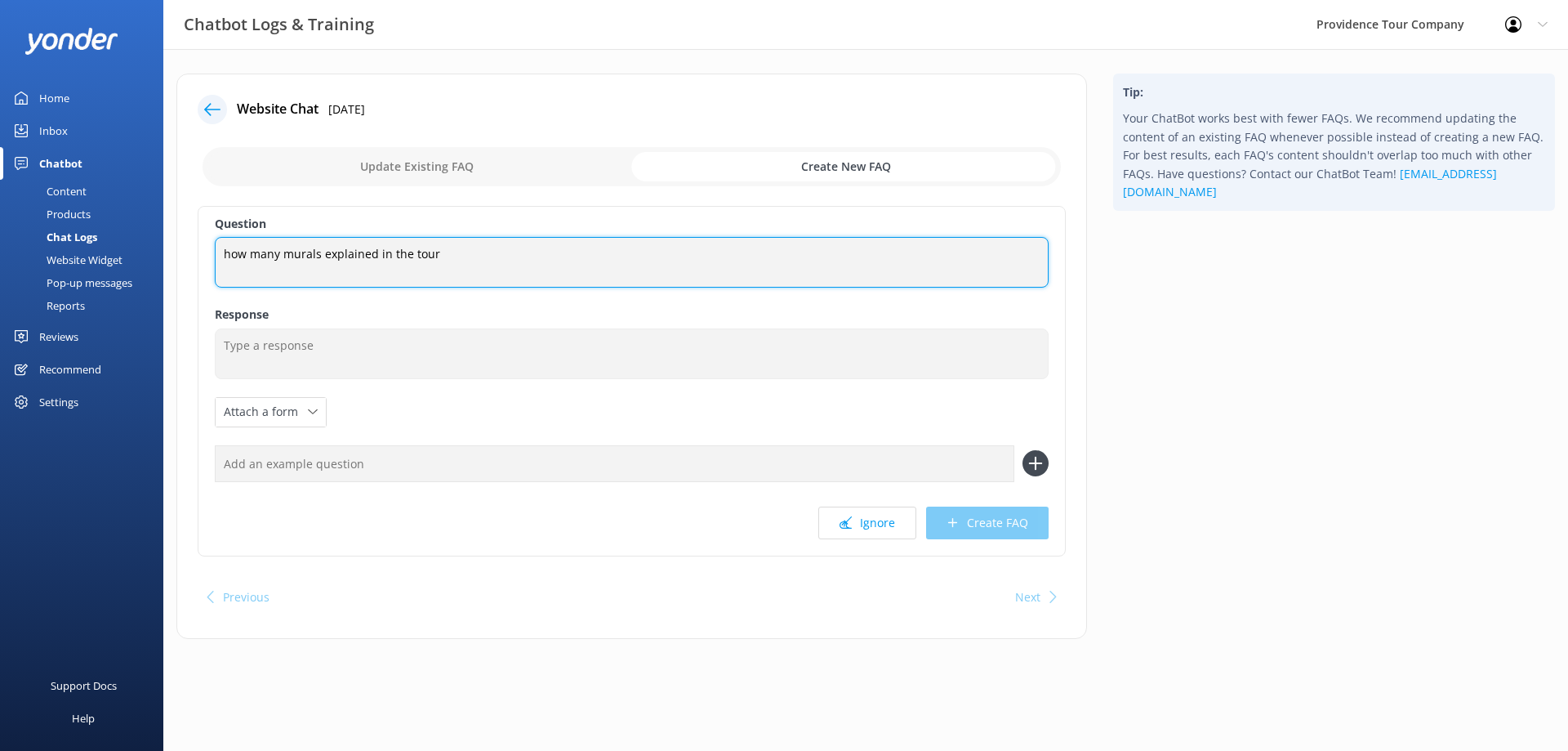
click at [505, 254] on textarea "how many murals explained in the tour" at bounding box center [632, 262] width 834 height 50
click at [496, 256] on textarea "how many murals explained in the tour" at bounding box center [632, 262] width 834 height 50
type textarea "How many murals are explained on the Art and Architecture Tour?"
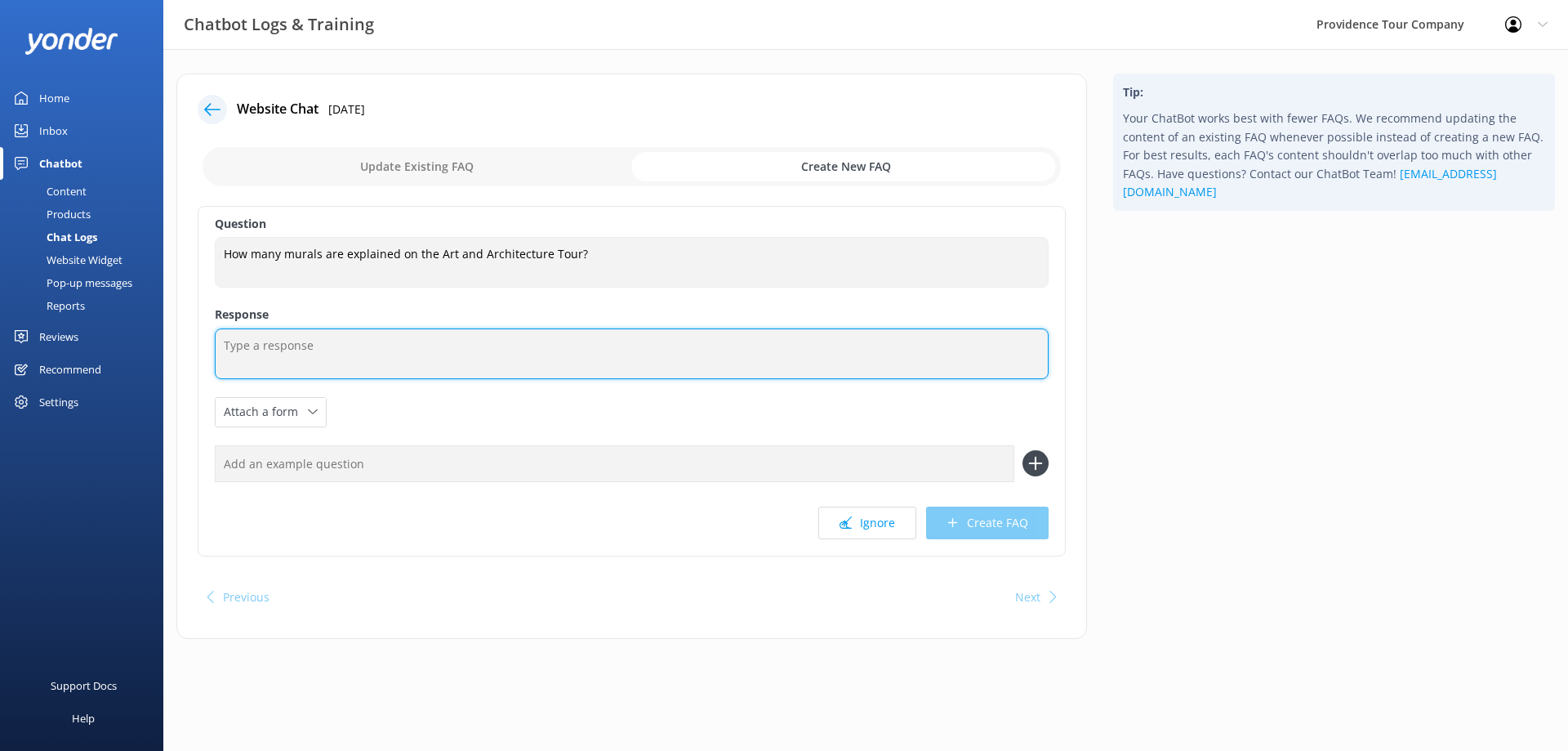
click at [423, 365] on textarea at bounding box center [632, 353] width 834 height 50
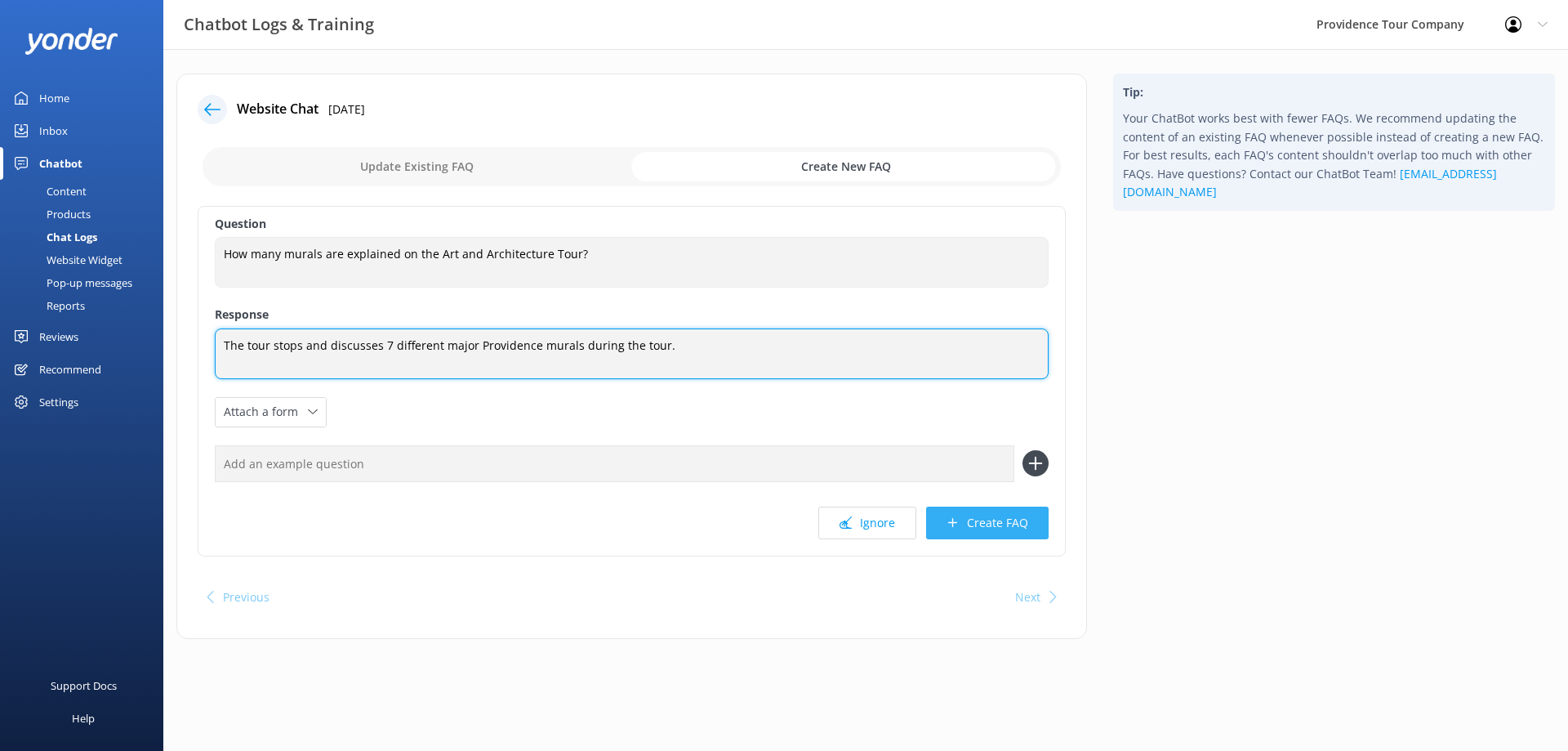
type textarea "The tour stops and discusses 7 different major Providence murals during the tou…"
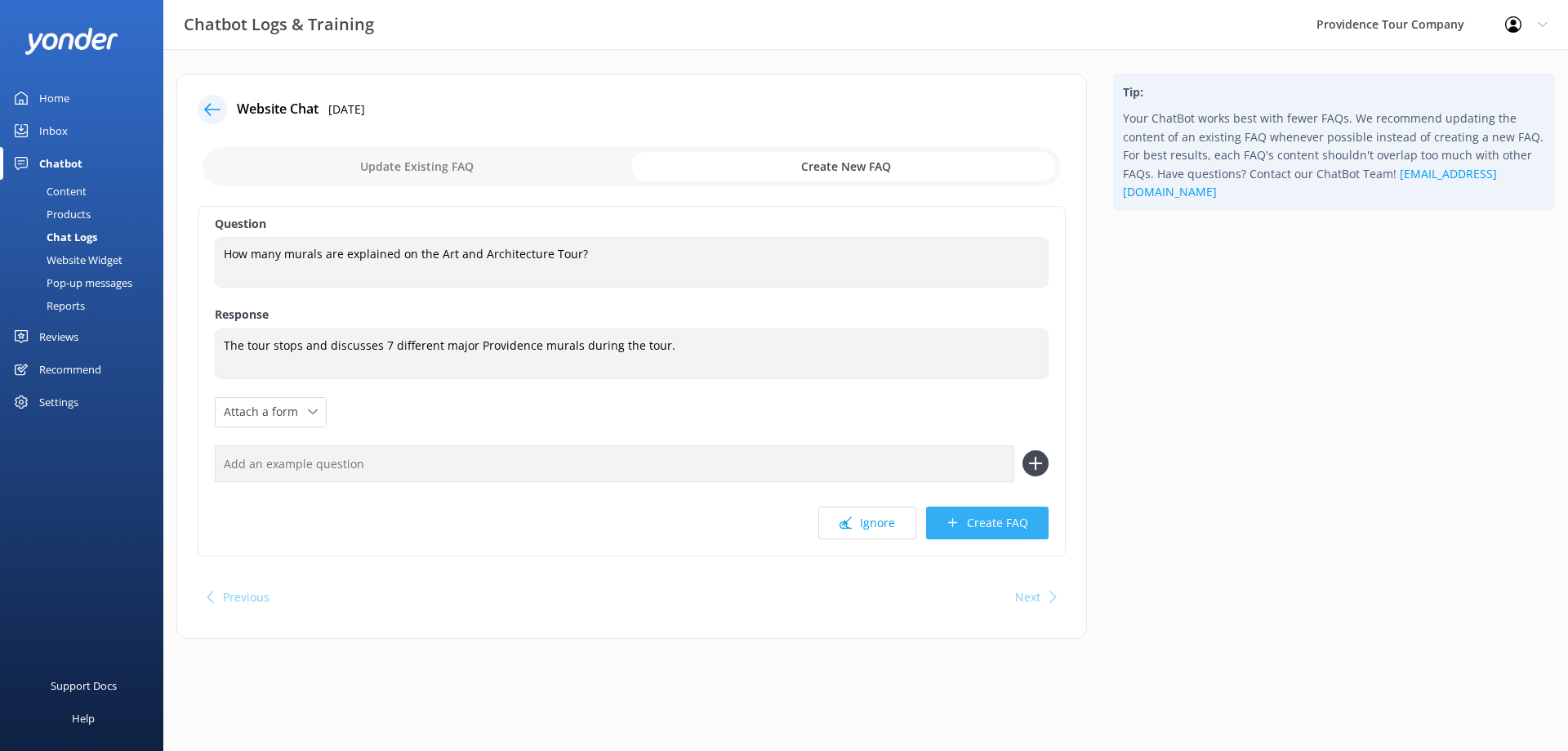
click at [970, 511] on button "Create FAQ" at bounding box center [988, 522] width 122 height 33
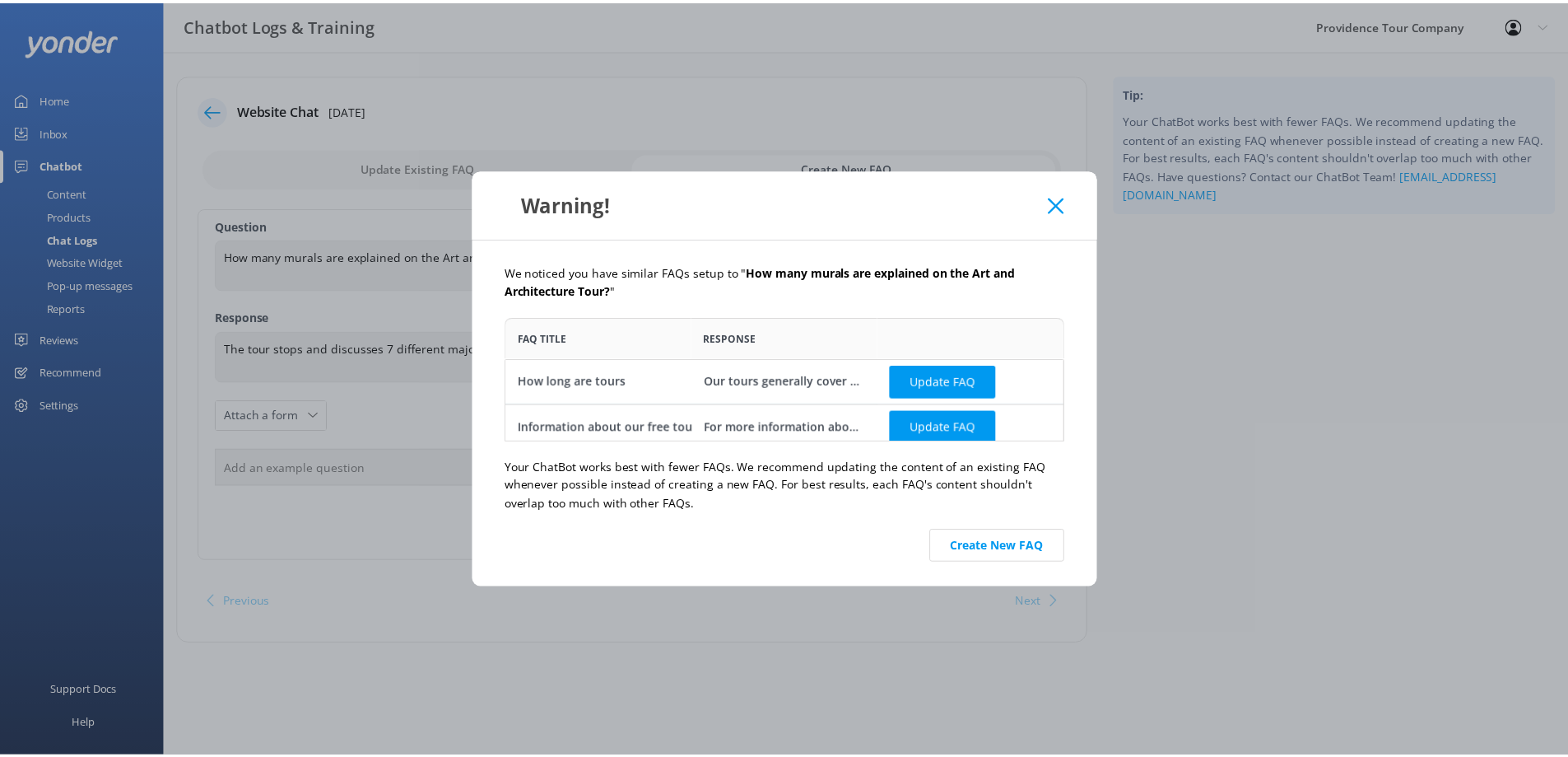
scroll to position [112, 552]
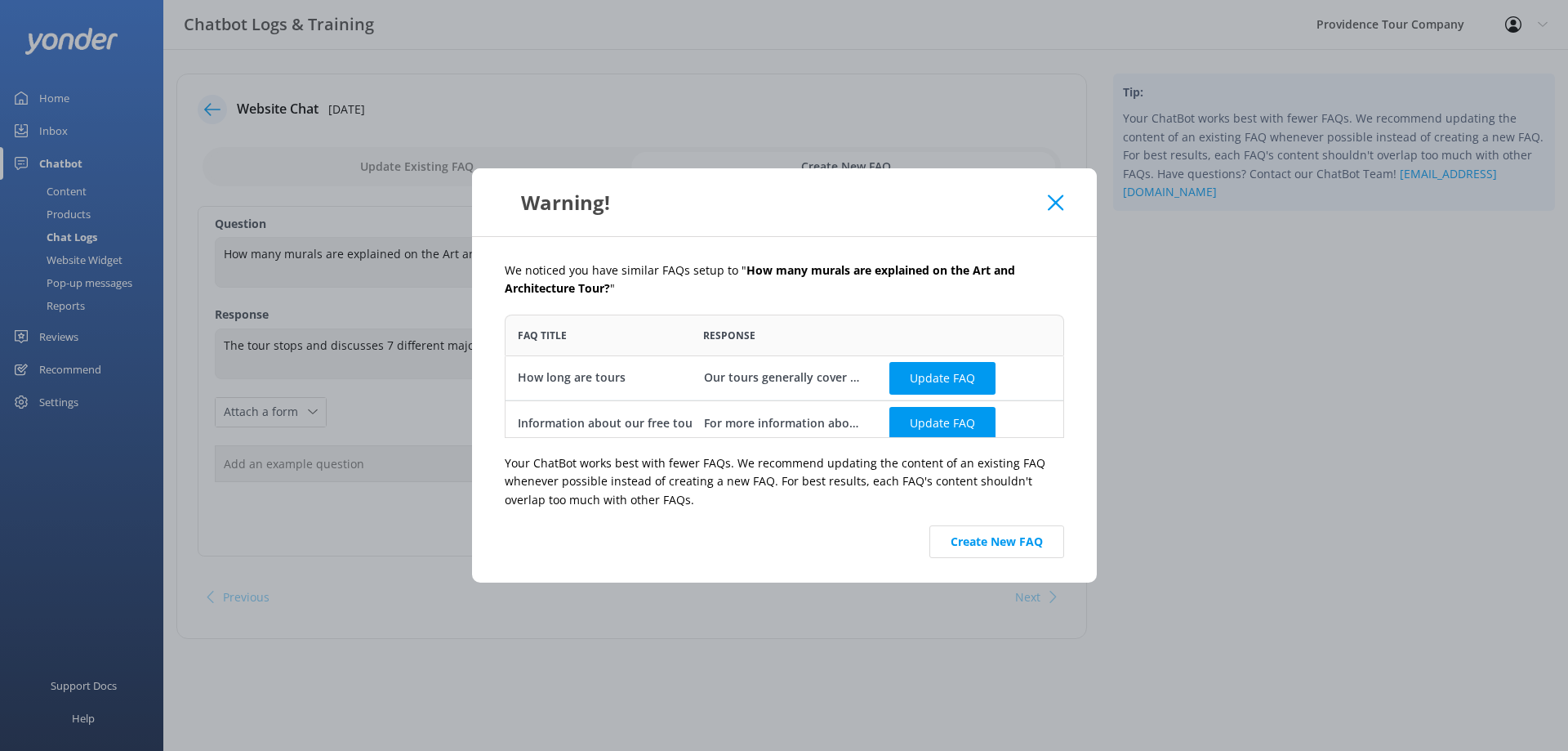
click at [989, 556] on button "Create New FAQ" at bounding box center [997, 541] width 135 height 33
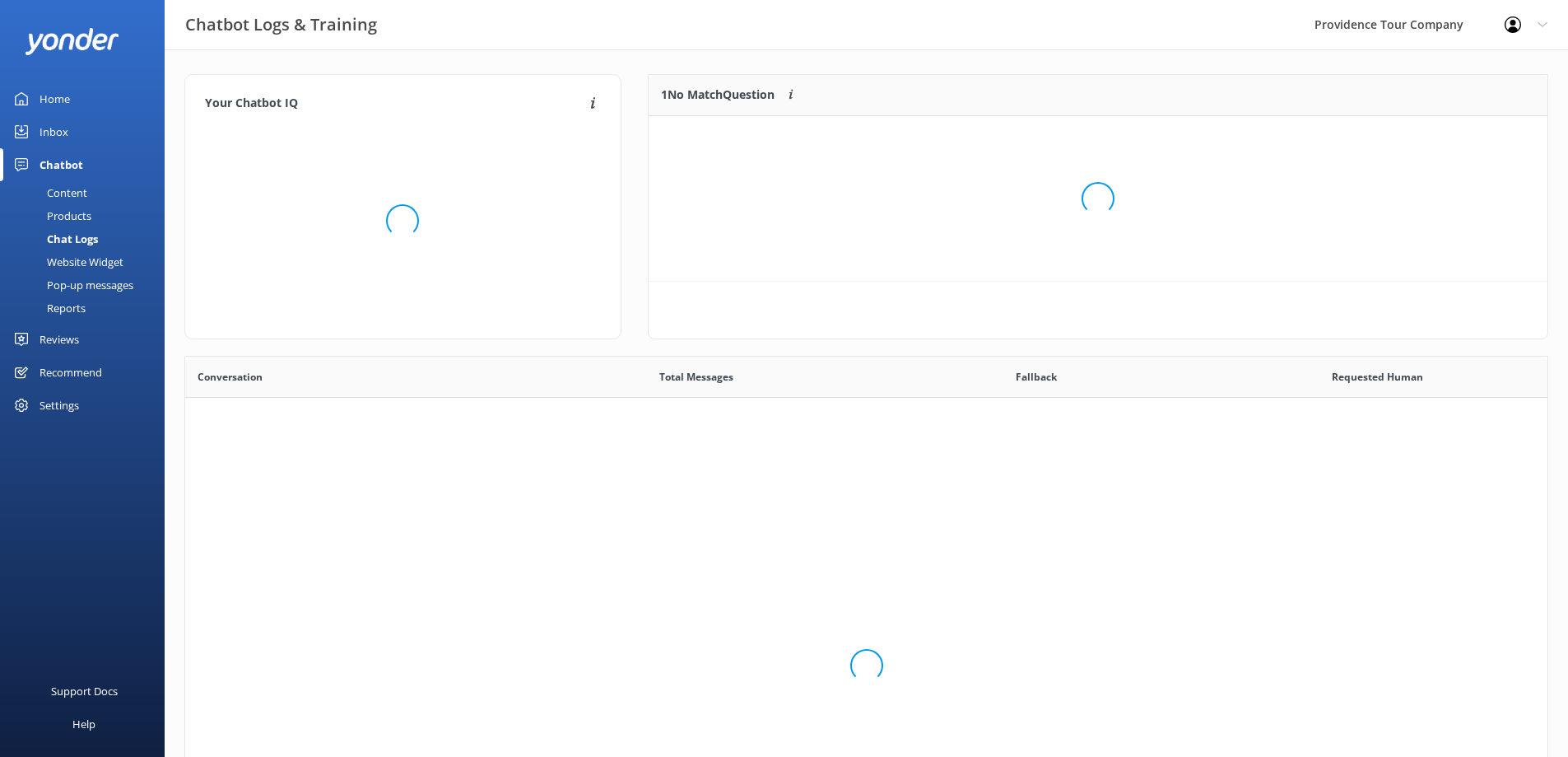
scroll to position [194, 887]
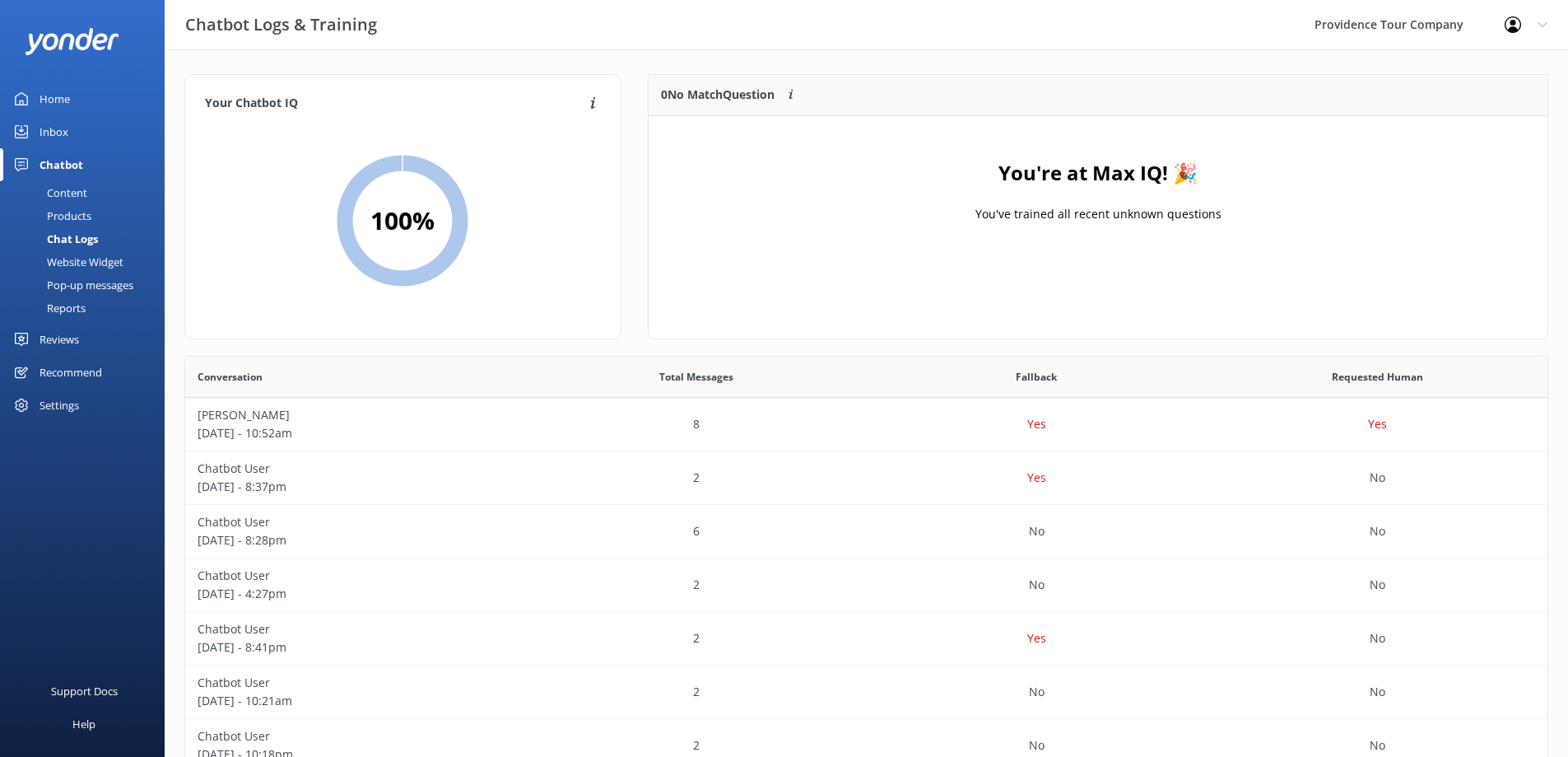
click at [56, 93] on div "Home" at bounding box center [55, 98] width 31 height 33
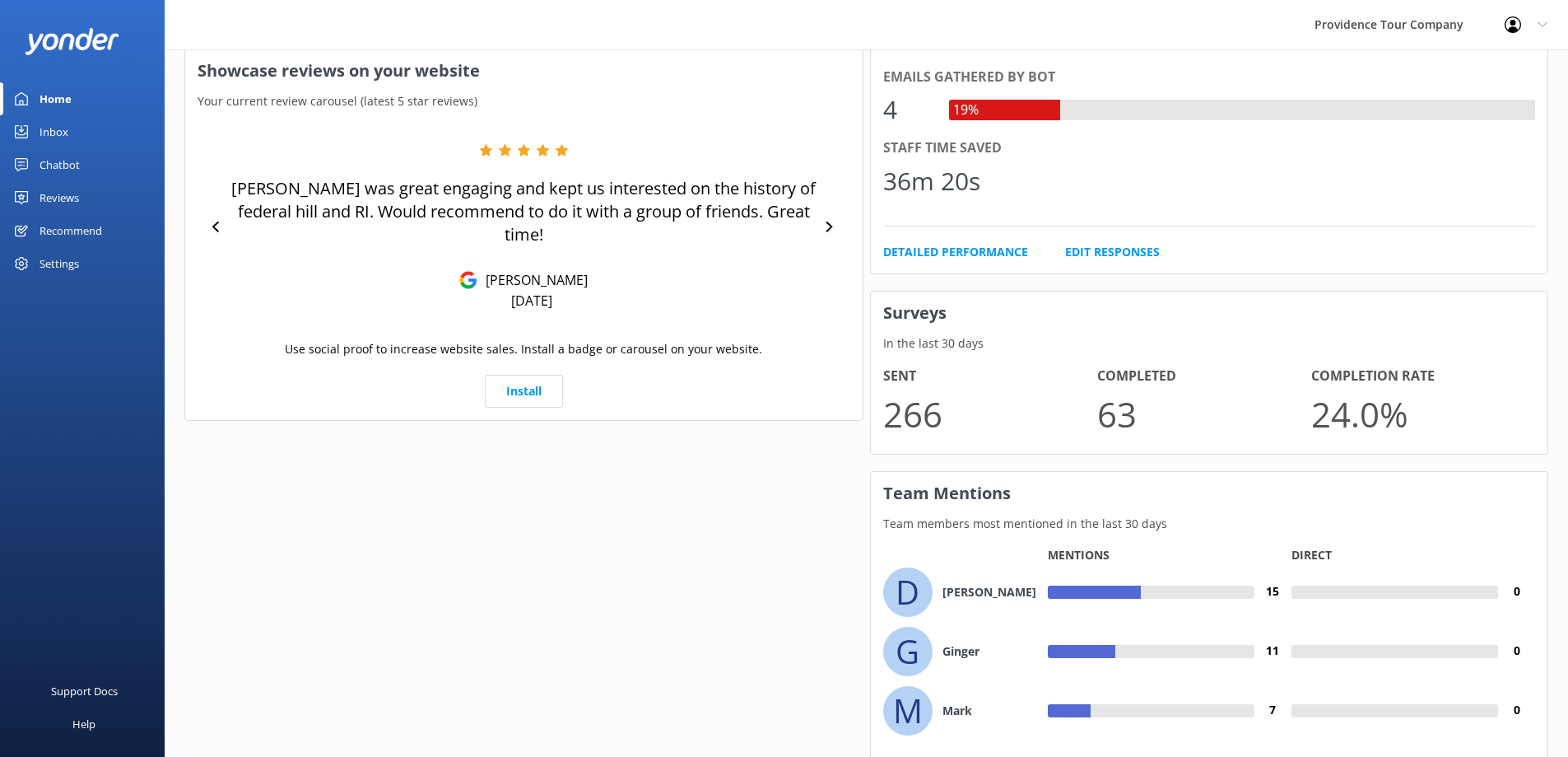
scroll to position [906, 0]
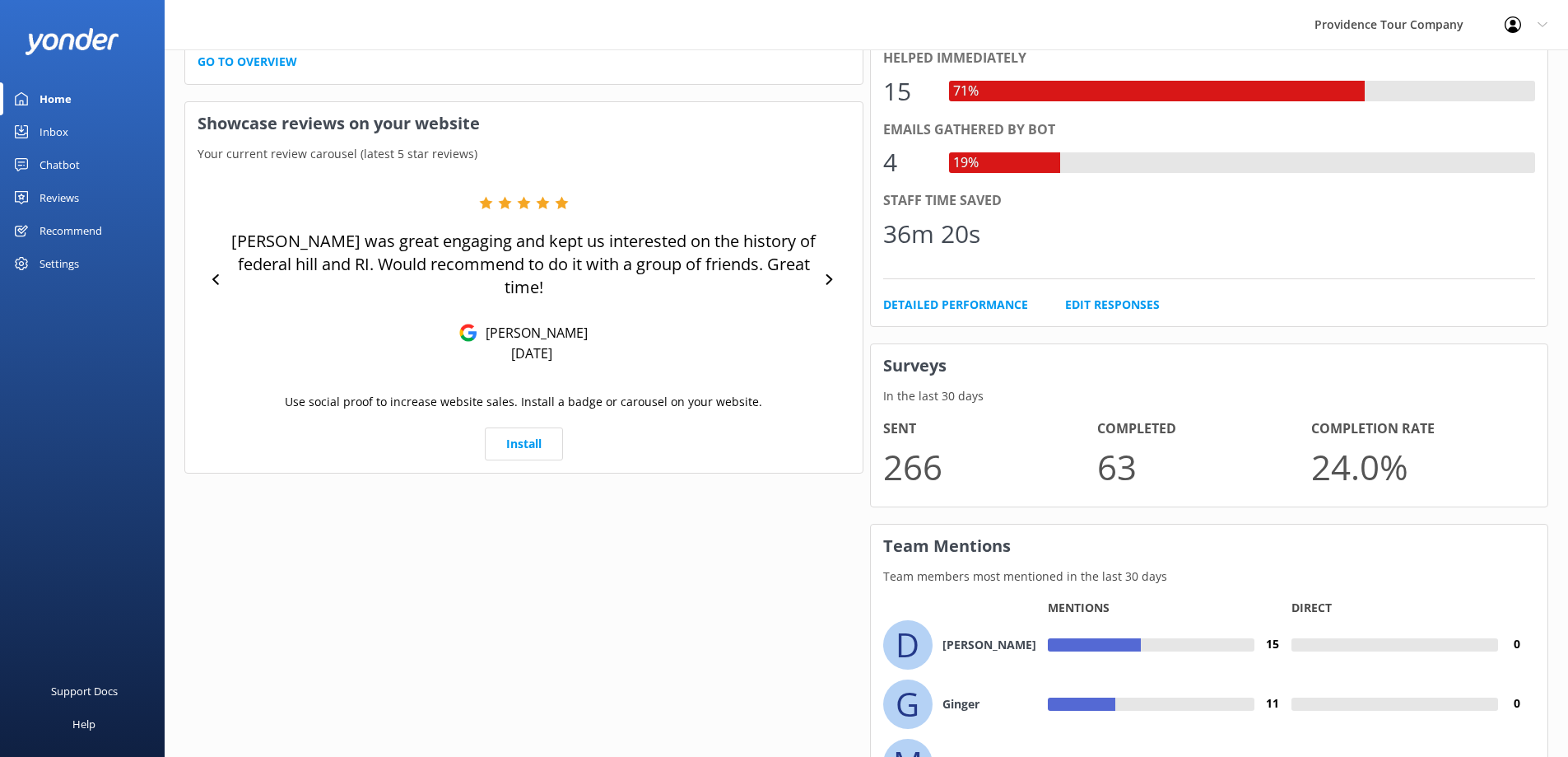
drag, startPoint x: 627, startPoint y: 524, endPoint x: 611, endPoint y: 476, distance: 50.6
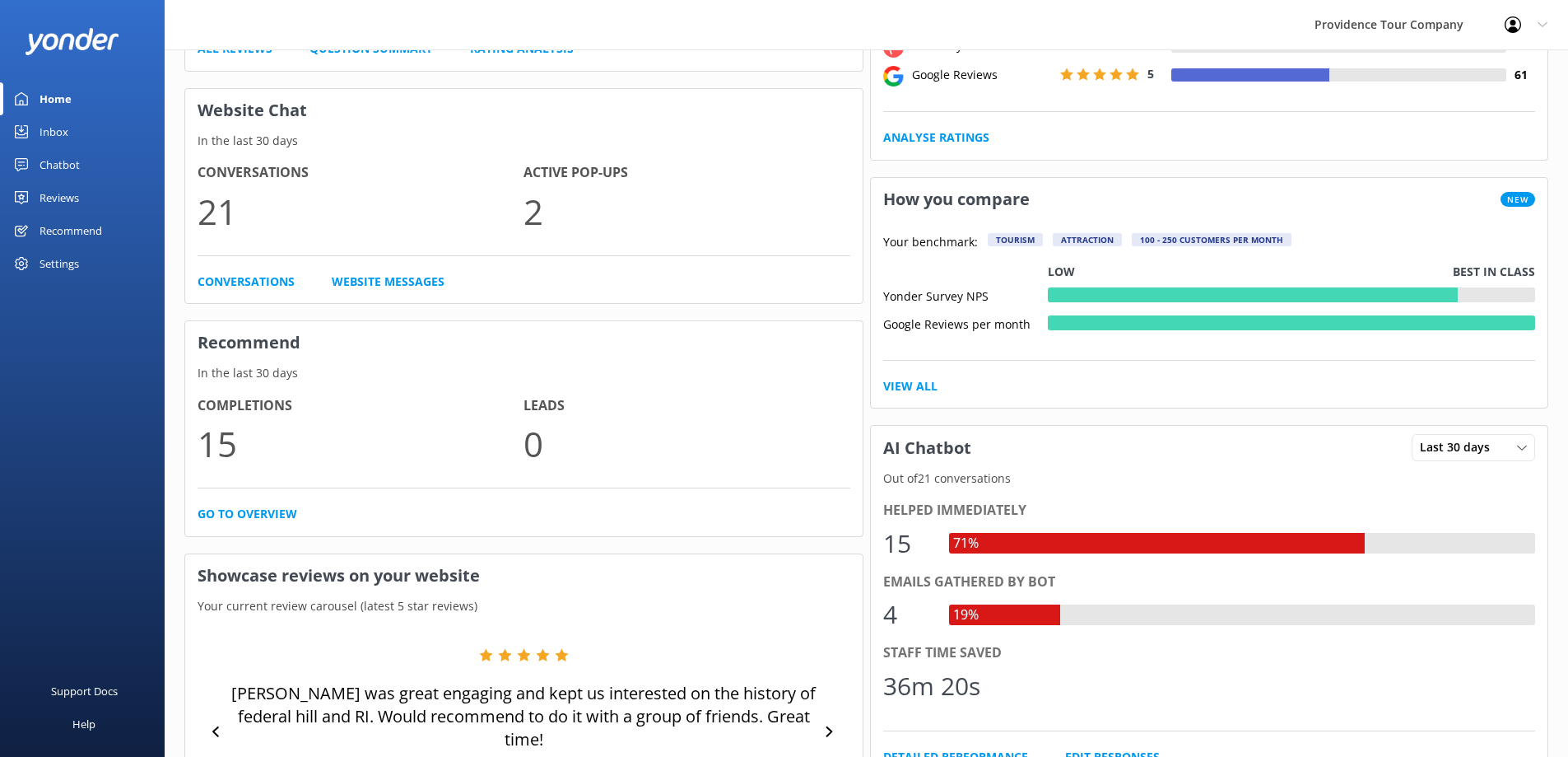
scroll to position [0, 0]
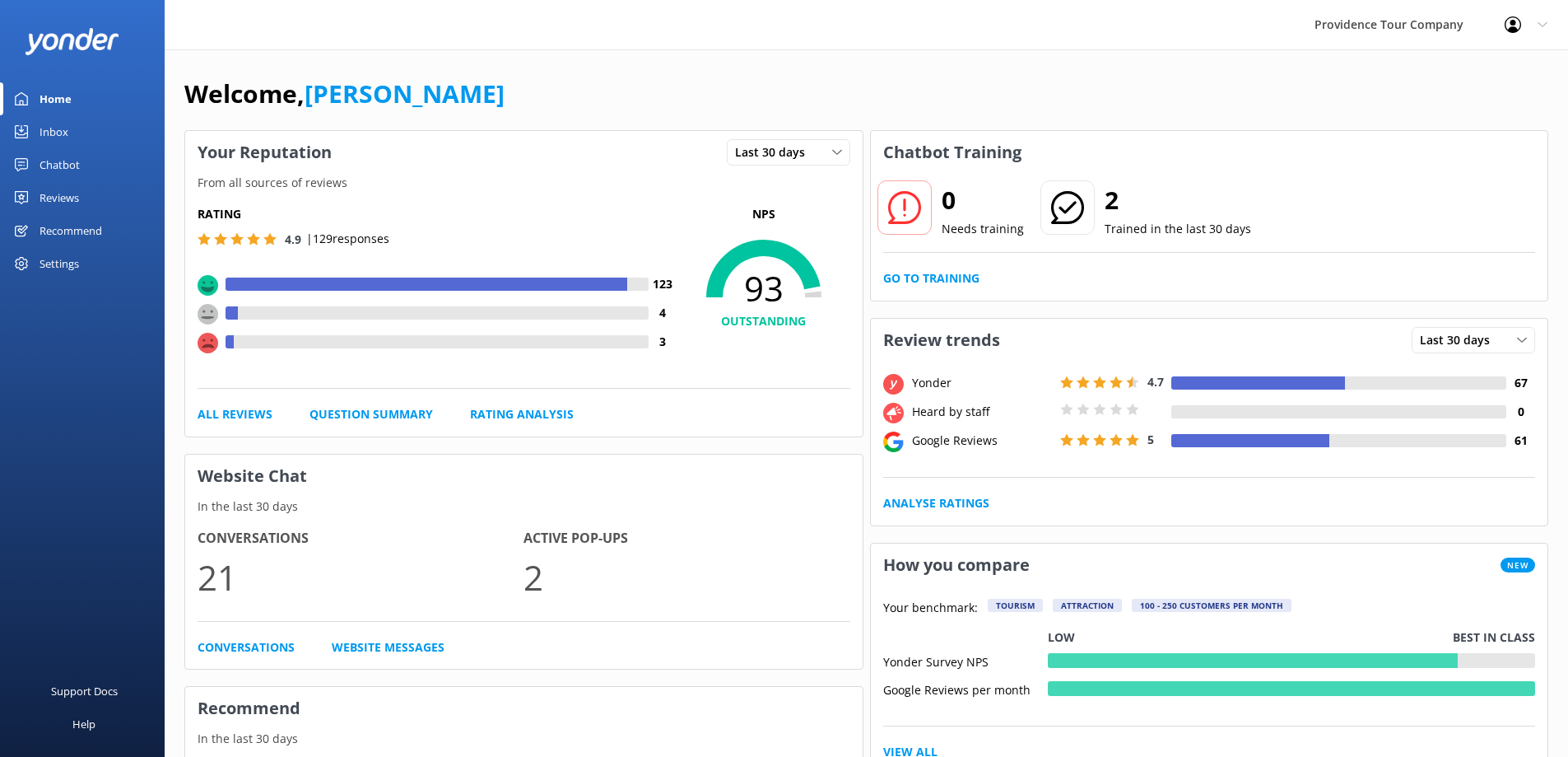
drag, startPoint x: 648, startPoint y: 539, endPoint x: 588, endPoint y: 311, distance: 235.8
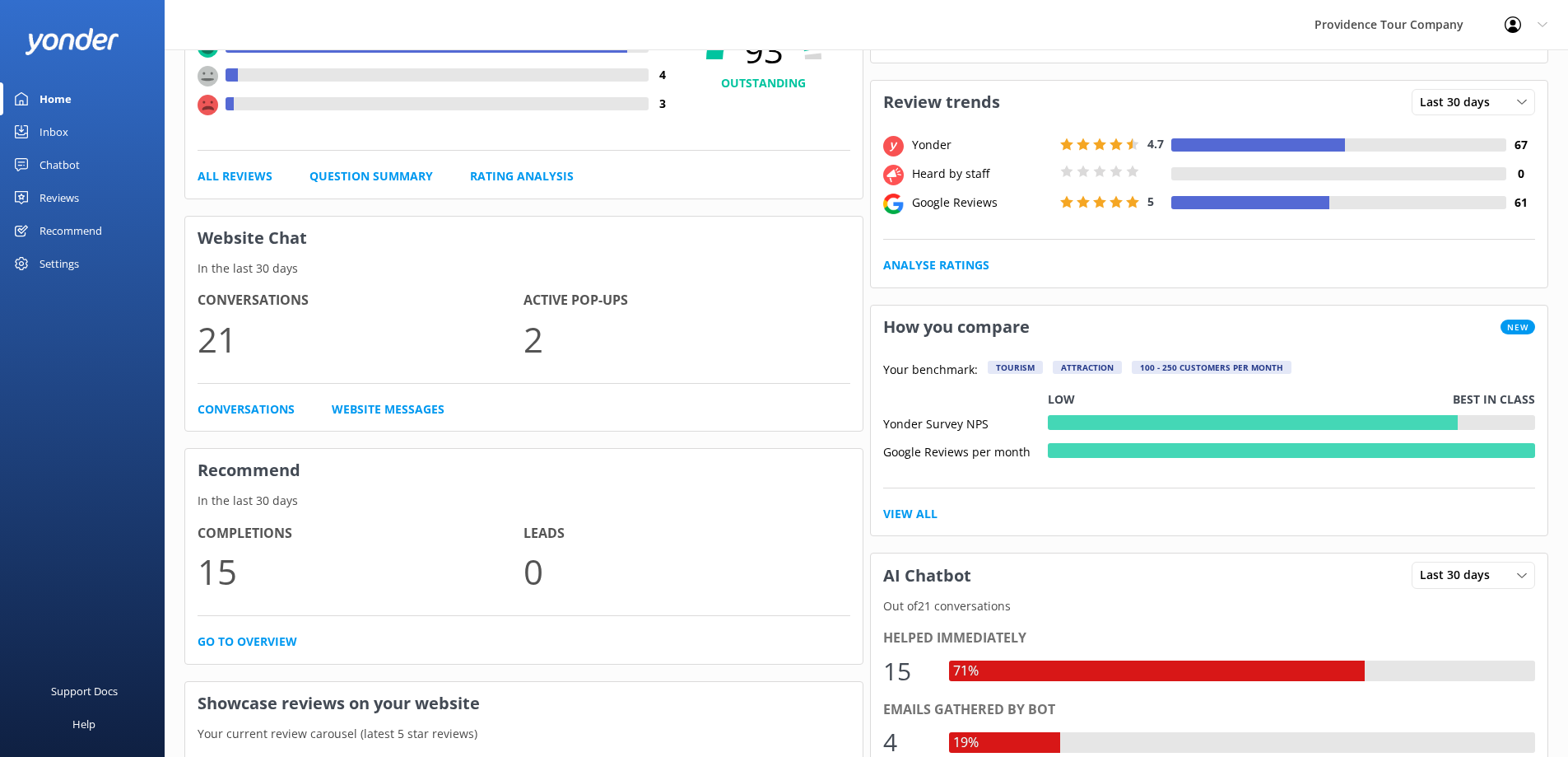
scroll to position [494, 0]
